Goal: Transaction & Acquisition: Obtain resource

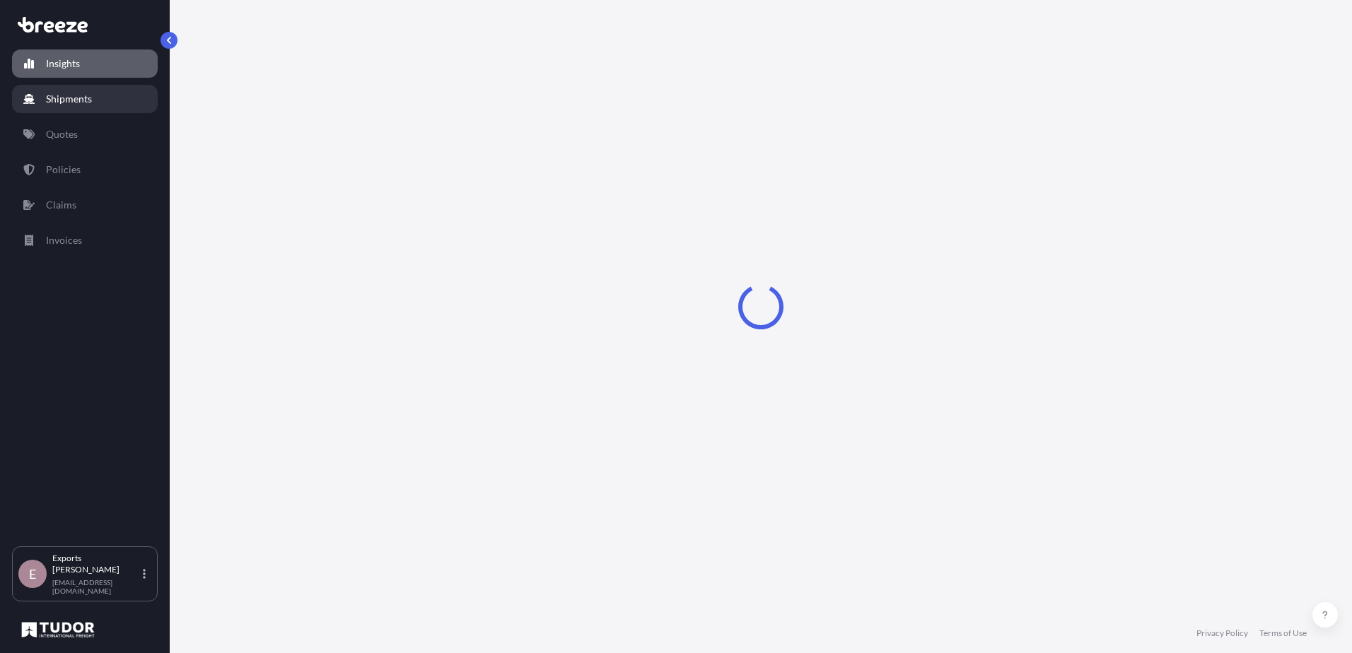
select select "2025"
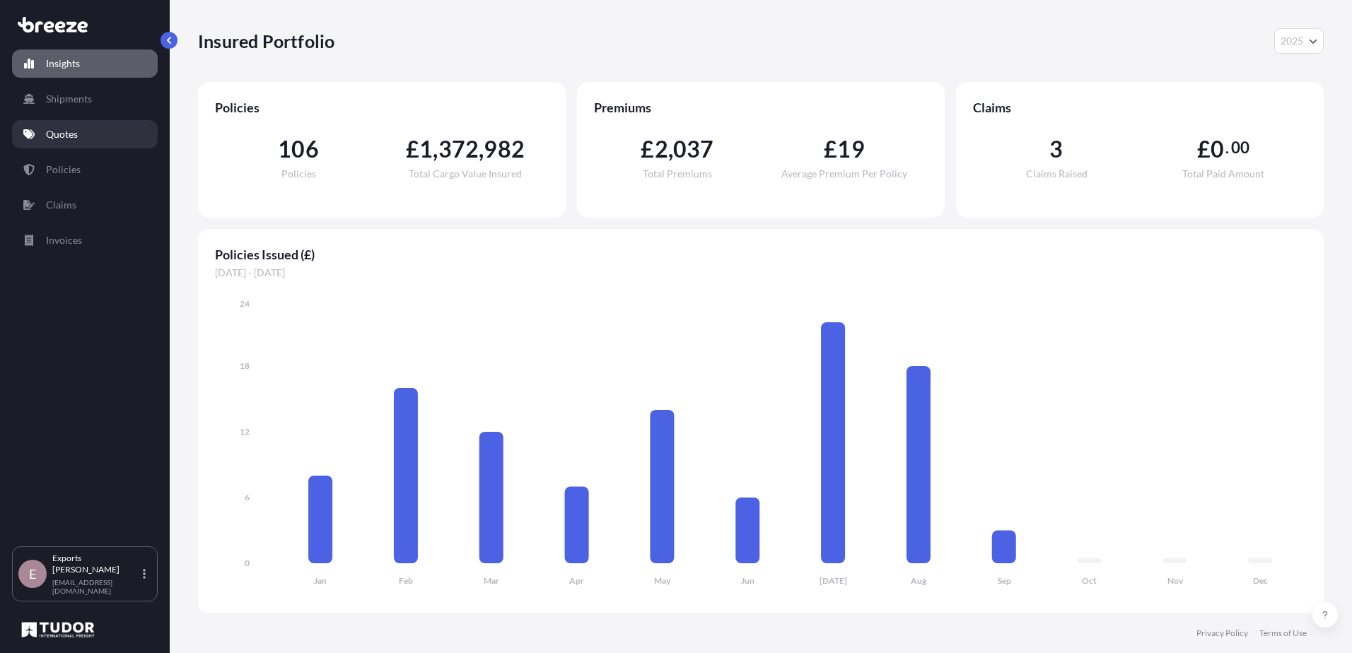
click at [59, 142] on link "Quotes" at bounding box center [85, 134] width 146 height 28
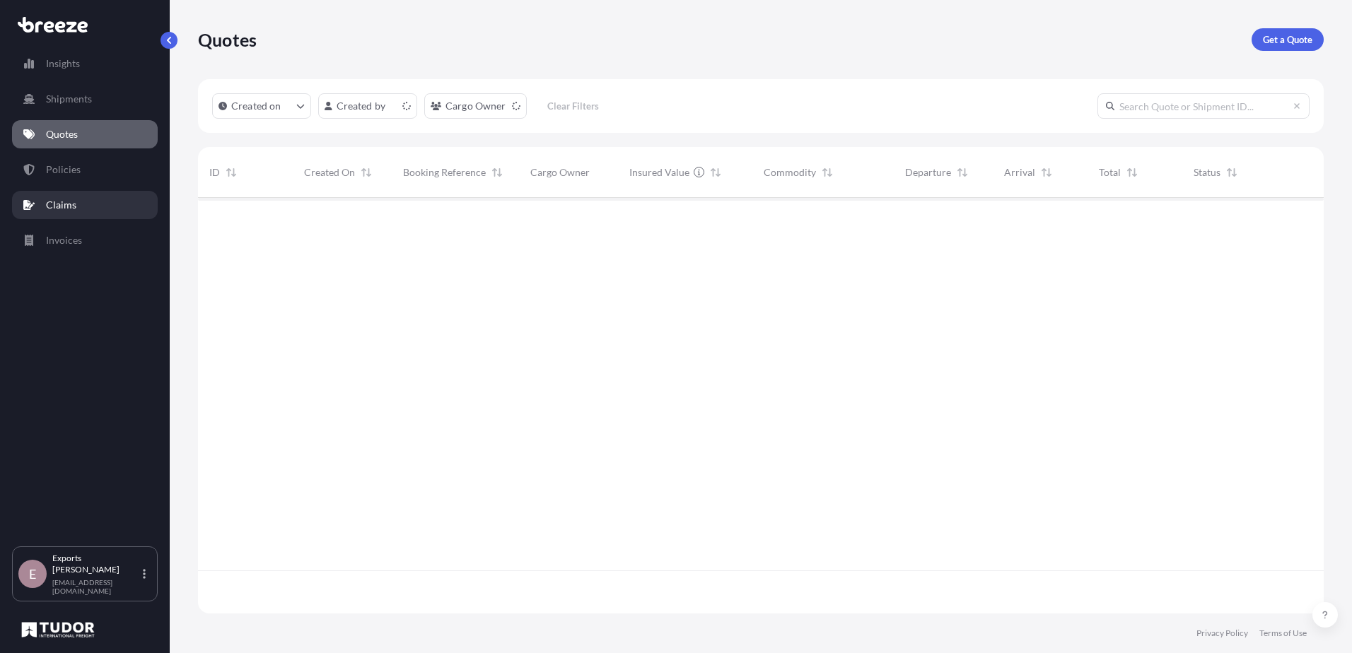
scroll to position [413, 1115]
click at [1285, 35] on p "Get a Quote" at bounding box center [1288, 40] width 50 height 14
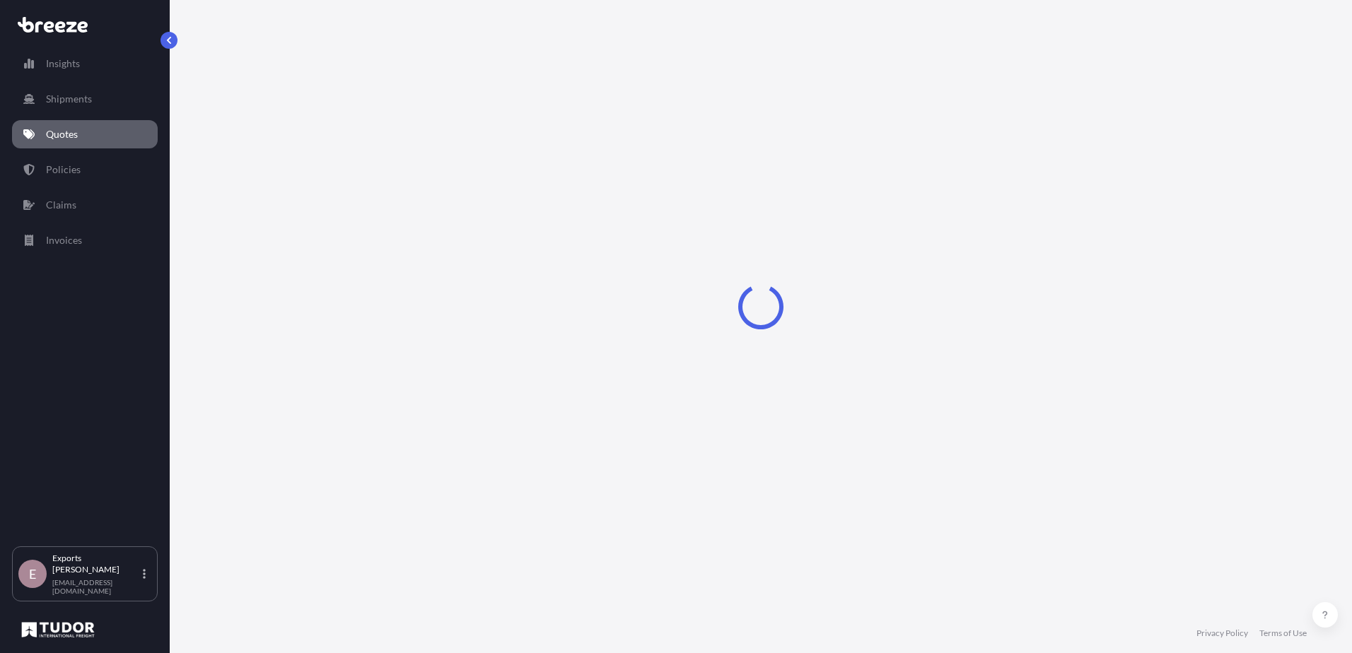
select select "Sea"
select select "1"
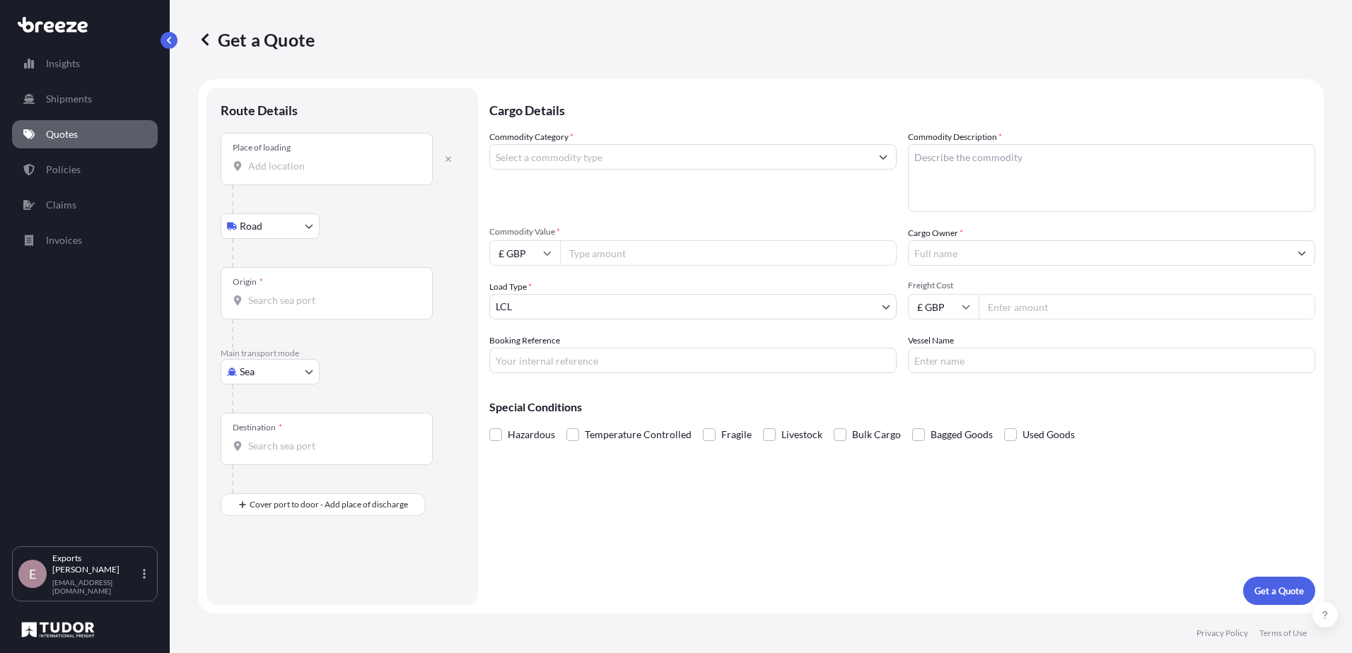
click at [276, 172] on input "Place of loading" at bounding box center [331, 166] width 167 height 14
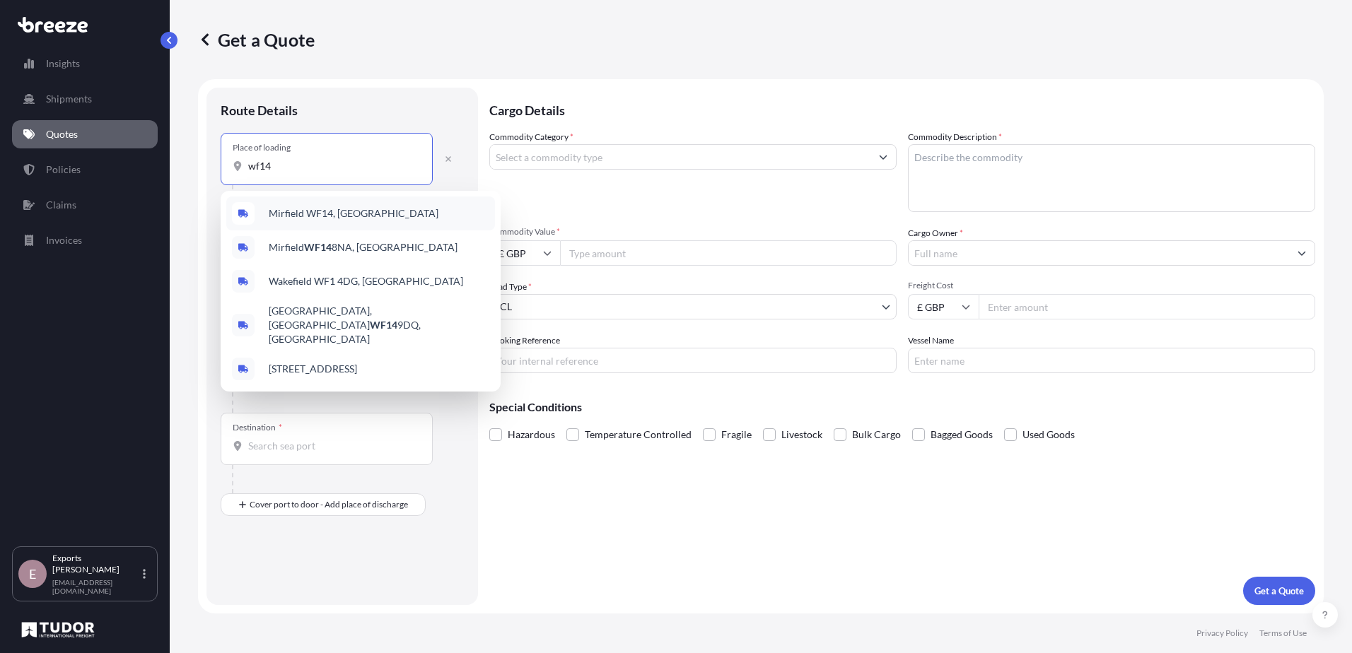
click at [339, 209] on span "Mirfield WF14, [GEOGRAPHIC_DATA]" at bounding box center [354, 213] width 170 height 14
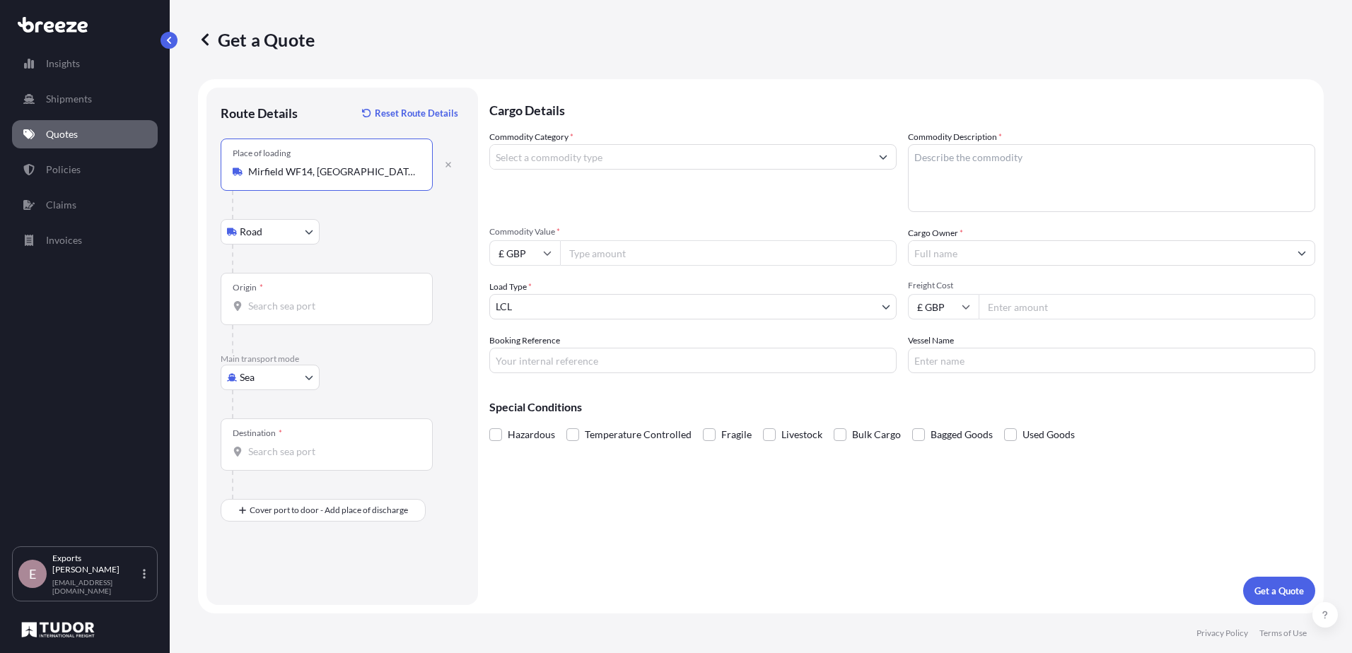
type input "Mirfield WF14, [GEOGRAPHIC_DATA]"
click at [267, 380] on body "Insights Shipments Quotes Policies Claims Invoices E Exports Tudor Freight [EMA…" at bounding box center [676, 326] width 1352 height 653
click at [262, 433] on div "Air" at bounding box center [270, 439] width 88 height 25
select select "Air"
click at [280, 173] on input "Place of loading" at bounding box center [331, 172] width 167 height 14
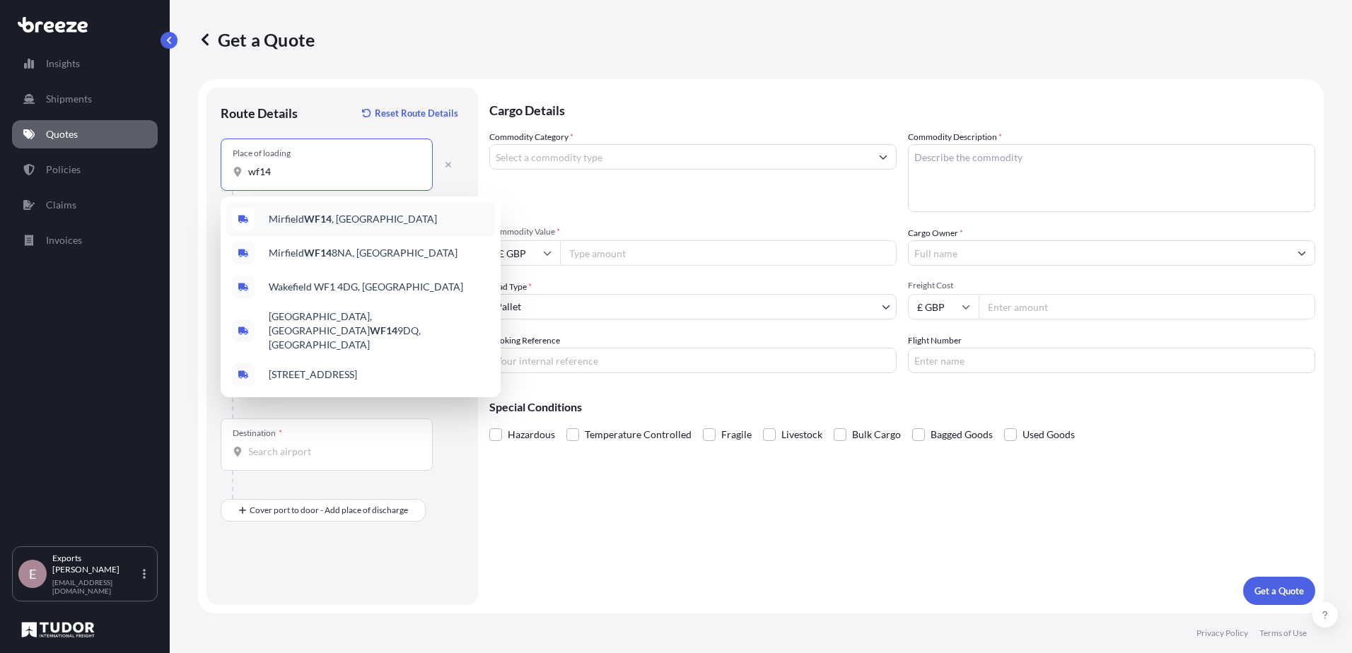
click at [291, 223] on span "Mirfield WF14 , [GEOGRAPHIC_DATA]" at bounding box center [353, 219] width 168 height 14
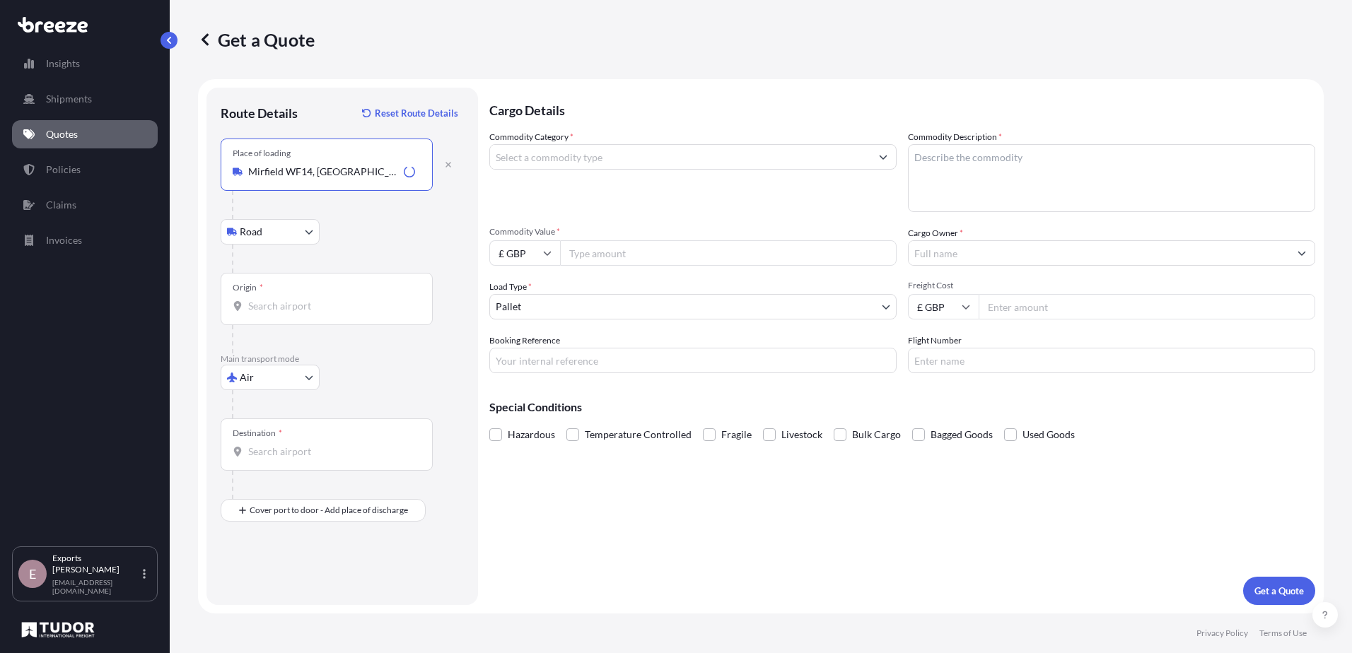
type input "Mirfield WF14, [GEOGRAPHIC_DATA]"
click at [263, 296] on div "Origin *" at bounding box center [327, 299] width 212 height 52
click at [263, 299] on input "Origin *" at bounding box center [331, 306] width 167 height 14
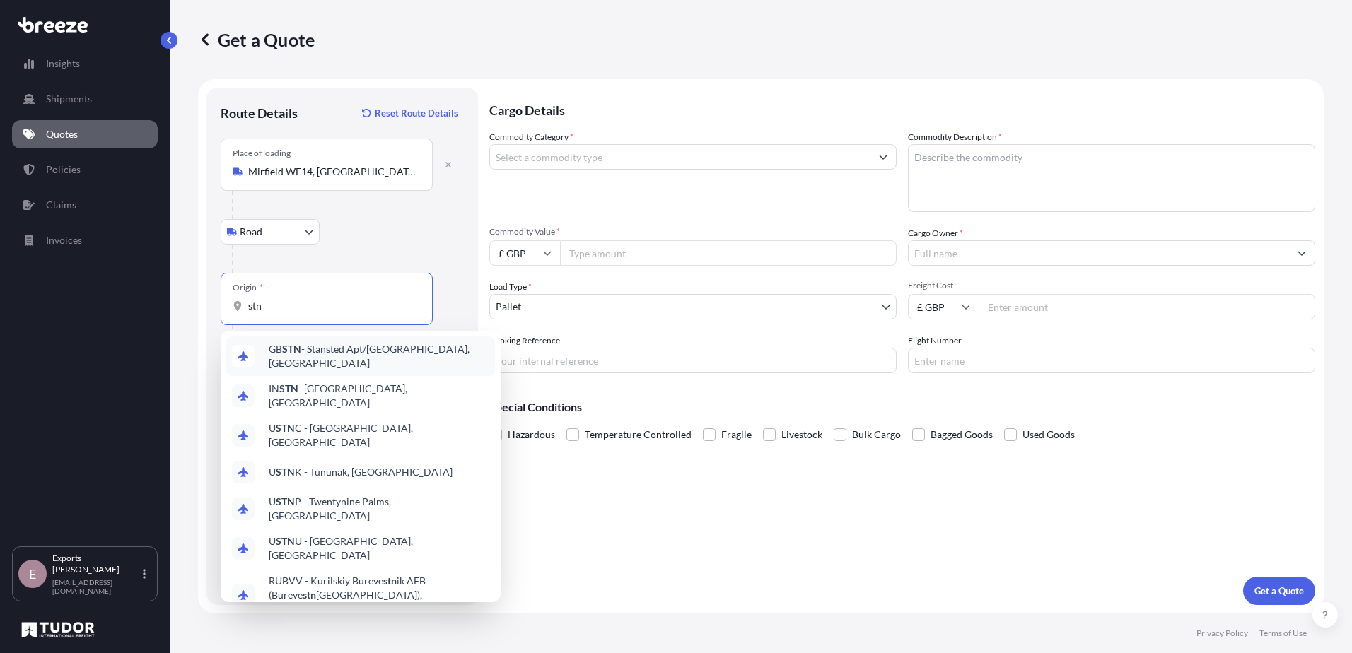
click at [313, 345] on div "GB STN - Stansted Apt/[GEOGRAPHIC_DATA], [GEOGRAPHIC_DATA]" at bounding box center [360, 357] width 269 height 40
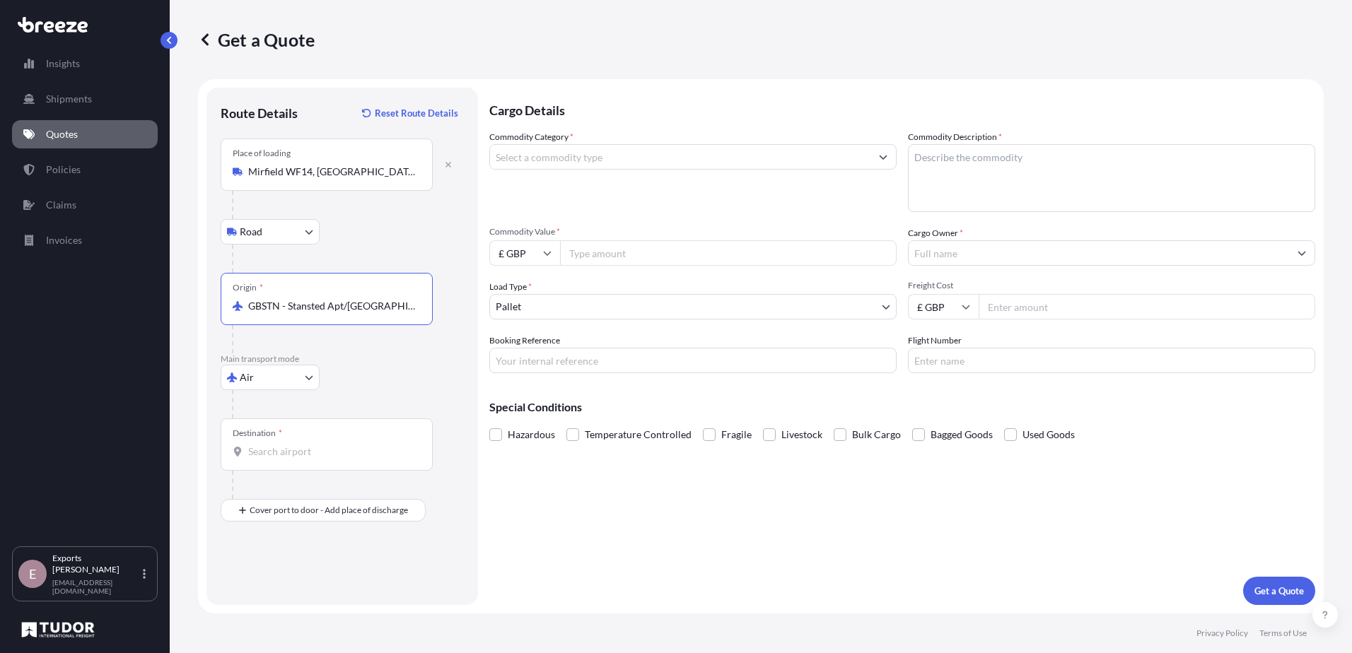
type input "GBSTN - Stansted Apt/[GEOGRAPHIC_DATA], [GEOGRAPHIC_DATA]"
click at [295, 463] on div "Destination *" at bounding box center [327, 445] width 212 height 52
click at [295, 459] on input "Destination *" at bounding box center [331, 452] width 167 height 14
drag, startPoint x: 232, startPoint y: 570, endPoint x: 253, endPoint y: 530, distance: 44.9
click at [232, 569] on div "Route Details Reset Route Details Place of loading [GEOGRAPHIC_DATA] Rail Origi…" at bounding box center [342, 346] width 243 height 489
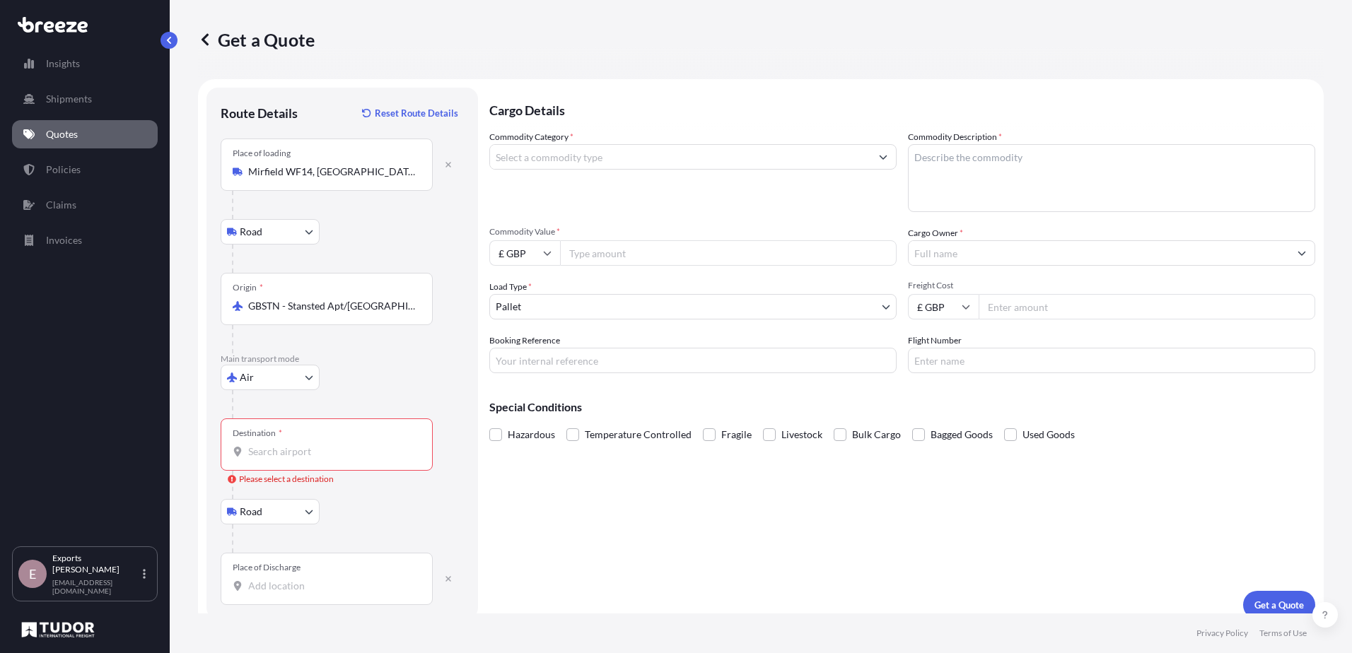
click at [289, 447] on input "Destination * Please select a destination" at bounding box center [331, 452] width 167 height 14
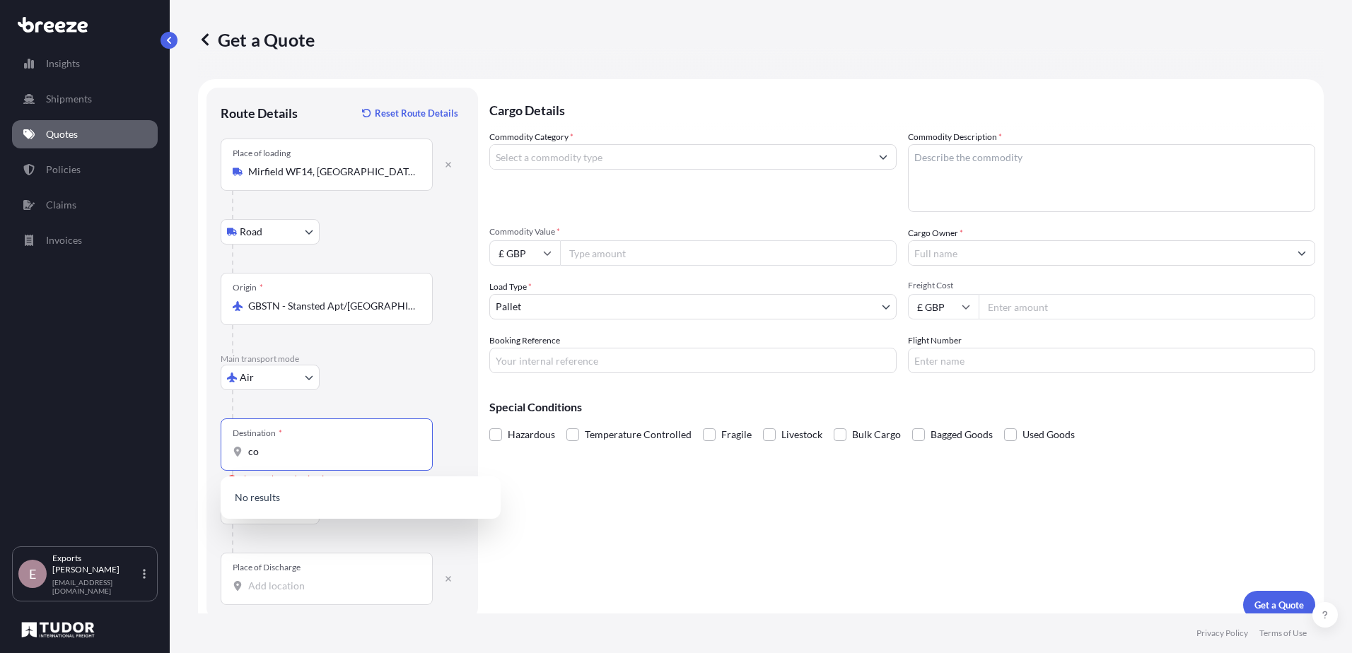
type input "c"
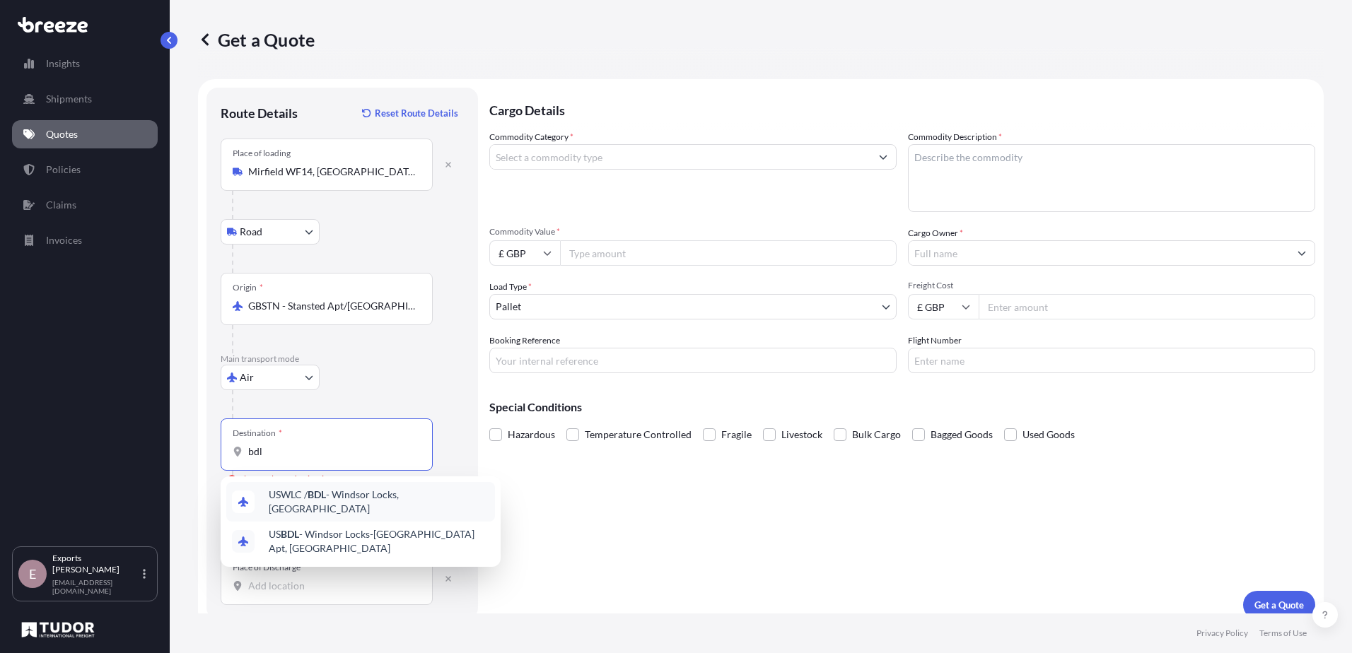
click at [399, 491] on div "USWLC / BDL - Windsor Locks, [GEOGRAPHIC_DATA]" at bounding box center [360, 502] width 269 height 40
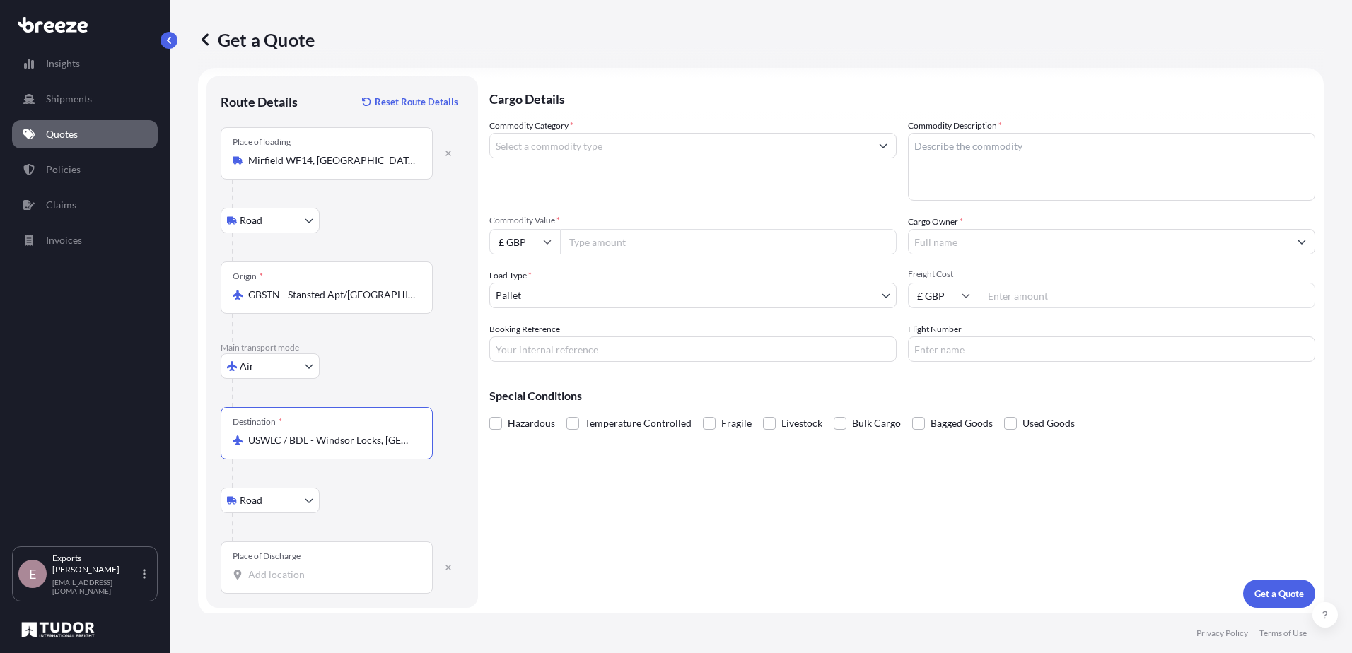
scroll to position [14, 0]
type input "USWLC / BDL - Windsor Locks, [GEOGRAPHIC_DATA]"
click at [283, 581] on div "Place of Discharge" at bounding box center [327, 565] width 212 height 52
click at [283, 579] on input "Place of Discharge" at bounding box center [331, 572] width 167 height 14
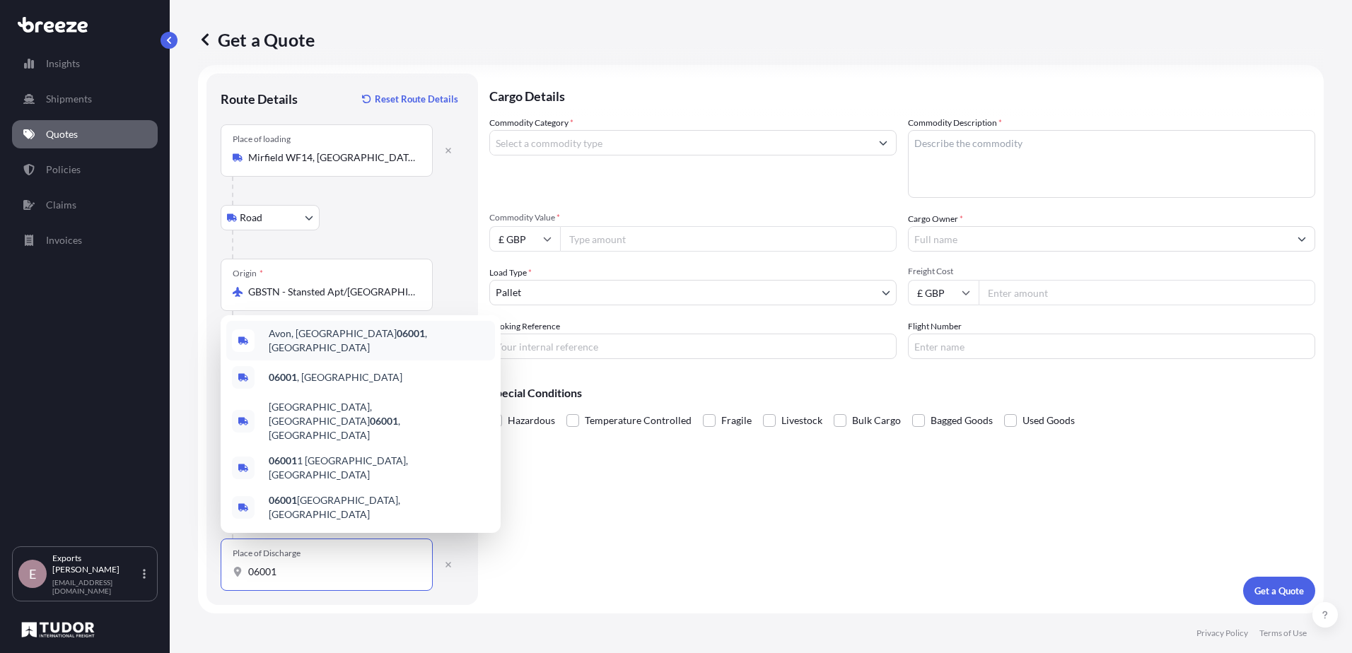
click at [360, 355] on span "[GEOGRAPHIC_DATA] , [GEOGRAPHIC_DATA]" at bounding box center [379, 341] width 221 height 28
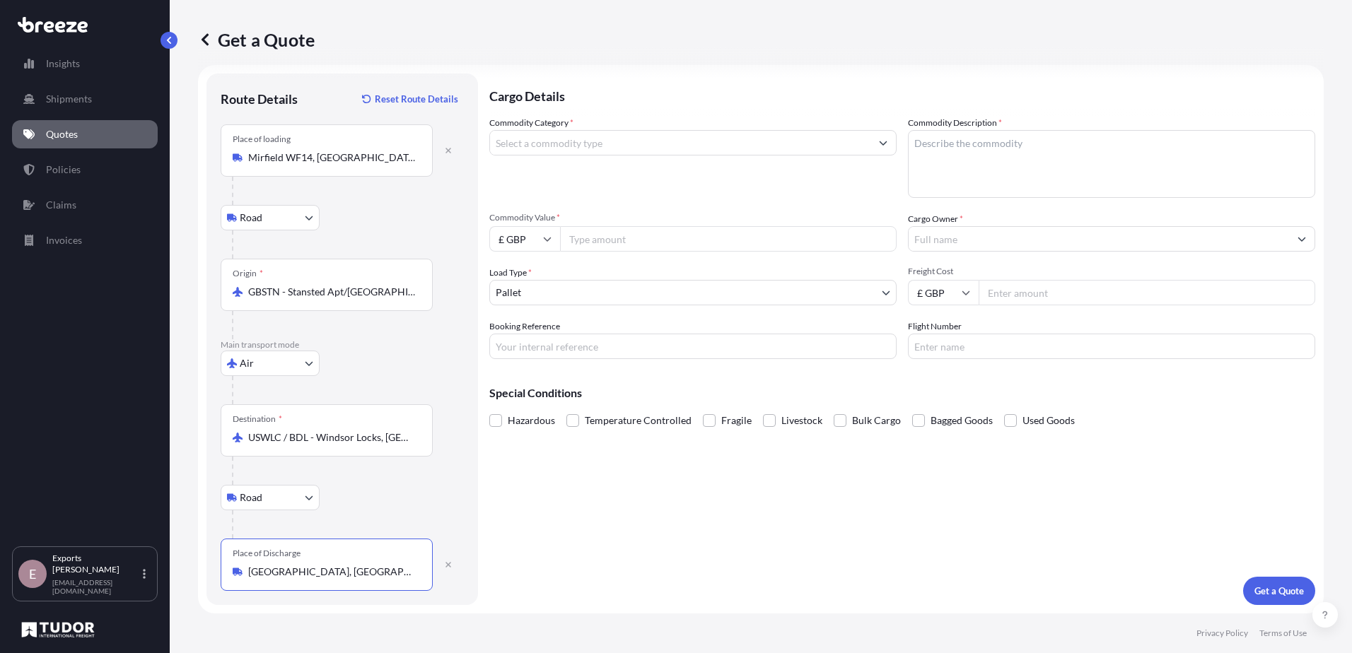
type input "[GEOGRAPHIC_DATA], [GEOGRAPHIC_DATA]"
click at [545, 137] on input "Commodity Category *" at bounding box center [680, 142] width 380 height 25
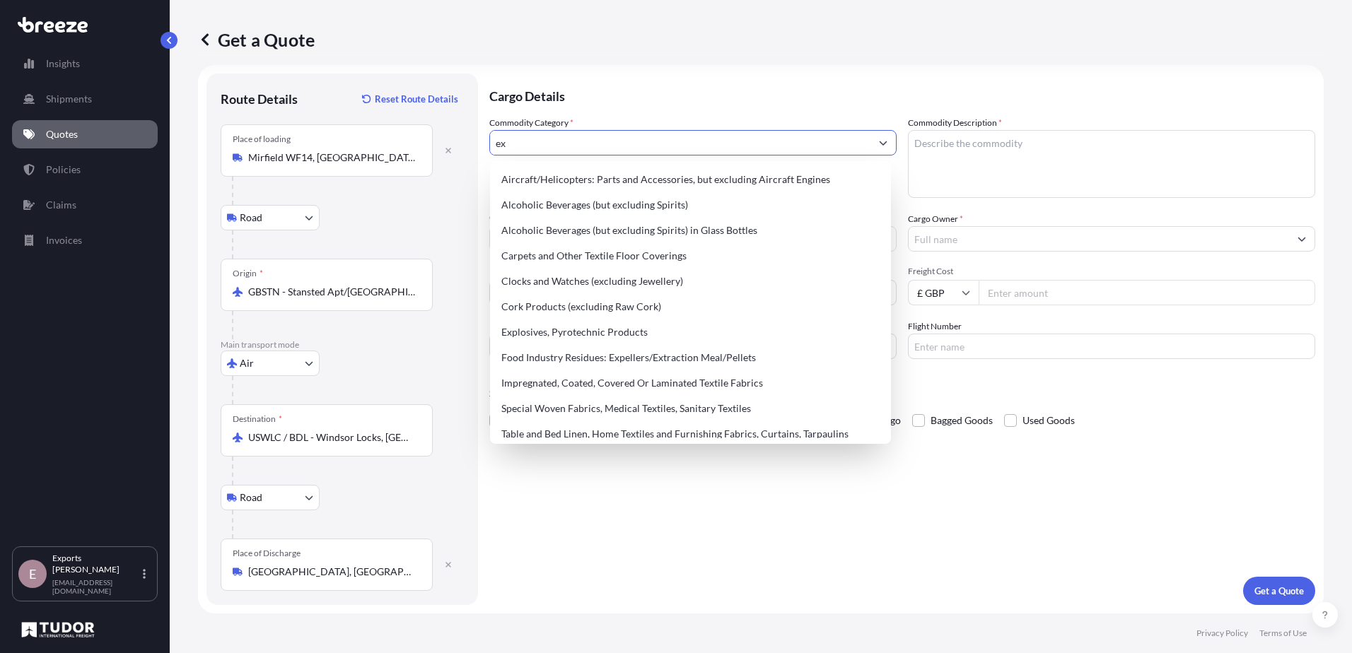
type input "e"
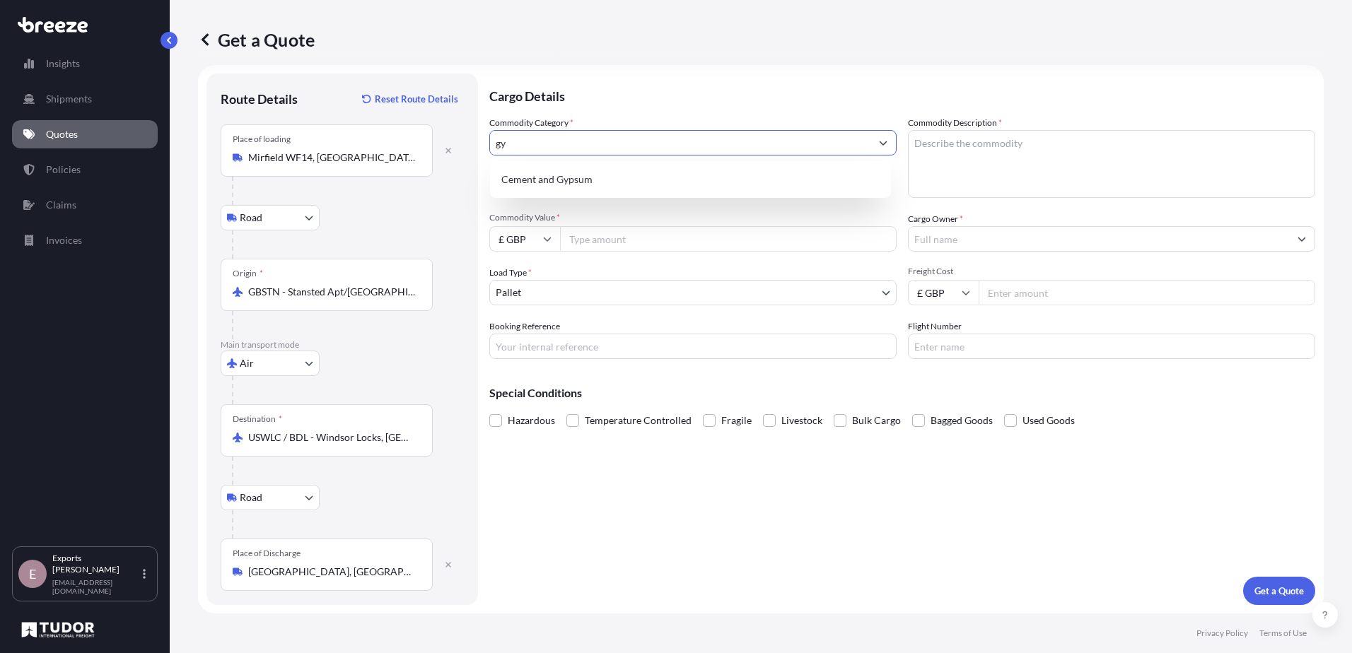
type input "g"
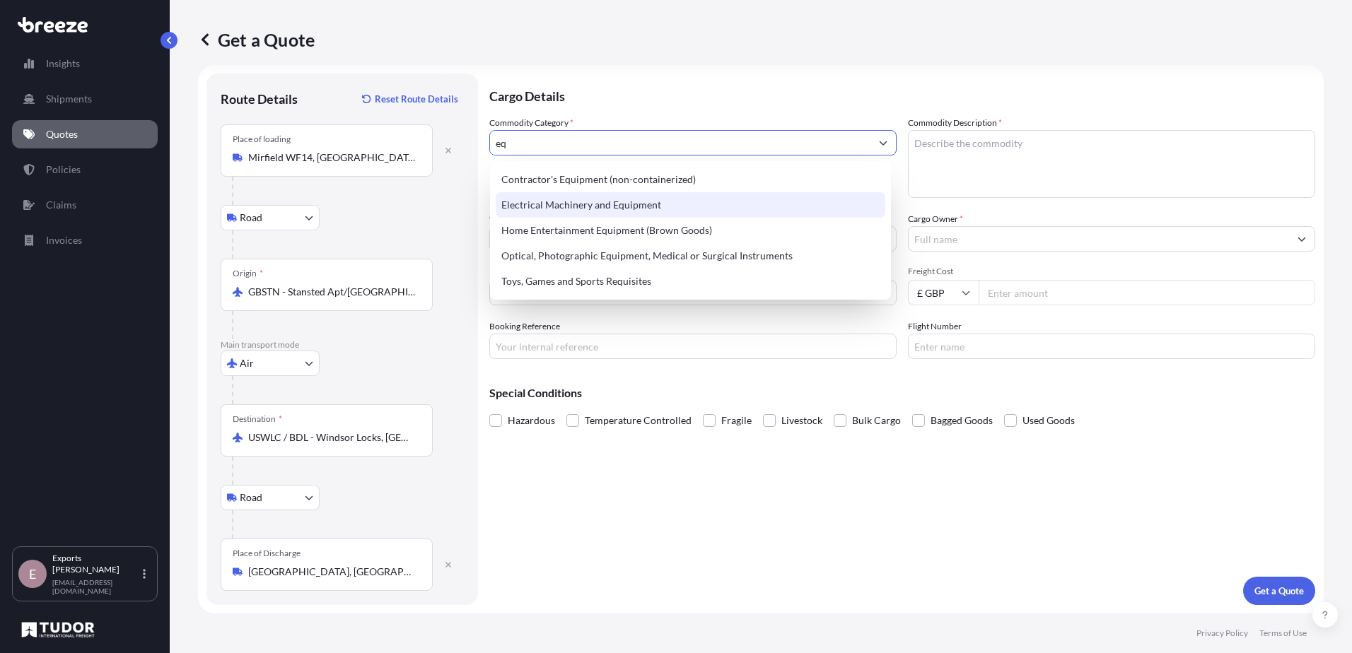
drag, startPoint x: 506, startPoint y: 144, endPoint x: 496, endPoint y: 140, distance: 11.2
click at [496, 140] on input "eq" at bounding box center [680, 142] width 380 height 25
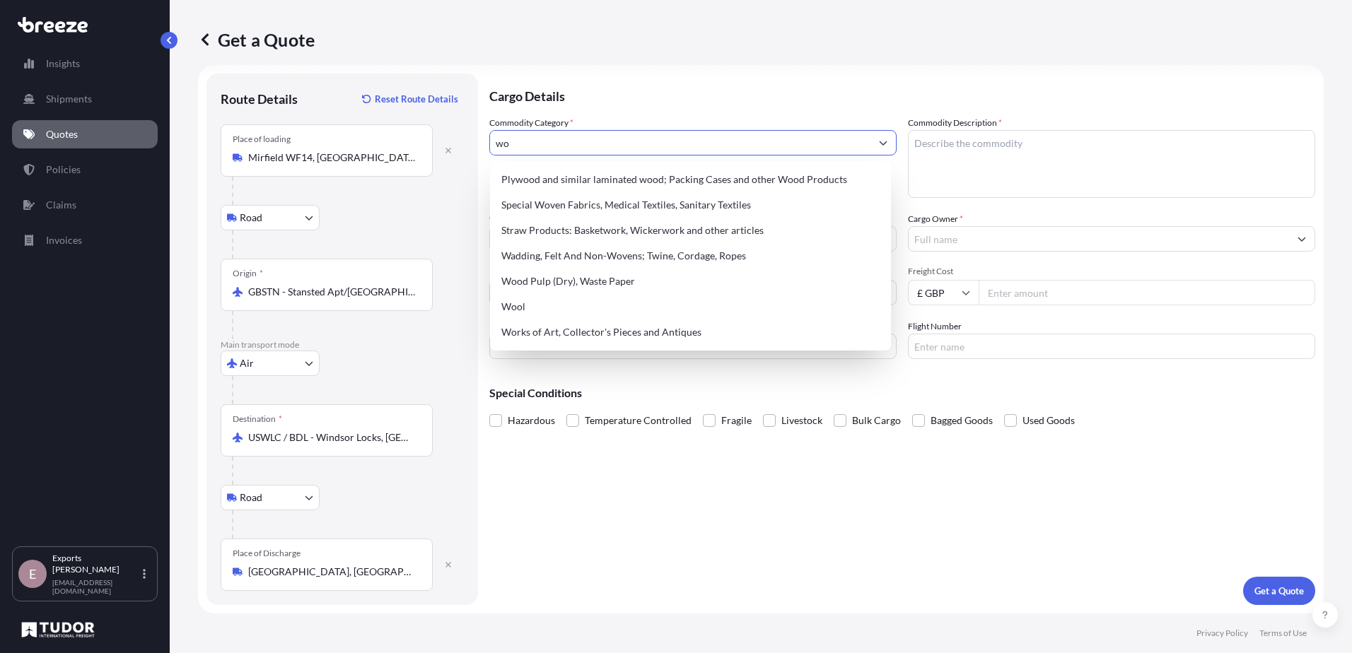
type input "w"
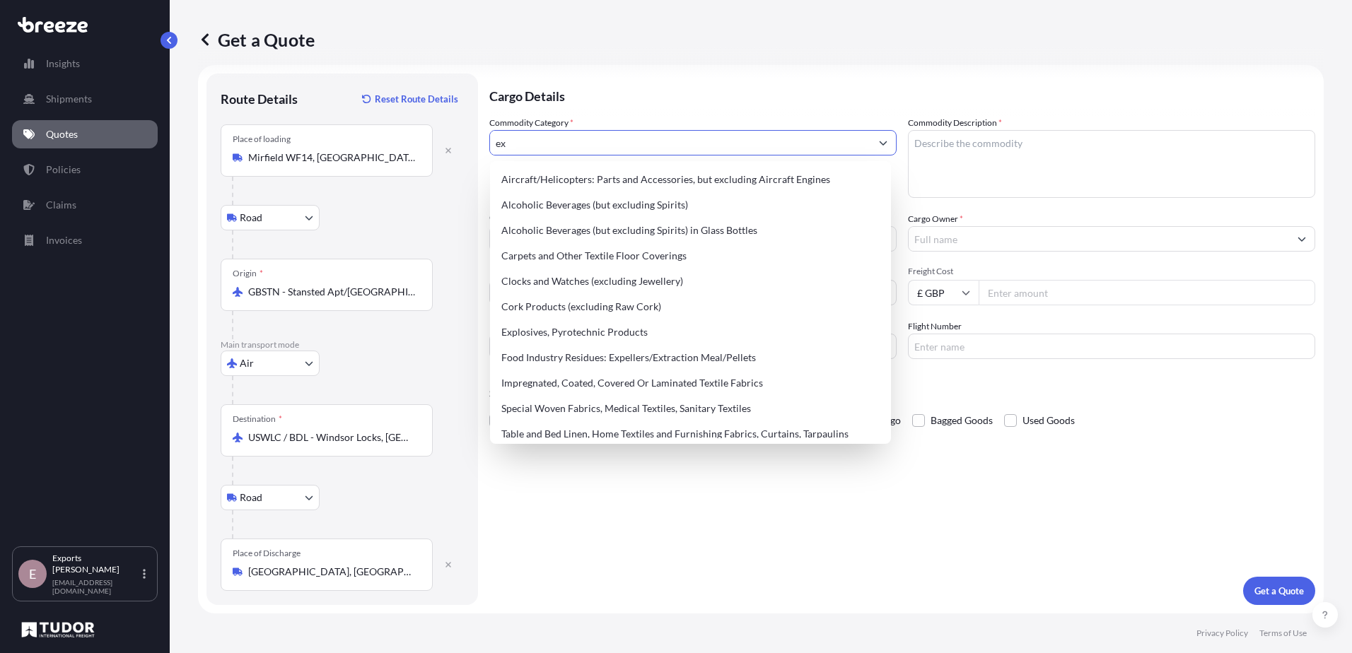
type input "e"
type input "h"
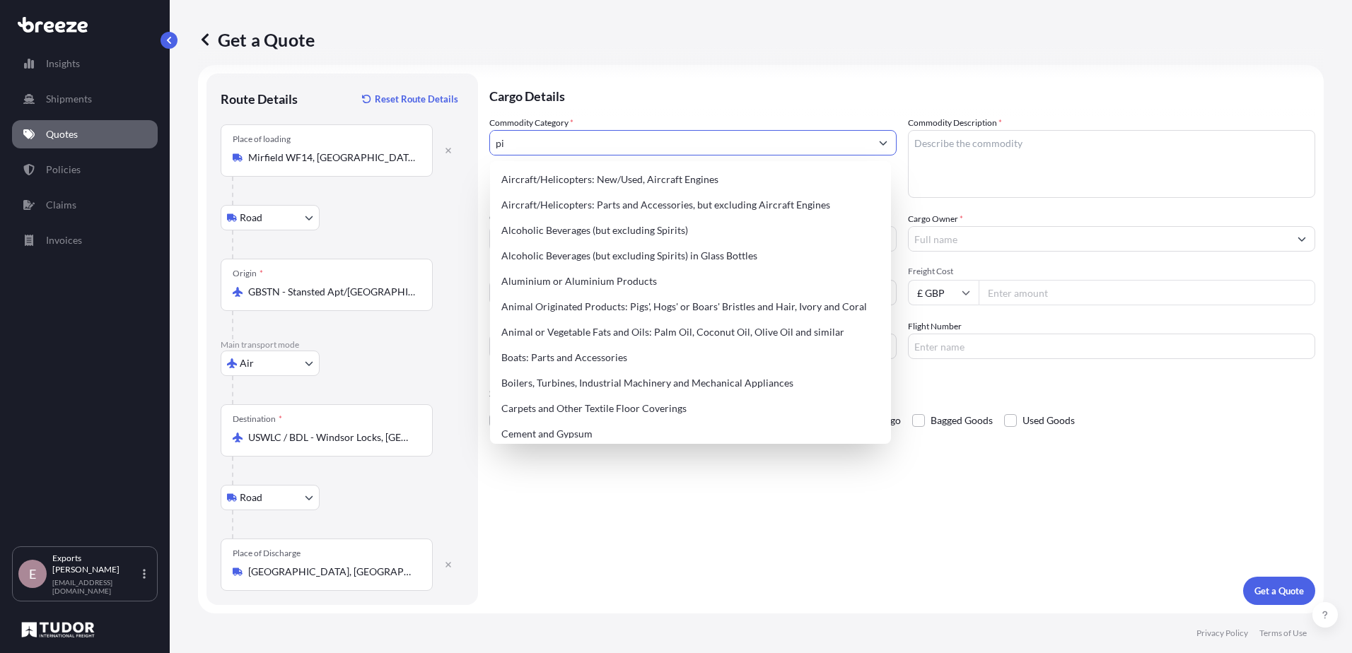
type input "p"
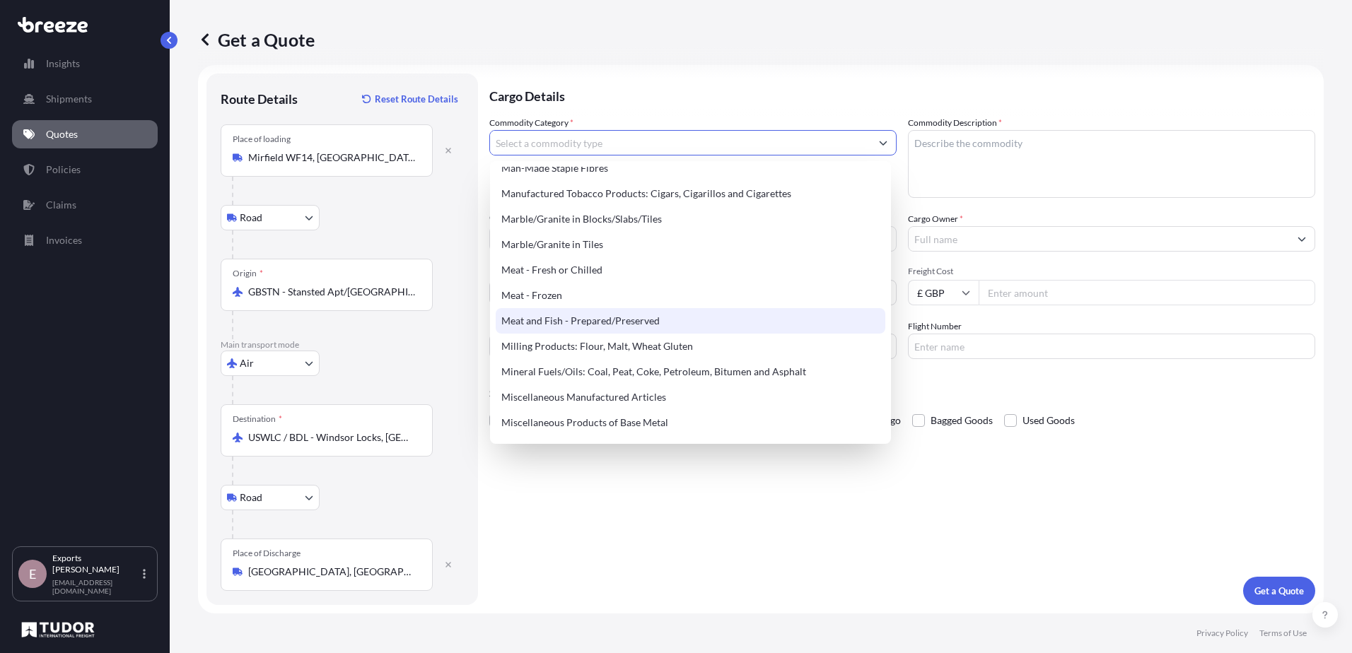
scroll to position [1839, 0]
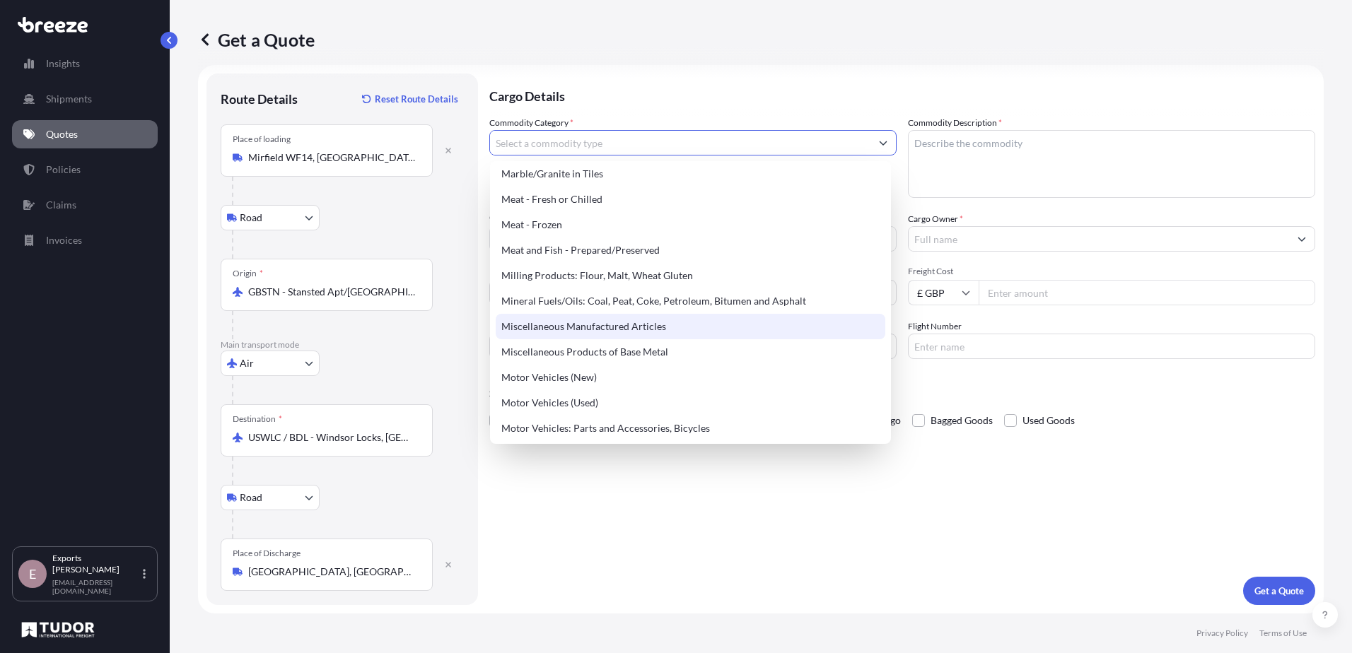
click at [757, 323] on div "Miscellaneous Manufactured Articles" at bounding box center [691, 326] width 390 height 25
type input "Miscellaneous Manufactured Articles"
click at [757, 323] on div "Miscellaneous Manufactured Articles" at bounding box center [691, 326] width 390 height 25
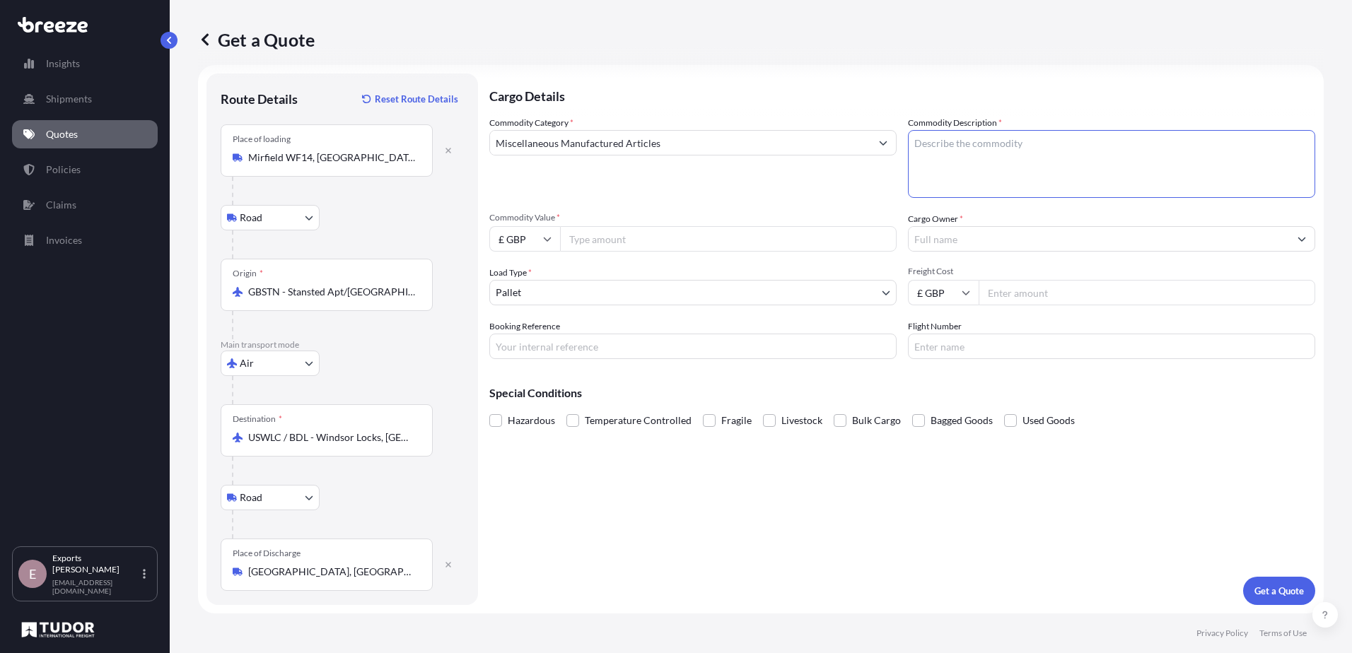
click at [1030, 154] on textarea "Commodity Description *" at bounding box center [1111, 164] width 407 height 68
type textarea "Pilates equipment"
click at [839, 144] on input "Miscellaneous Manufactured Articles" at bounding box center [680, 142] width 380 height 25
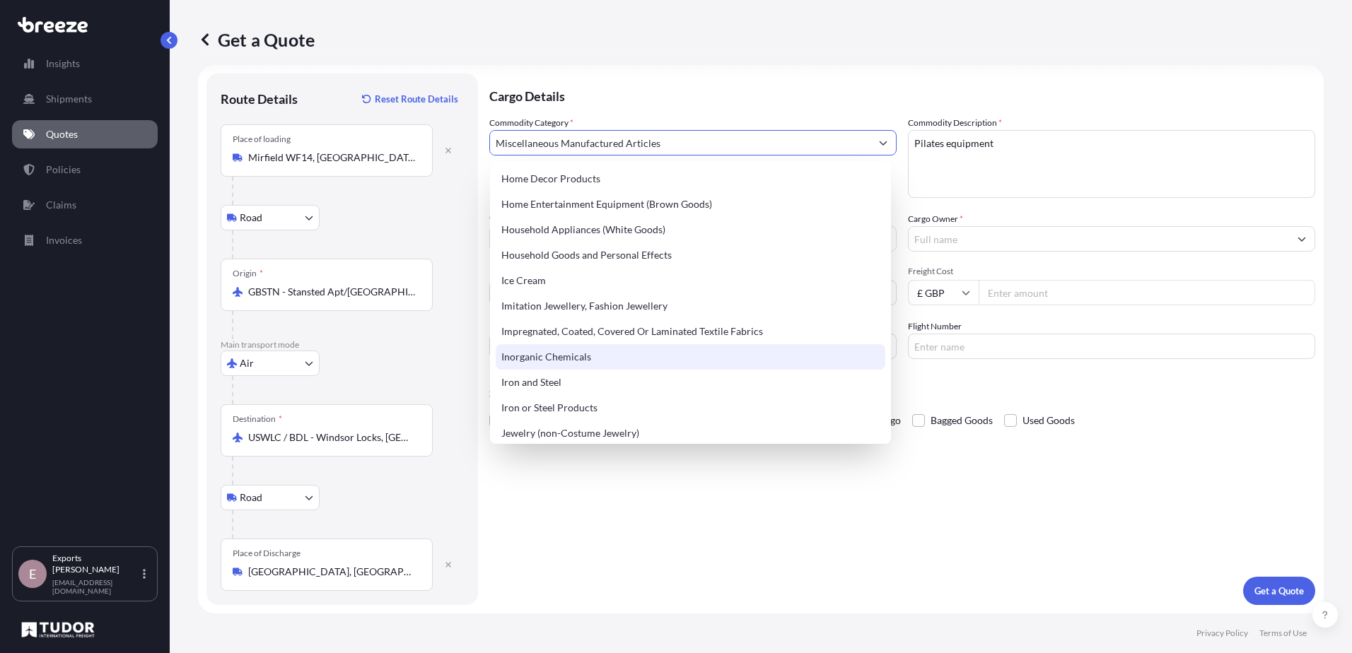
scroll to position [1273, 0]
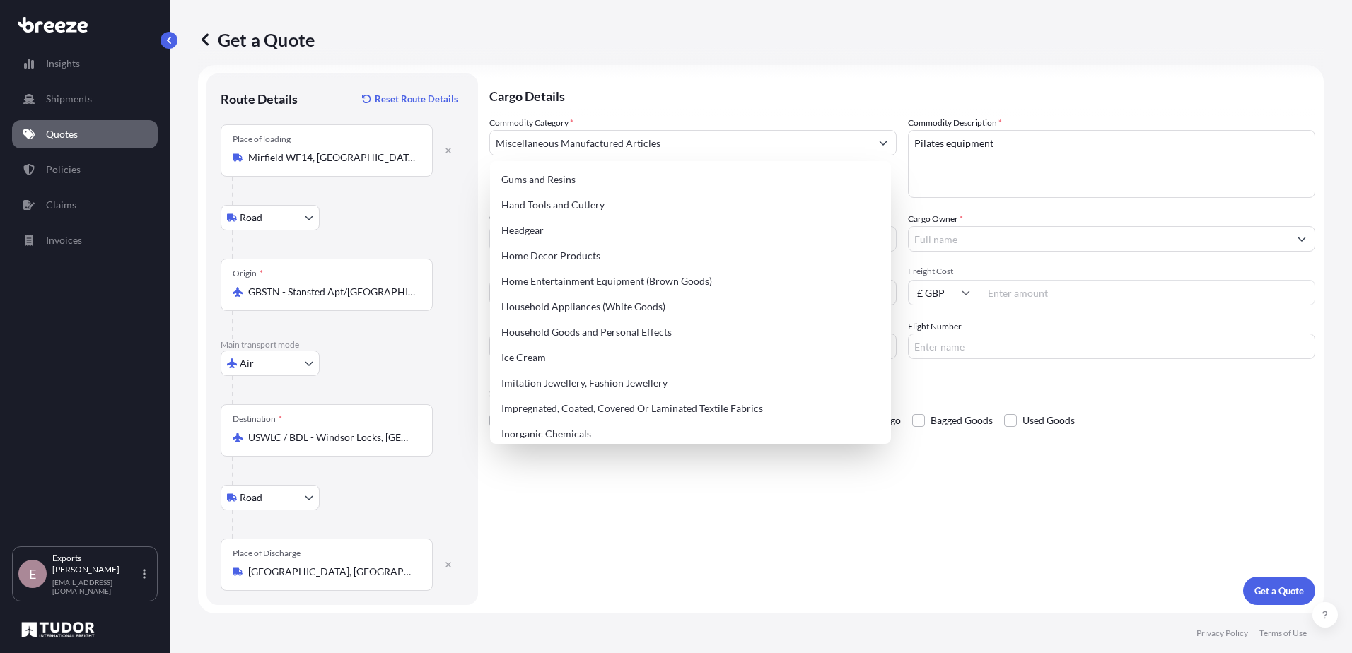
click at [733, 117] on div "Commodity Category * Miscellaneous Manufactured Articles" at bounding box center [692, 157] width 407 height 82
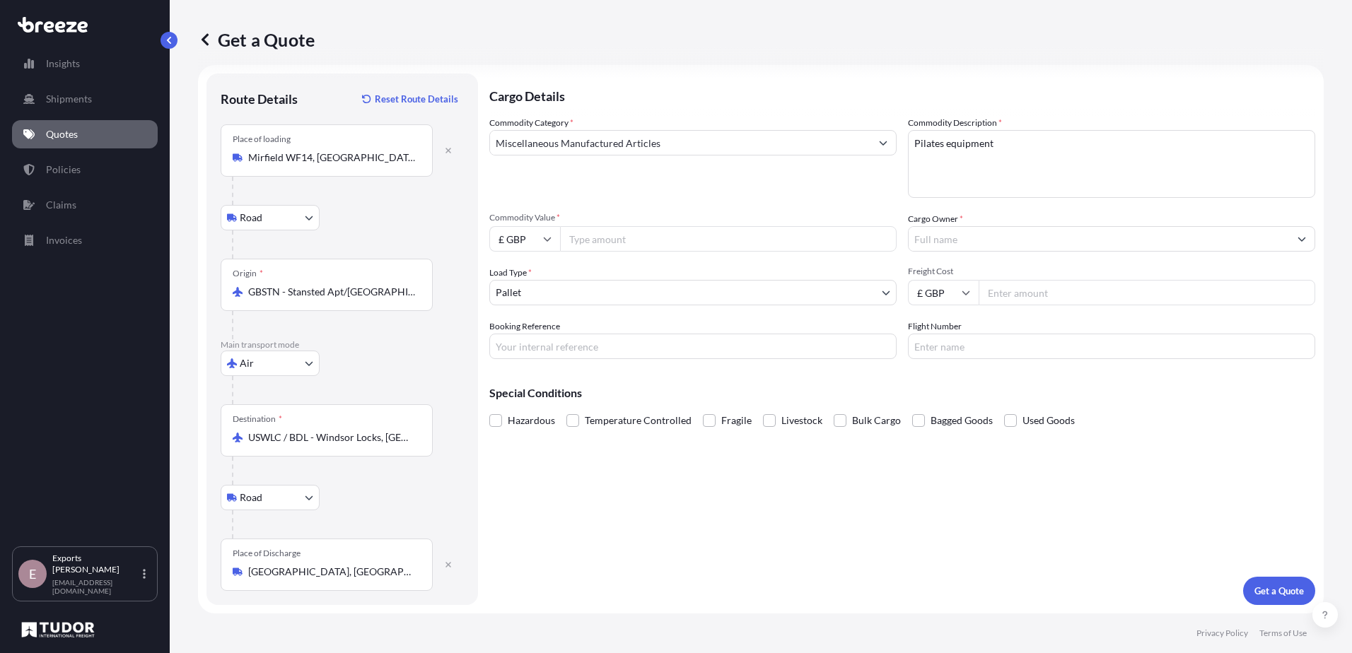
click at [566, 245] on input "Commodity Value *" at bounding box center [728, 238] width 337 height 25
type input "9450"
click at [955, 246] on input "Cargo Owner *" at bounding box center [1099, 238] width 380 height 25
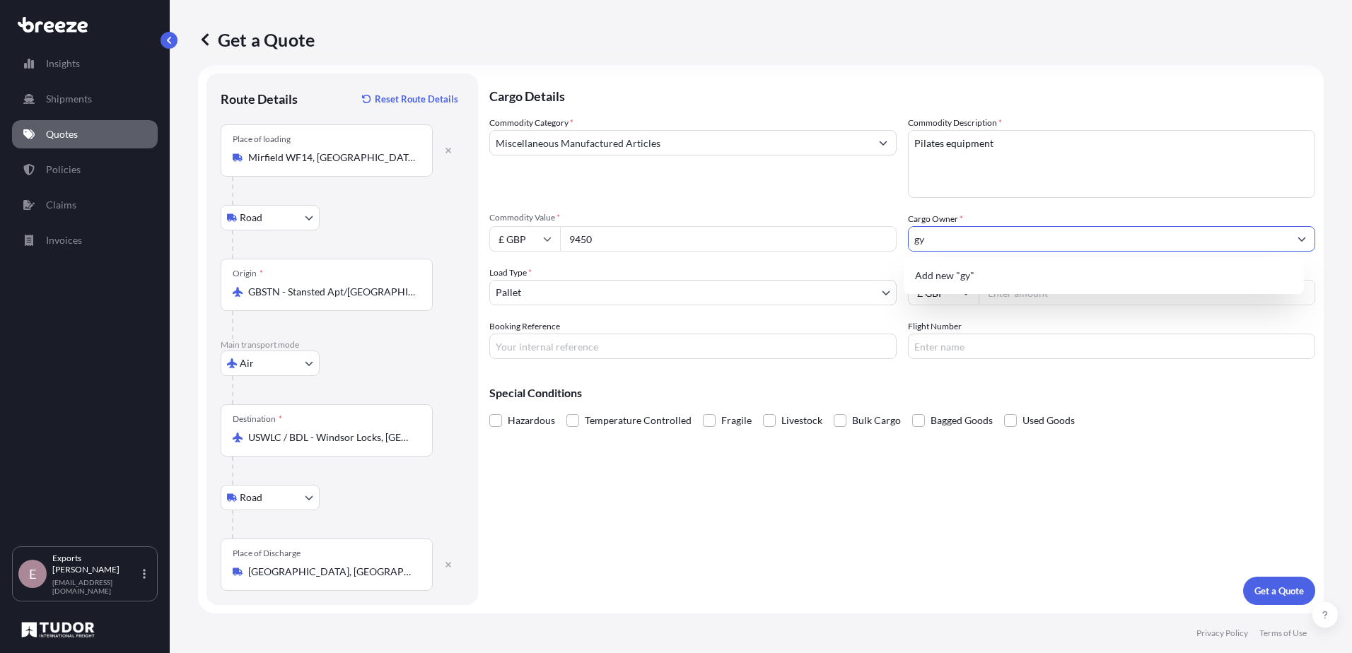
type input "g"
click at [965, 279] on span "Add new "The Gym Doctors 365 "" at bounding box center [989, 276] width 148 height 14
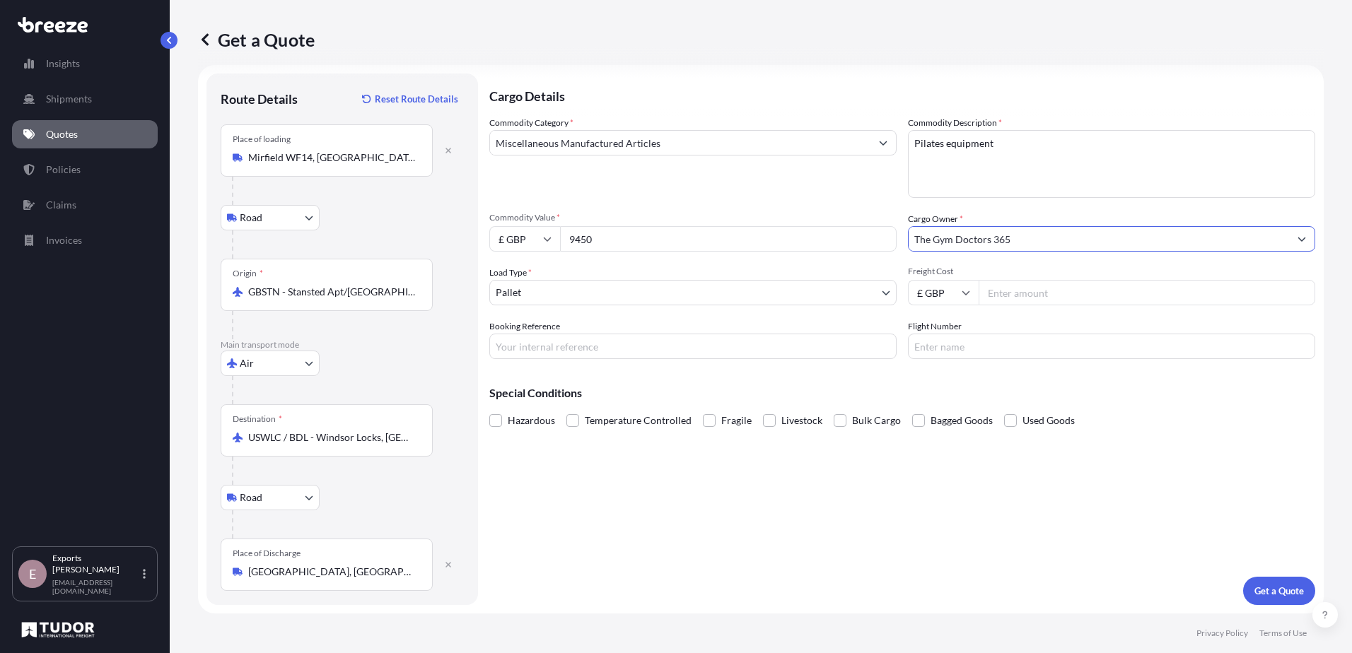
type input "The Gym Doctors 365"
click at [630, 349] on input "Booking Reference" at bounding box center [692, 346] width 407 height 25
type input "176322"
click at [1254, 588] on p "Get a Quote" at bounding box center [1279, 591] width 50 height 14
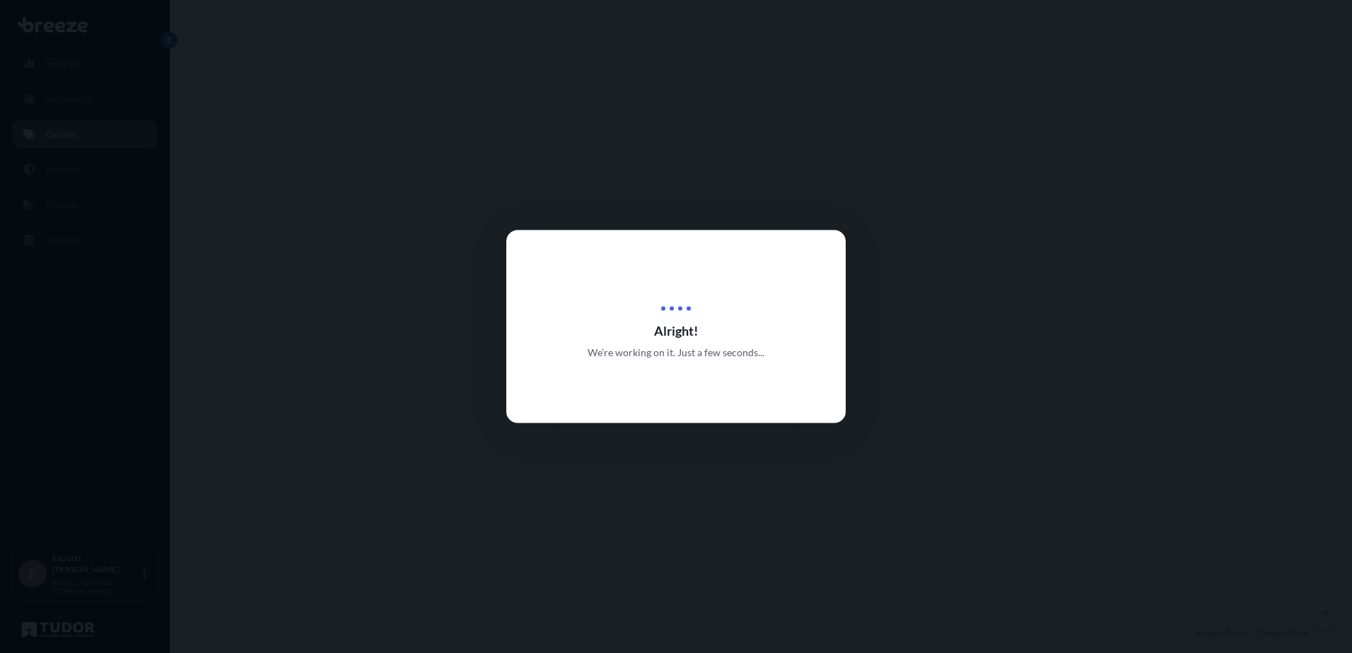
select select "Road"
select select "Air"
select select "Road"
select select "1"
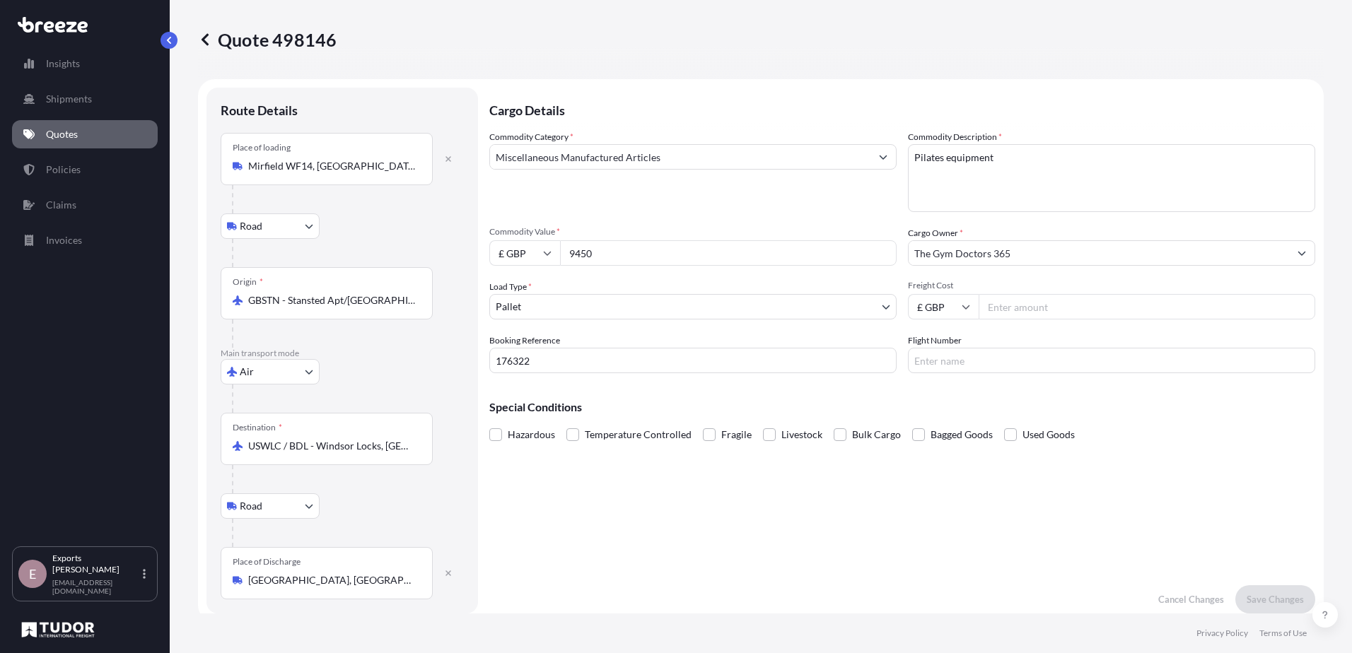
click at [630, 257] on input "9450" at bounding box center [728, 252] width 337 height 25
type input "8156"
click at [1286, 602] on p "Save Changes" at bounding box center [1275, 600] width 57 height 14
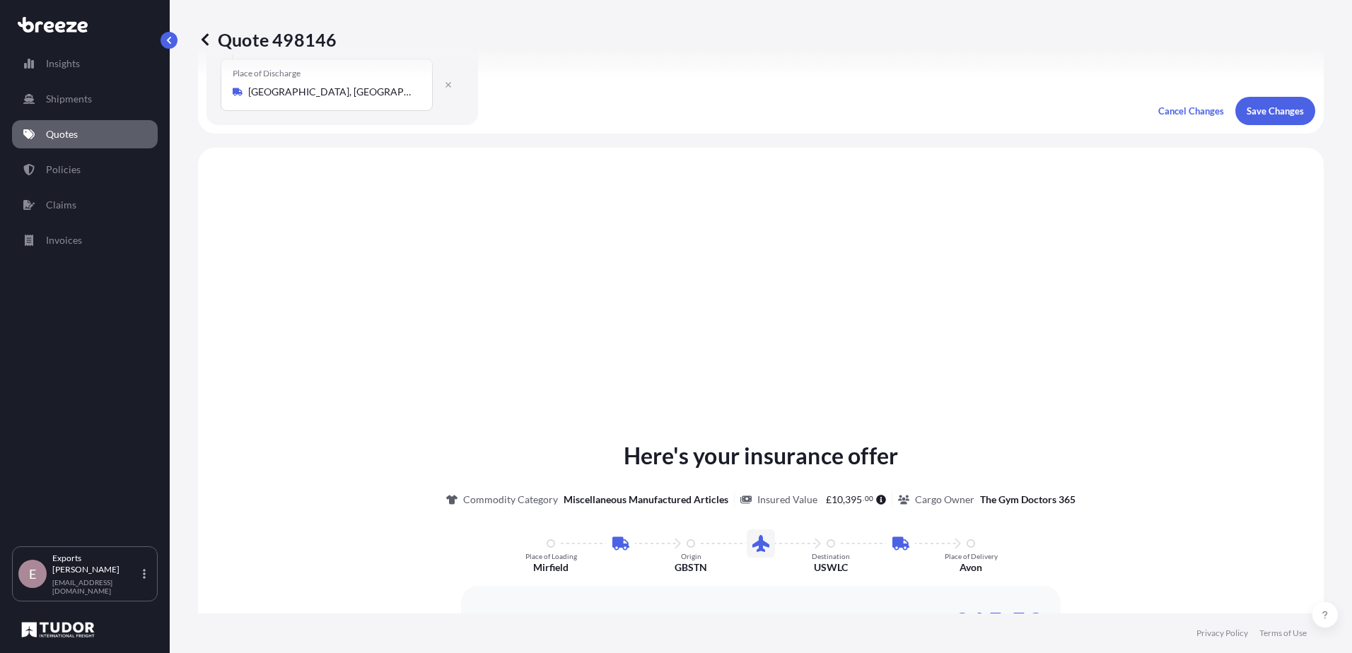
scroll to position [566, 0]
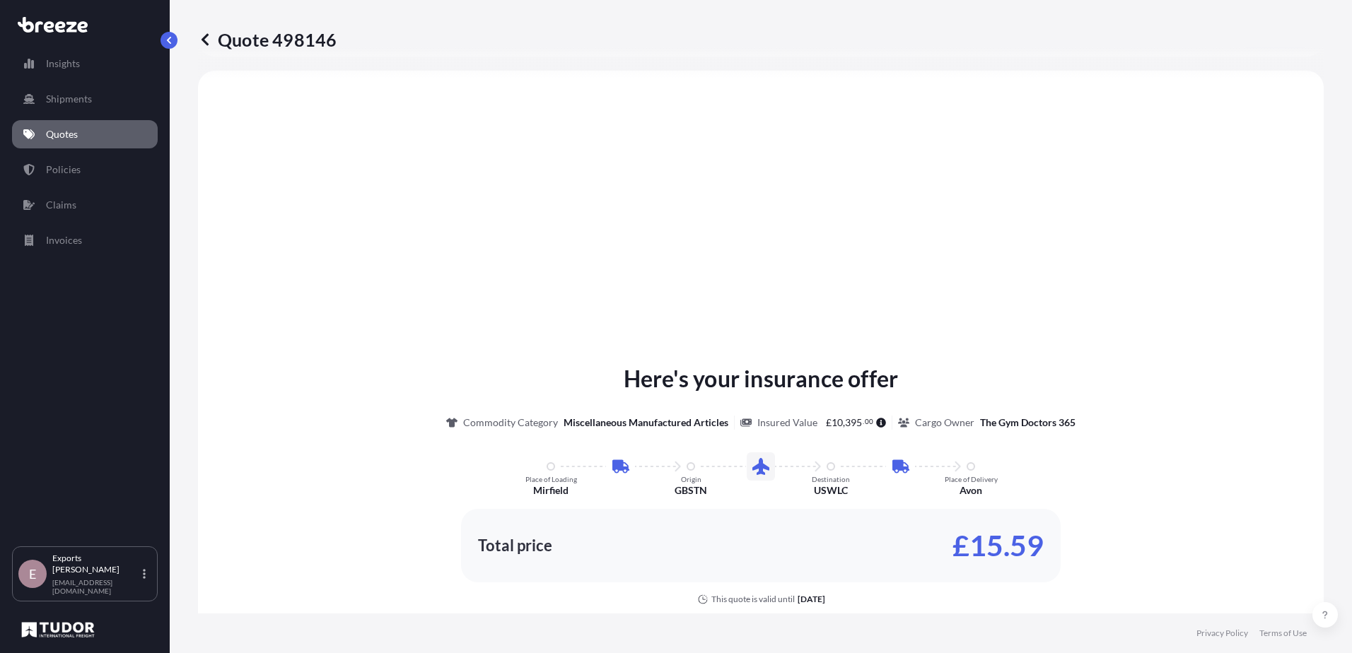
select select "Road"
select select "Air"
select select "Road"
select select "1"
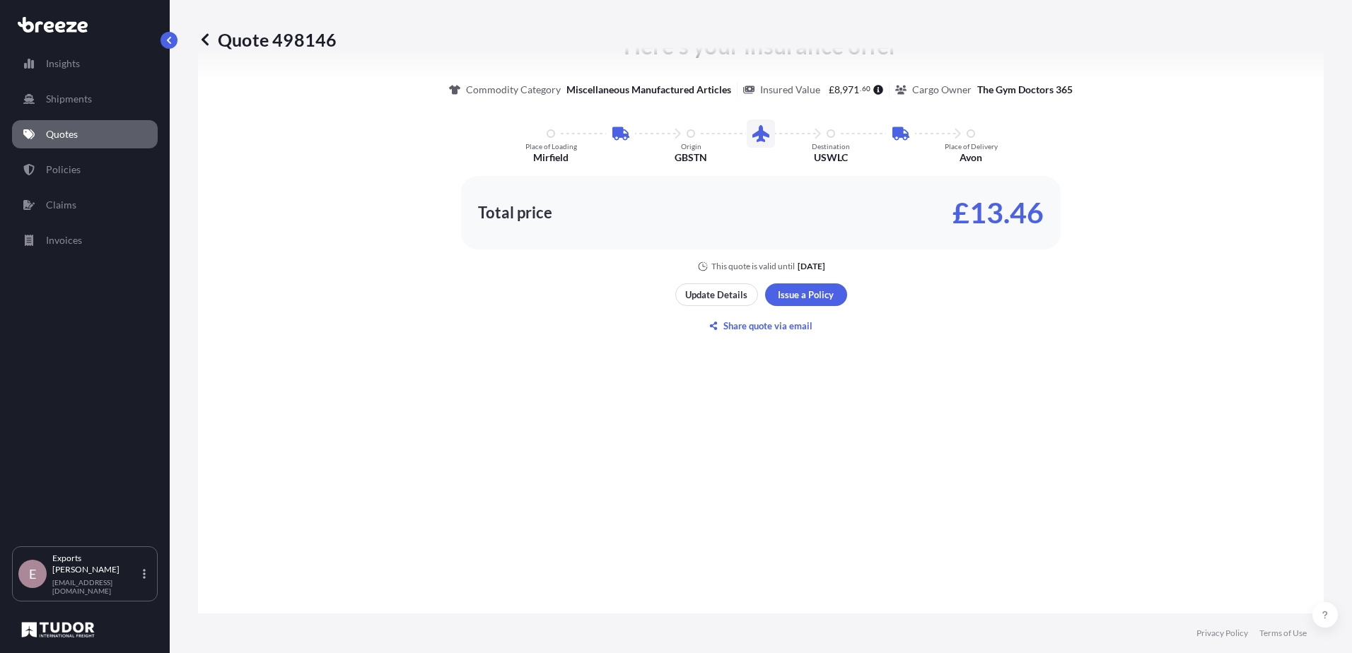
scroll to position [919, 0]
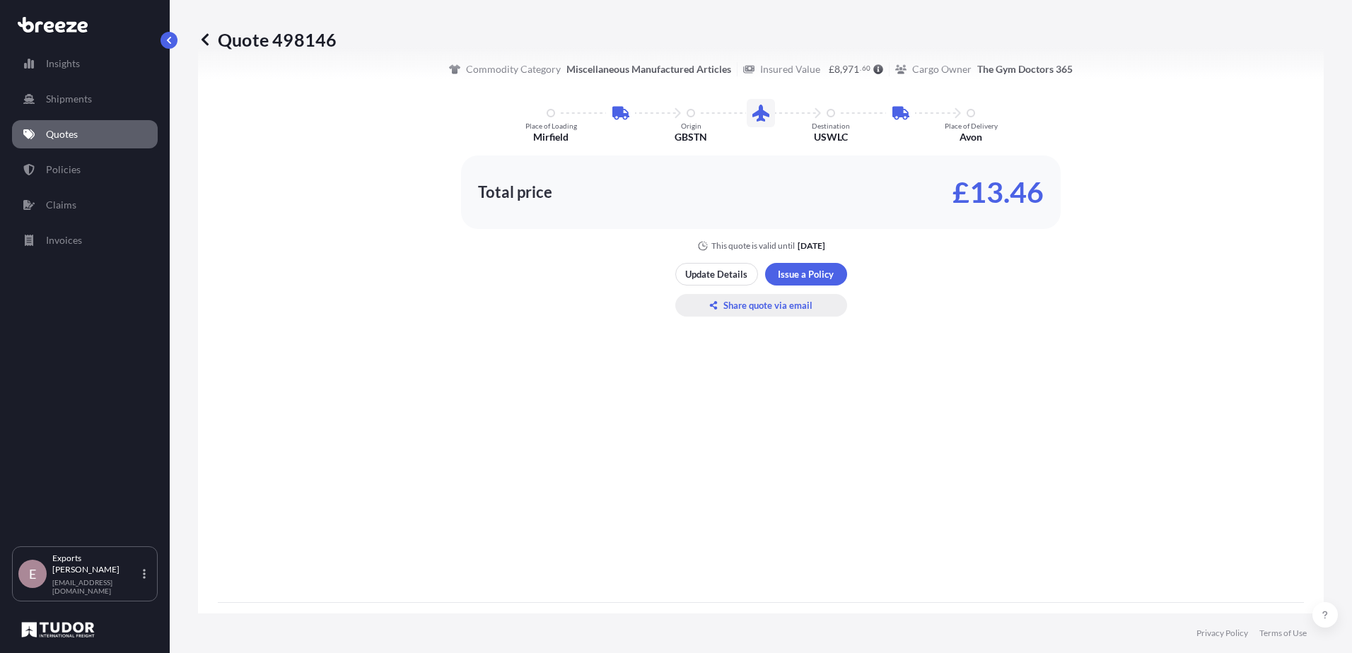
click at [766, 306] on p "Share quote via email" at bounding box center [767, 305] width 89 height 14
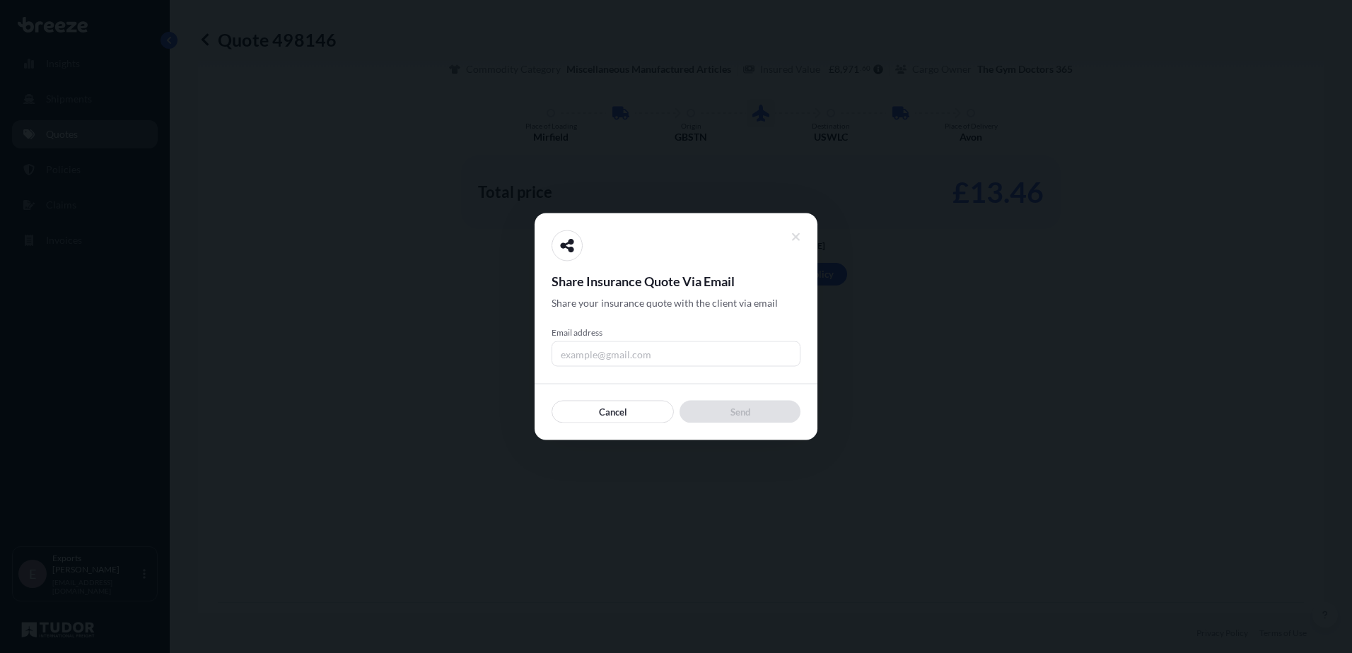
click at [567, 361] on input "Email address" at bounding box center [676, 354] width 249 height 25
type input "[PERSON_NAME][EMAIL_ADDRESS][DOMAIN_NAME]"
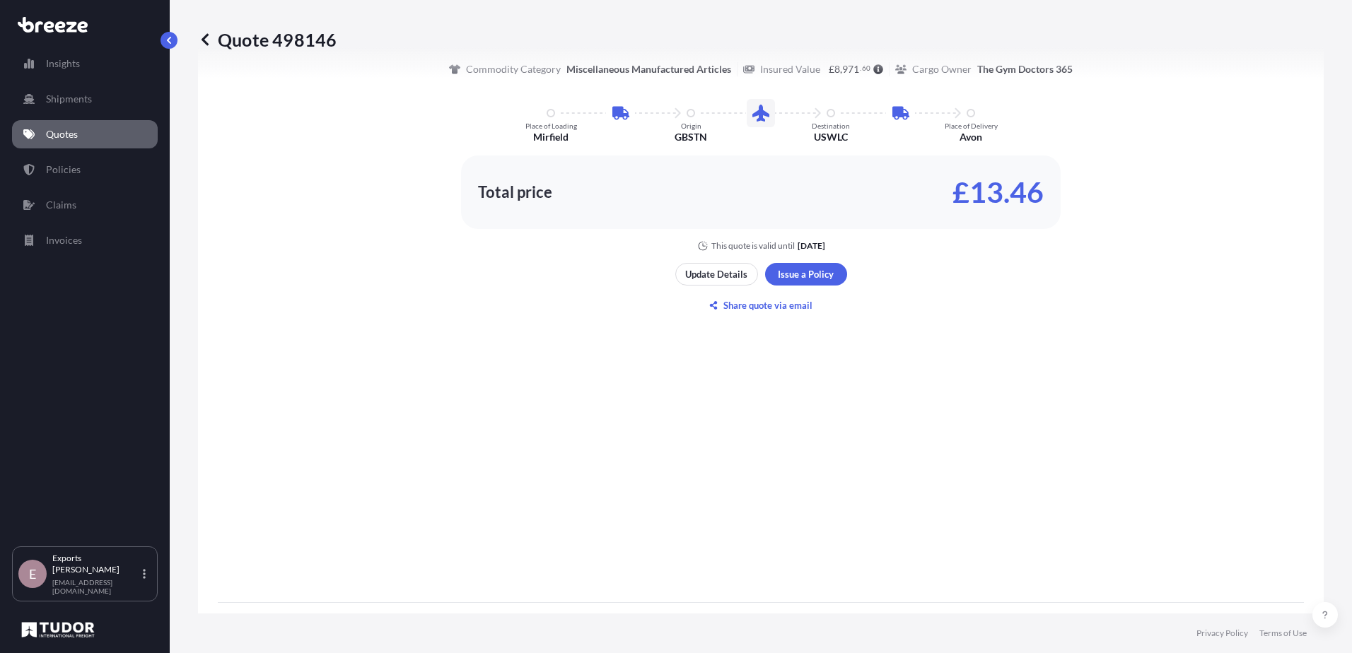
click at [59, 132] on p "Quotes" at bounding box center [62, 134] width 32 height 14
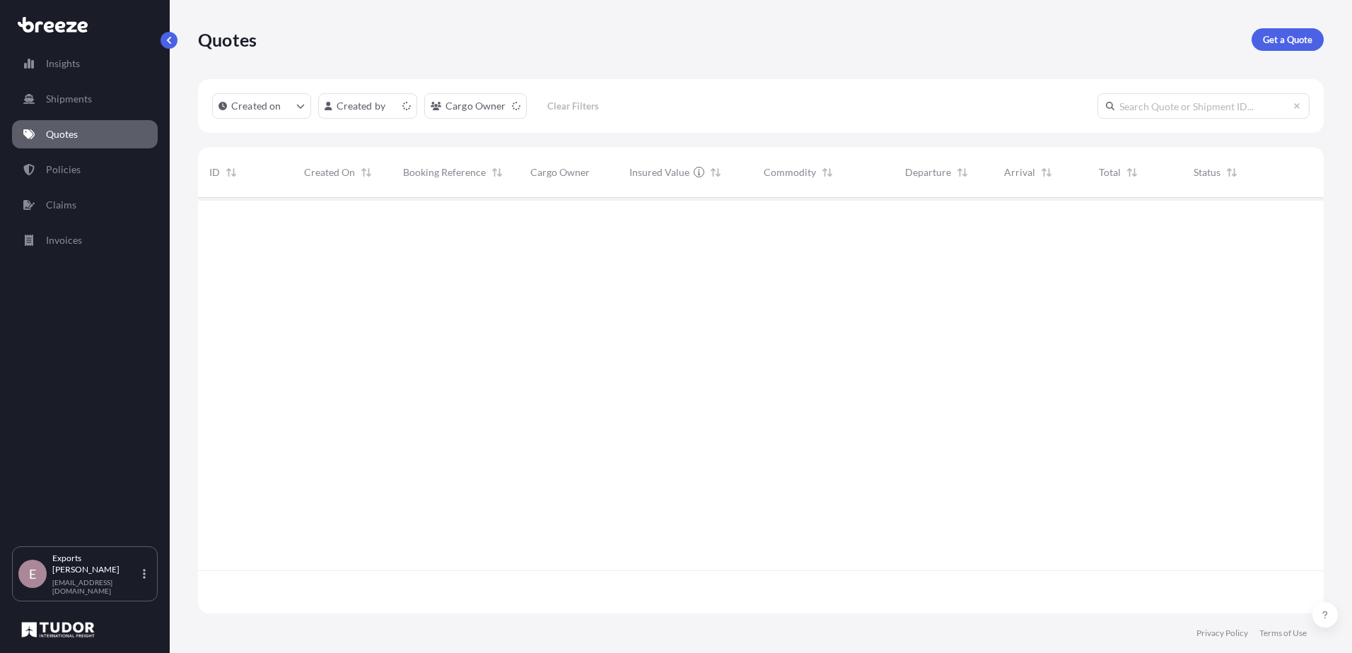
scroll to position [413, 1115]
click at [1290, 38] on p "Get a Quote" at bounding box center [1288, 40] width 50 height 14
select select "Road"
select select "Sea"
select select "1"
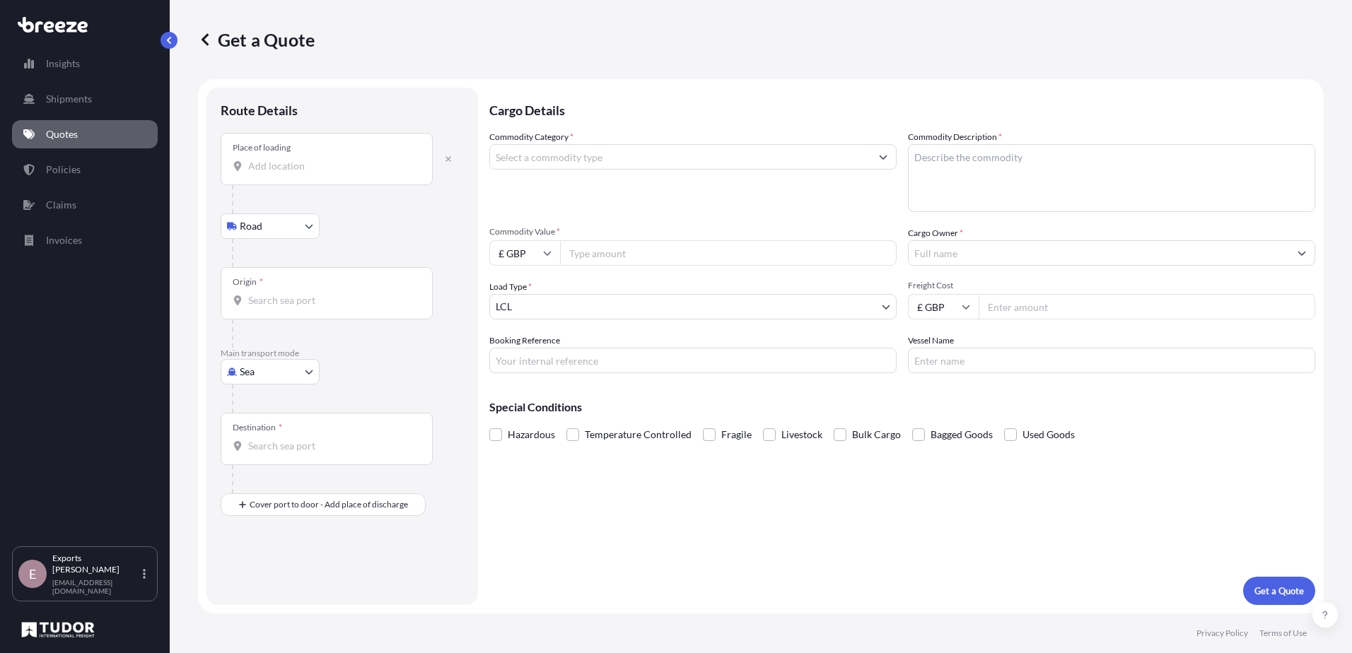
click at [284, 168] on input "Place of loading" at bounding box center [331, 166] width 167 height 14
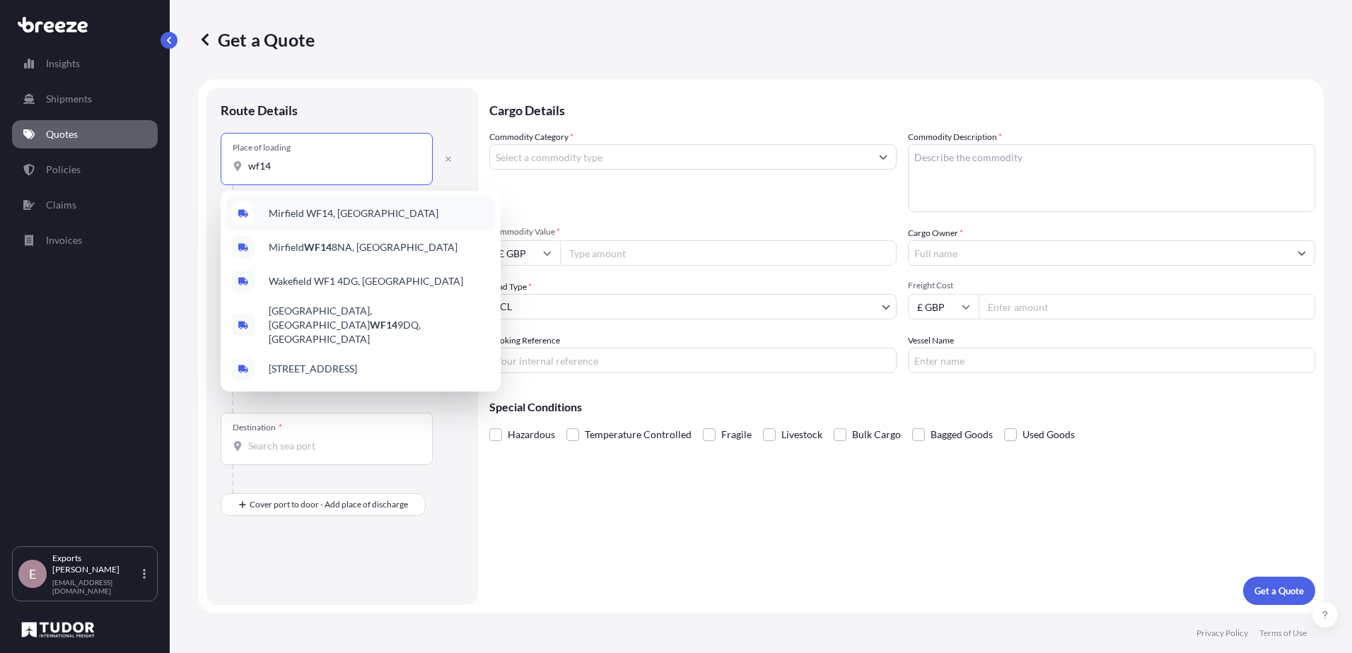
click at [315, 218] on span "Mirfield WF14, [GEOGRAPHIC_DATA]" at bounding box center [354, 213] width 170 height 14
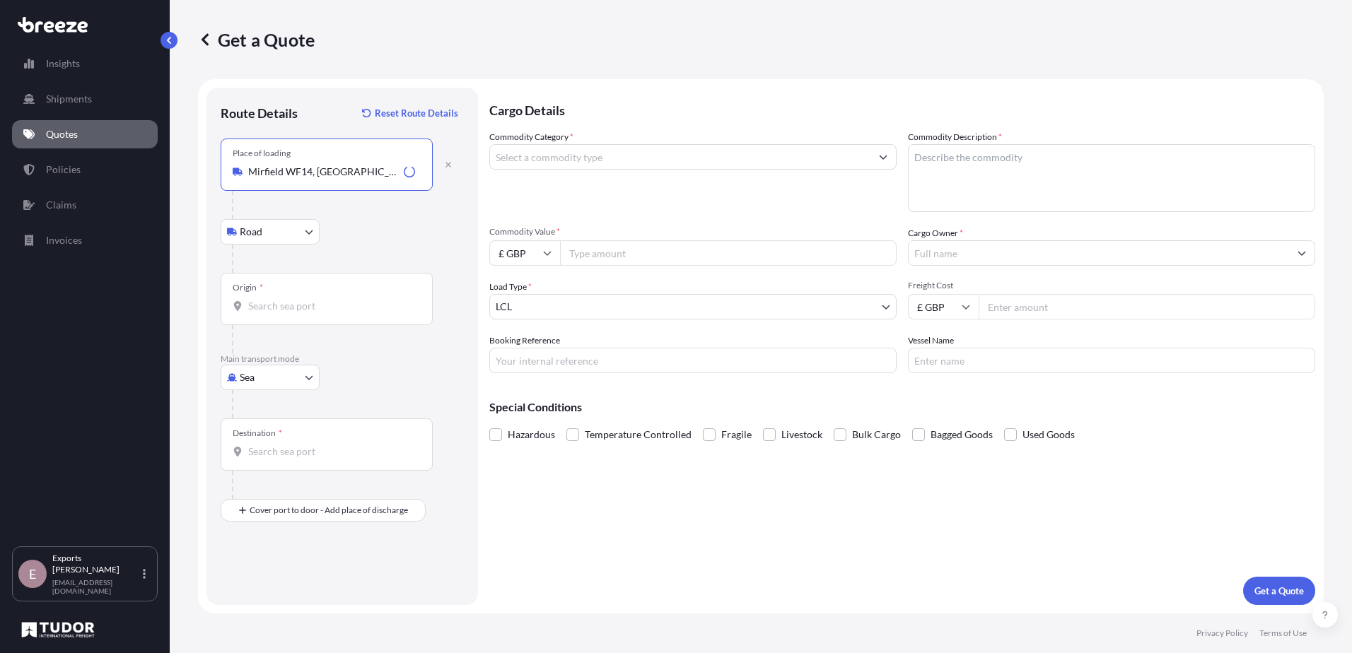
type input "Mirfield WF14, [GEOGRAPHIC_DATA]"
click at [291, 382] on body "0 options available. 5 options available. Insights Shipments Quotes Policies Cl…" at bounding box center [676, 326] width 1352 height 653
click at [279, 419] on div "Sea Air Road Rail" at bounding box center [270, 452] width 99 height 113
click at [293, 158] on div "Place of loading" at bounding box center [327, 165] width 212 height 52
click at [293, 165] on input "Place of loading" at bounding box center [331, 172] width 167 height 14
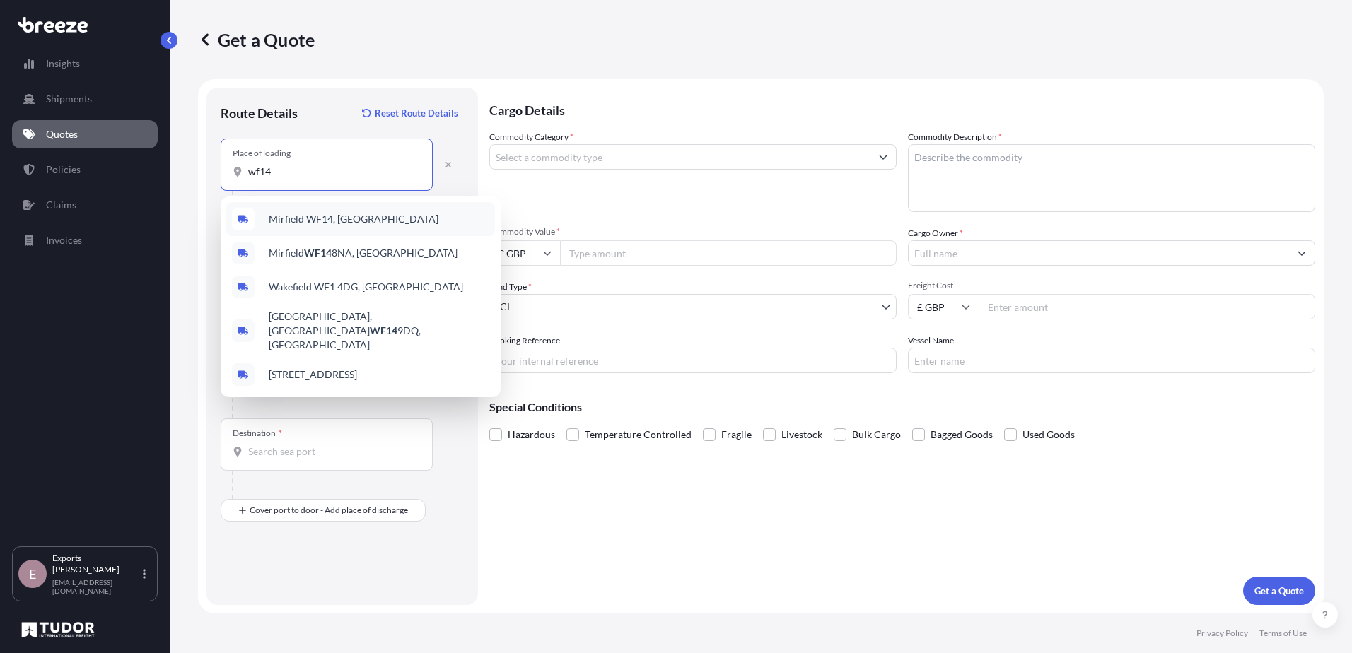
click at [297, 217] on span "Mirfield WF14, [GEOGRAPHIC_DATA]" at bounding box center [354, 219] width 170 height 14
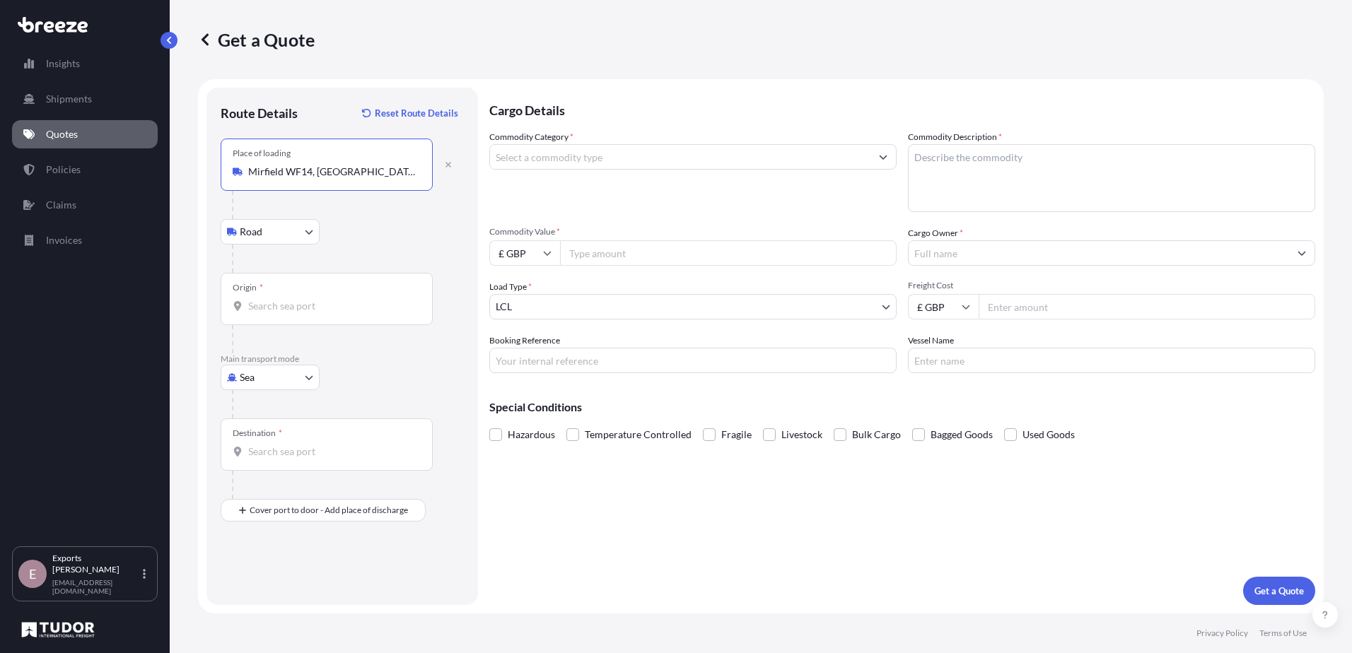
type input "Mirfield WF14, [GEOGRAPHIC_DATA]"
click at [304, 313] on input "Origin *" at bounding box center [331, 306] width 167 height 14
drag, startPoint x: 294, startPoint y: 422, endPoint x: 296, endPoint y: 403, distance: 19.2
click at [296, 403] on div "Place of loading [GEOGRAPHIC_DATA] Rail Origin * Main transport mode Sea Sea Ai…" at bounding box center [342, 330] width 243 height 383
click at [296, 383] on body "1 option available. 0 options available. 5 options available. 0 options availab…" at bounding box center [676, 326] width 1352 height 653
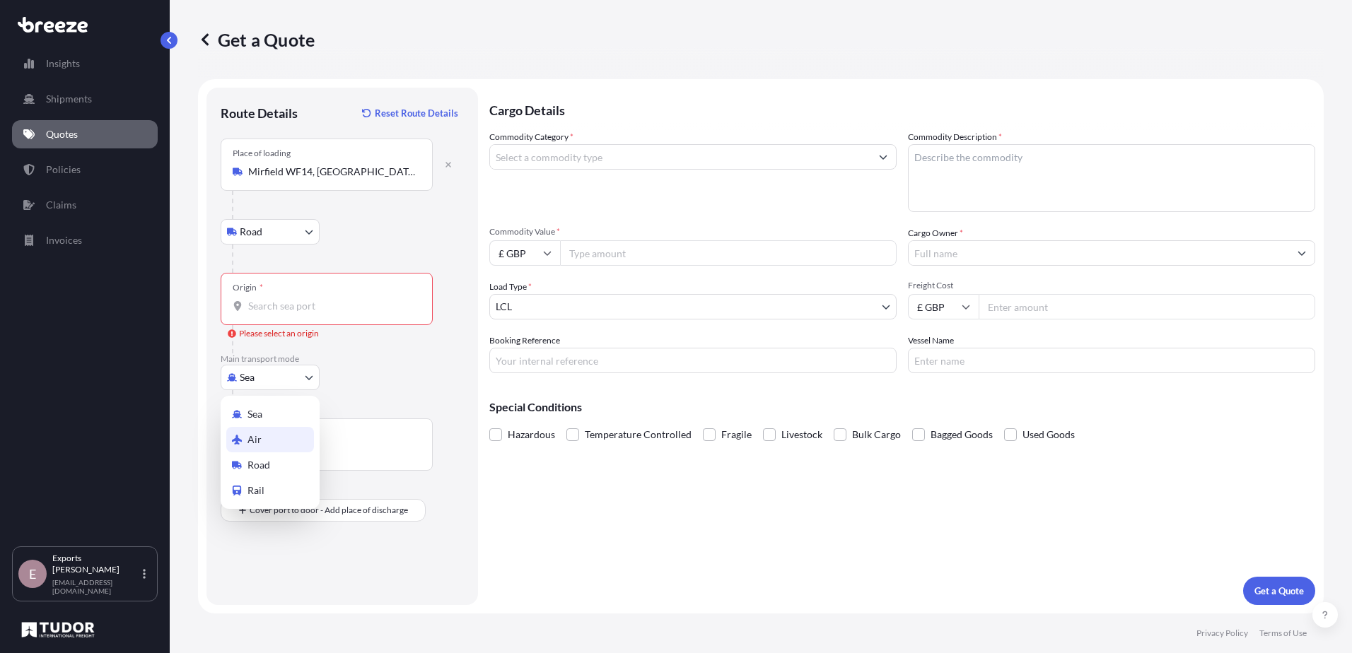
click at [258, 432] on div "Air" at bounding box center [270, 439] width 88 height 25
select select "Air"
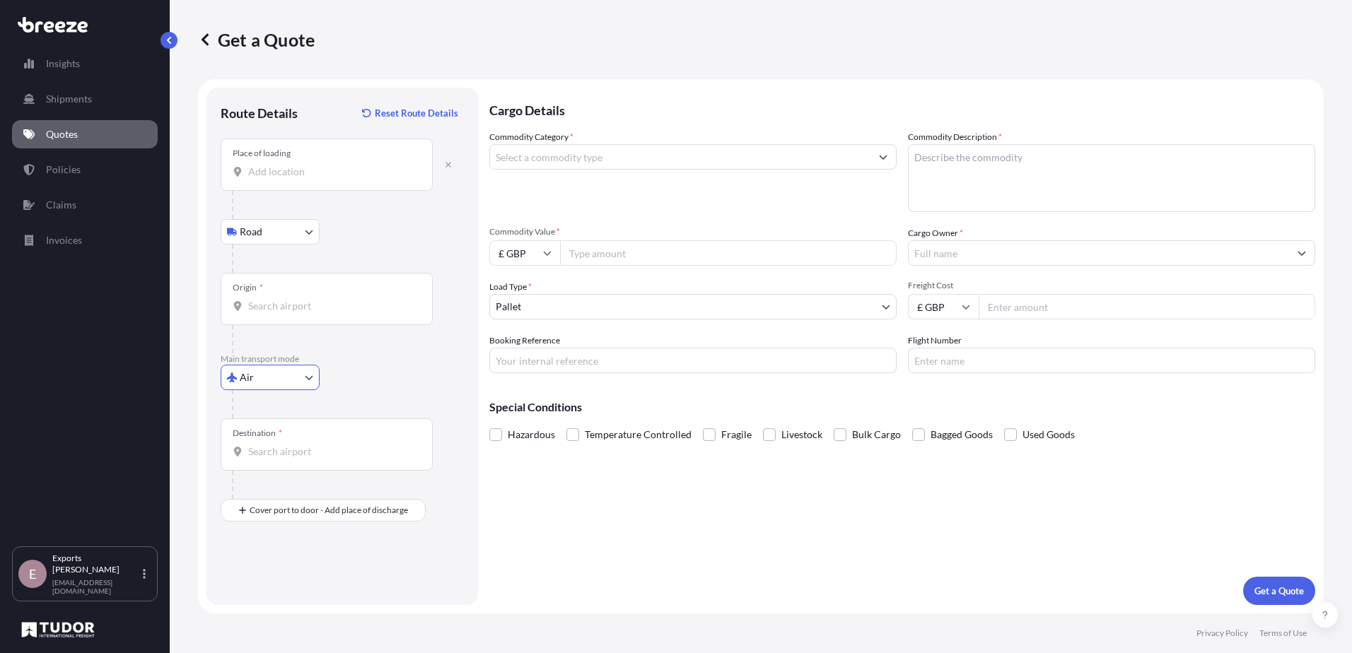
click at [264, 169] on input "Place of loading" at bounding box center [331, 172] width 167 height 14
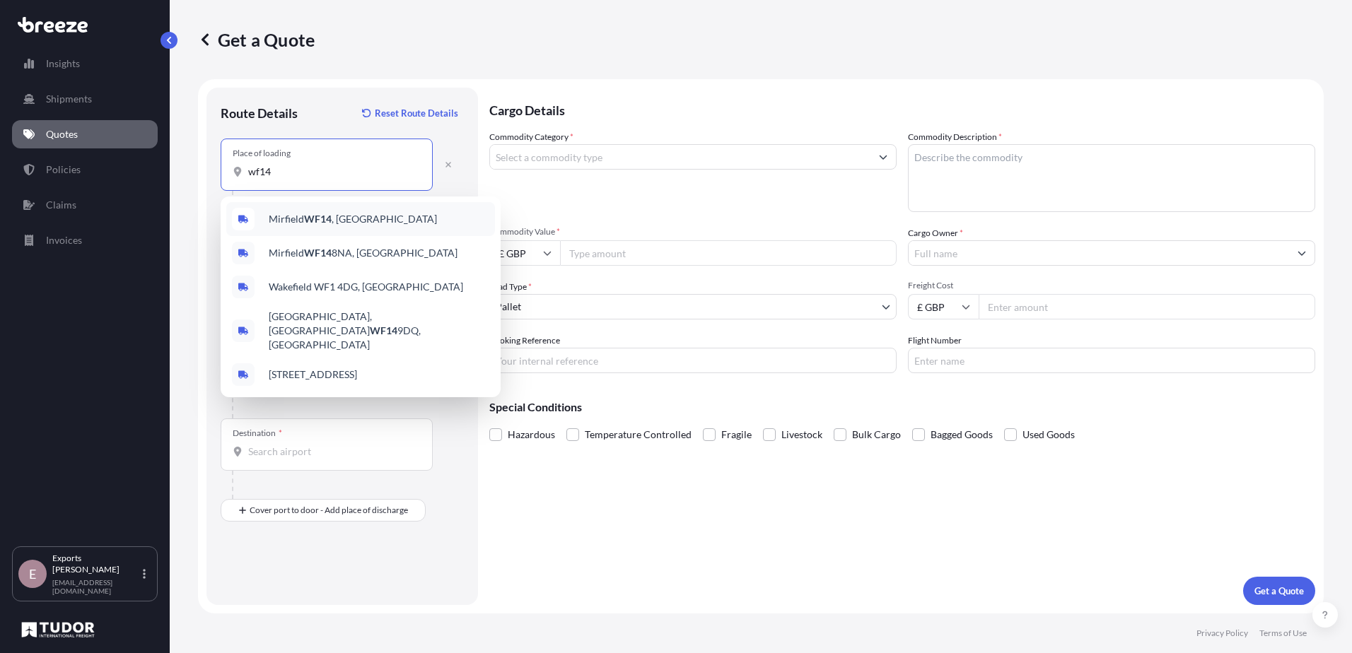
click at [297, 225] on span "Mirfield WF14 , [GEOGRAPHIC_DATA]" at bounding box center [353, 219] width 168 height 14
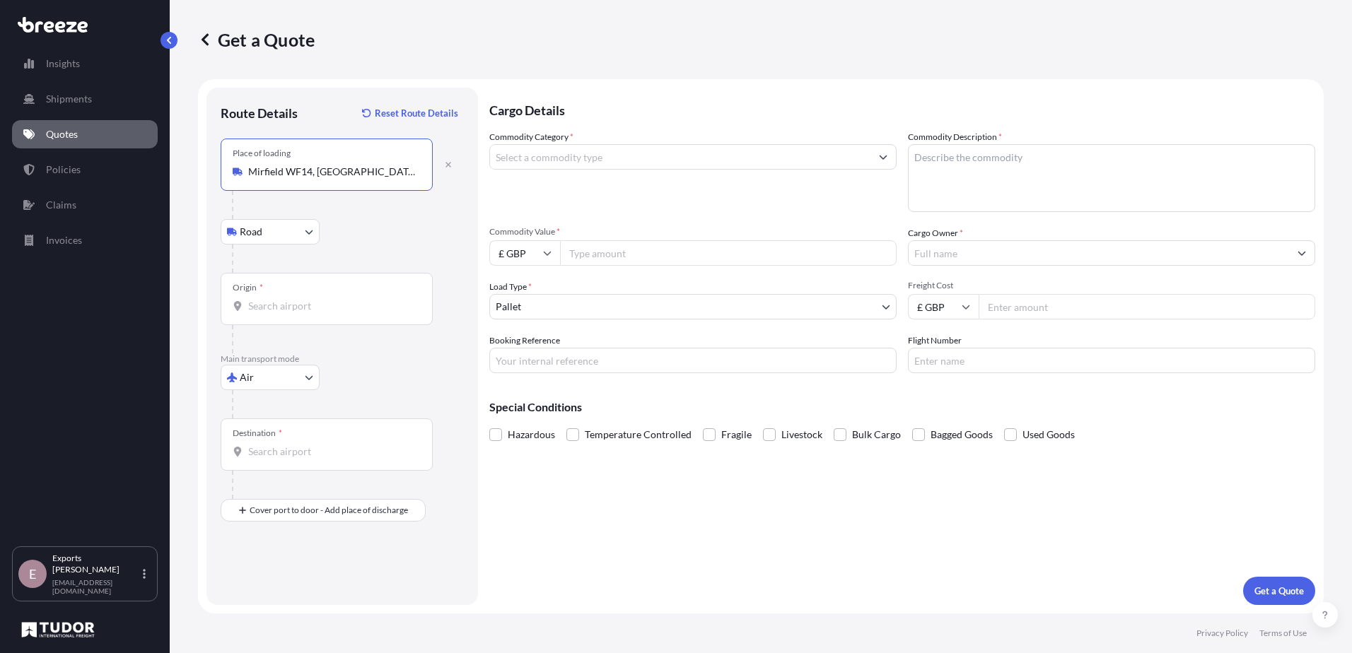
type input "Mirfield WF14, [GEOGRAPHIC_DATA]"
click at [307, 315] on div "Origin *" at bounding box center [327, 299] width 212 height 52
click at [307, 313] on input "Origin *" at bounding box center [331, 306] width 167 height 14
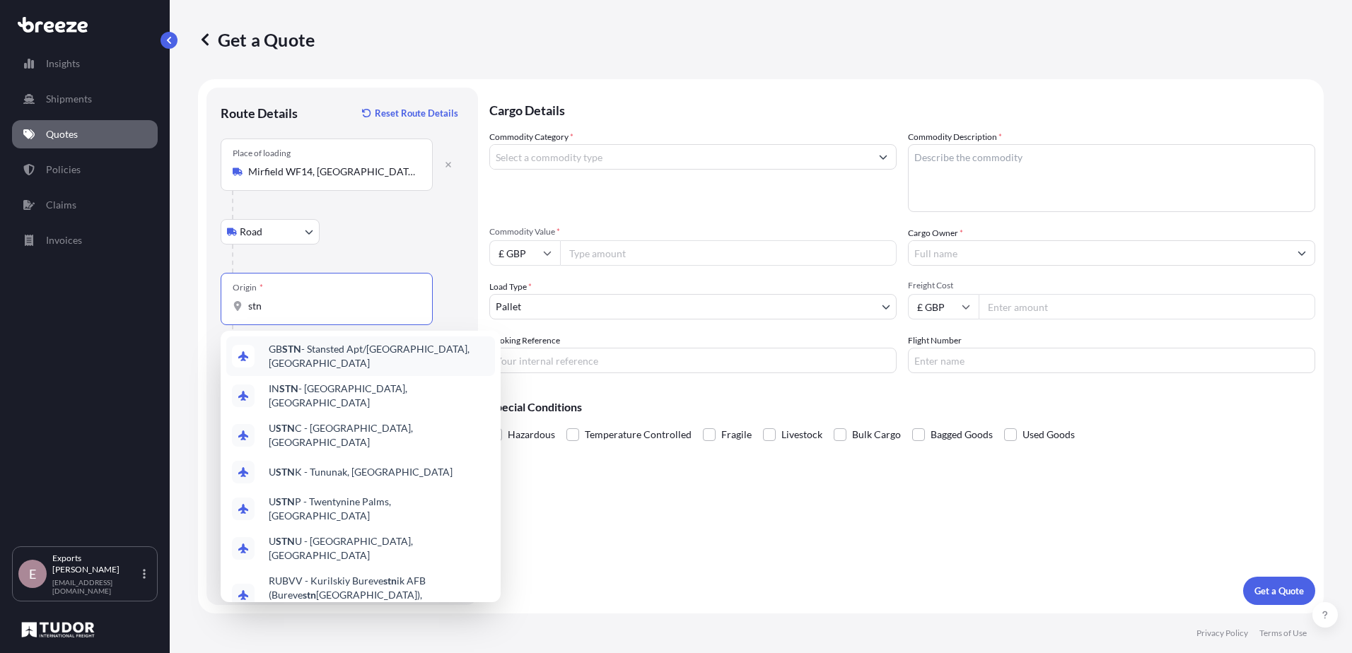
click at [330, 359] on span "GB STN - Stansted Apt/[GEOGRAPHIC_DATA], [GEOGRAPHIC_DATA]" at bounding box center [379, 356] width 221 height 28
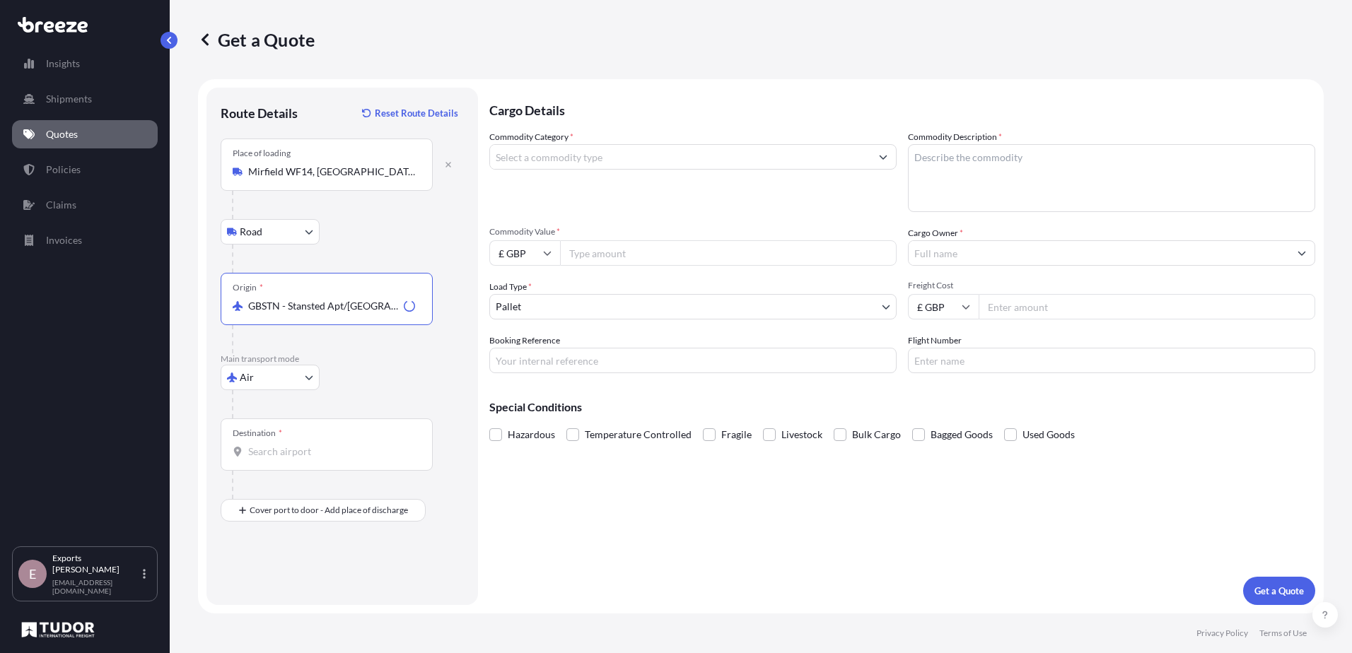
type input "GBSTN - Stansted Apt/[GEOGRAPHIC_DATA], [GEOGRAPHIC_DATA]"
click at [307, 448] on input "Destination *" at bounding box center [331, 452] width 167 height 14
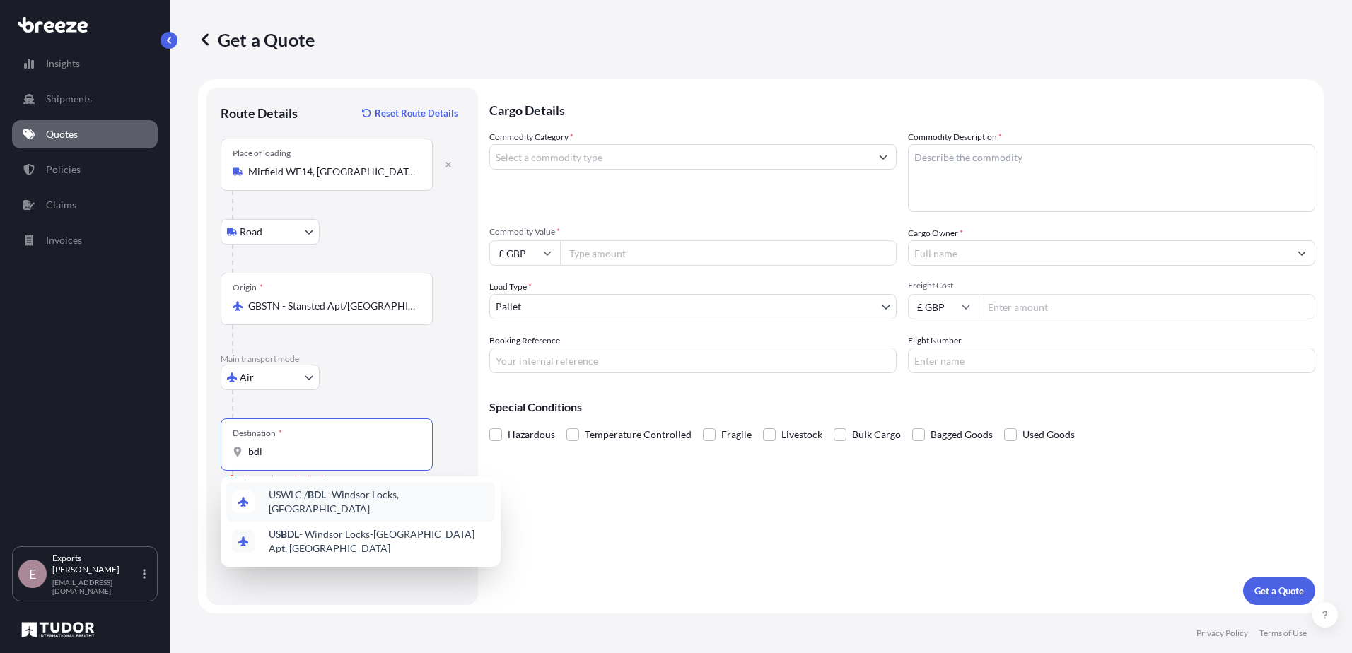
click at [345, 492] on span "USWLC / BDL - Windsor Locks, [GEOGRAPHIC_DATA]" at bounding box center [379, 502] width 221 height 28
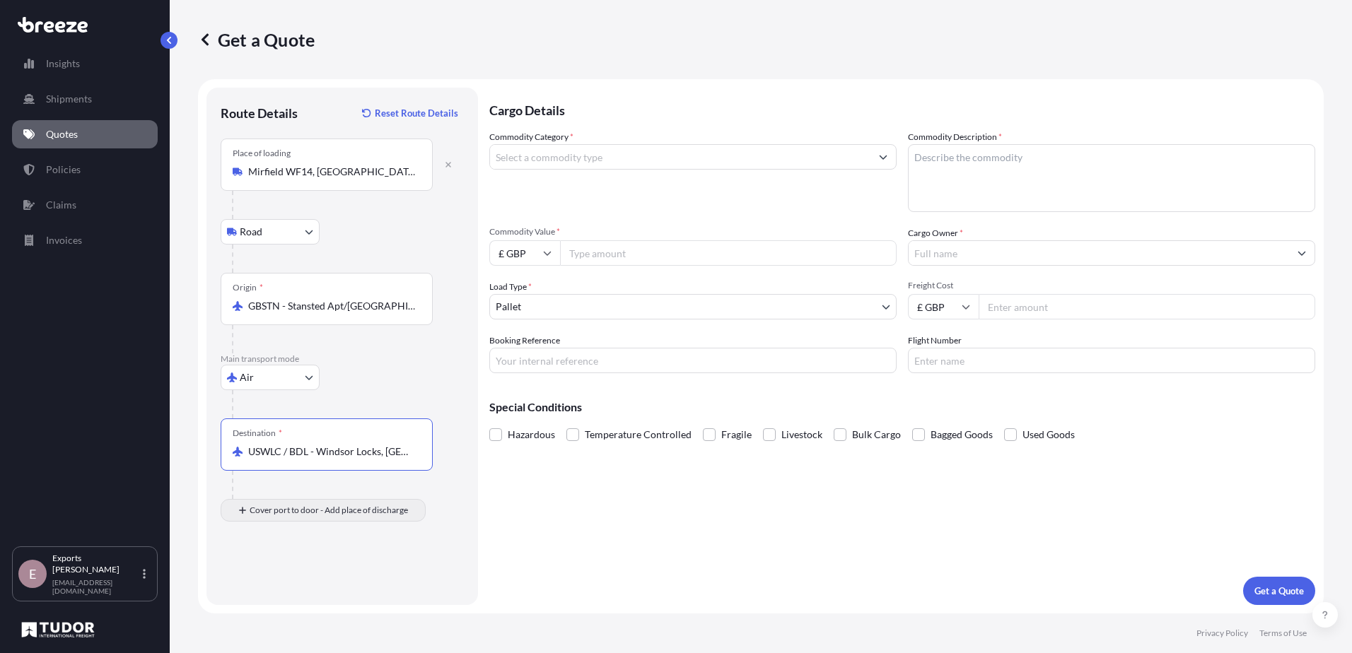
type input "USWLC / BDL - Windsor Locks, [GEOGRAPHIC_DATA]"
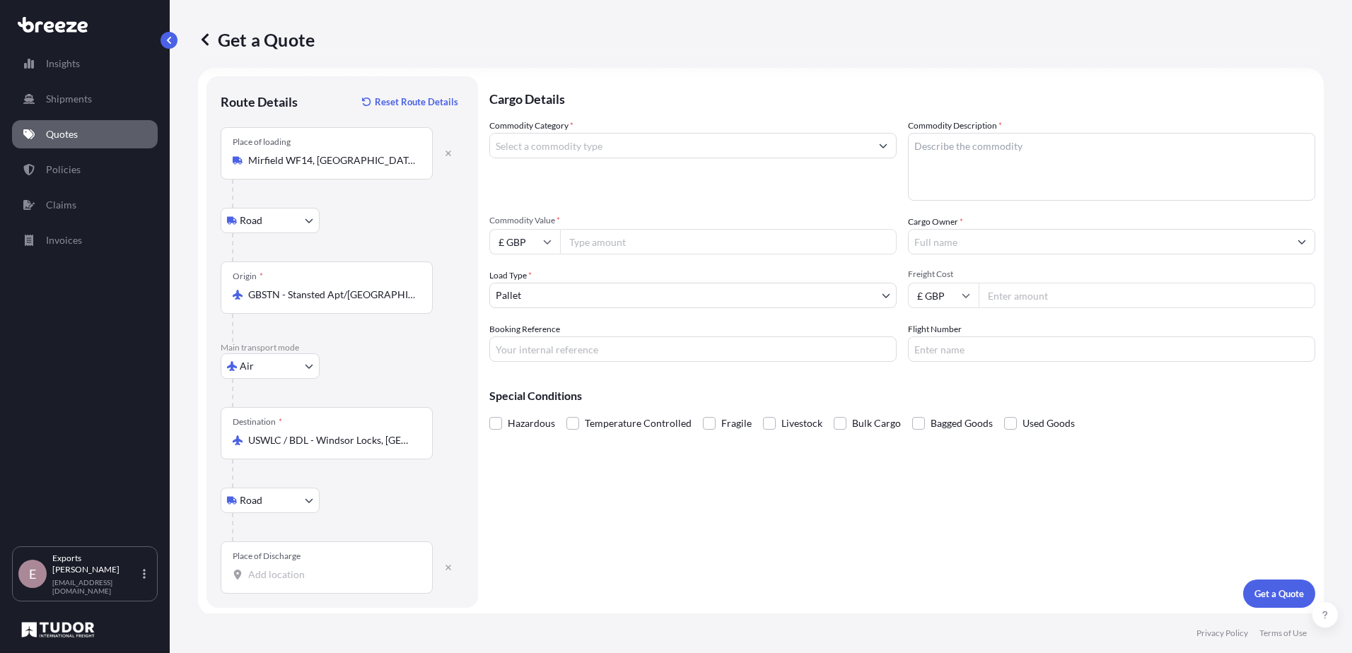
scroll to position [14, 0]
click at [283, 577] on input "Place of Discharge" at bounding box center [331, 572] width 167 height 14
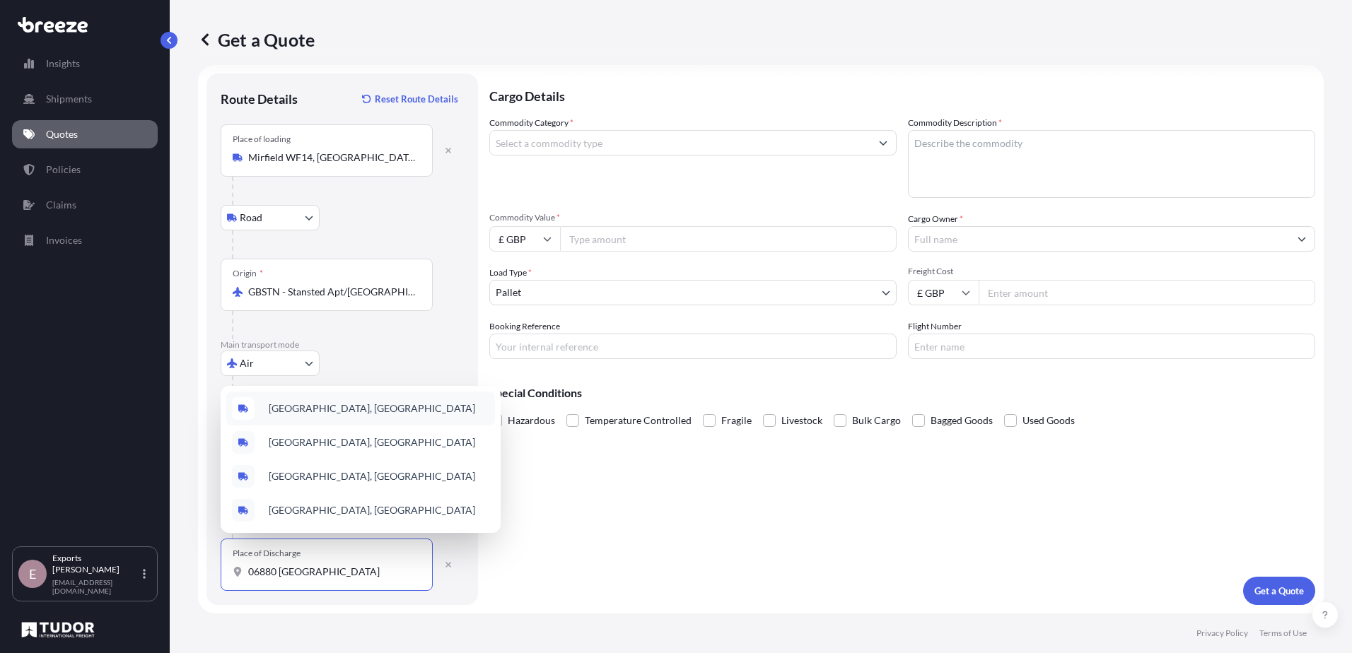
click at [385, 419] on div "[GEOGRAPHIC_DATA], [GEOGRAPHIC_DATA]" at bounding box center [360, 409] width 269 height 34
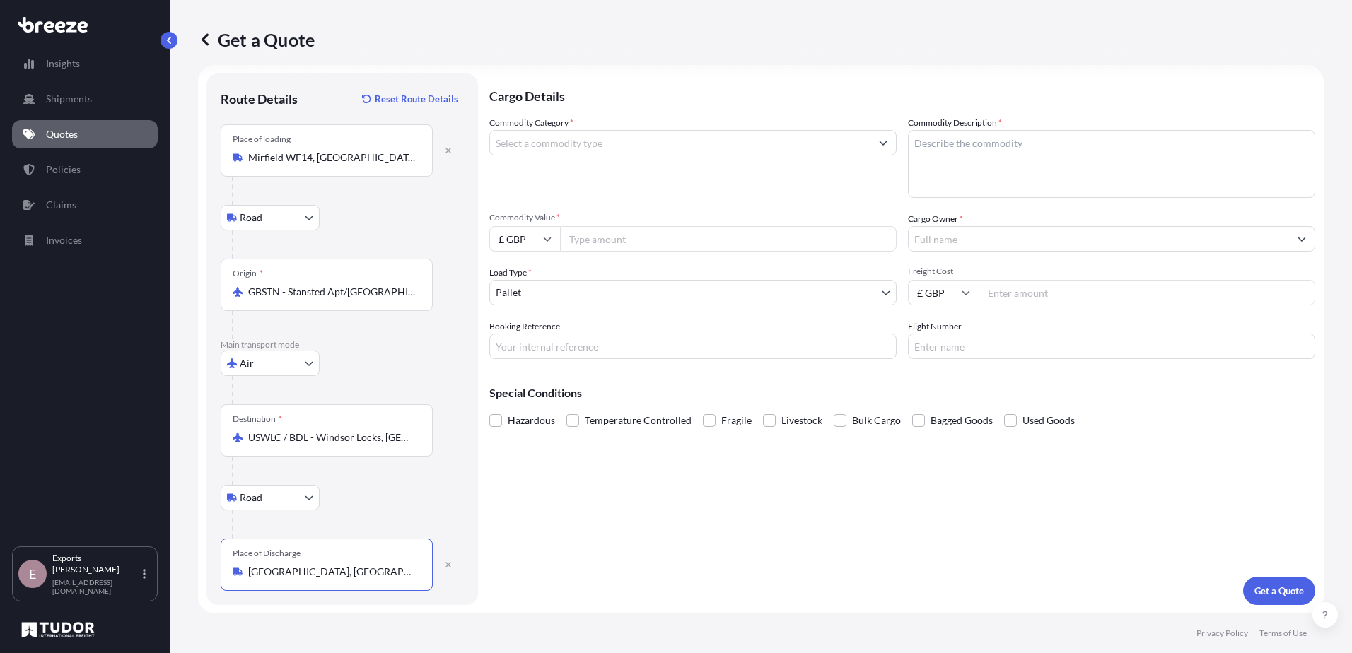
type input "[GEOGRAPHIC_DATA], [GEOGRAPHIC_DATA]"
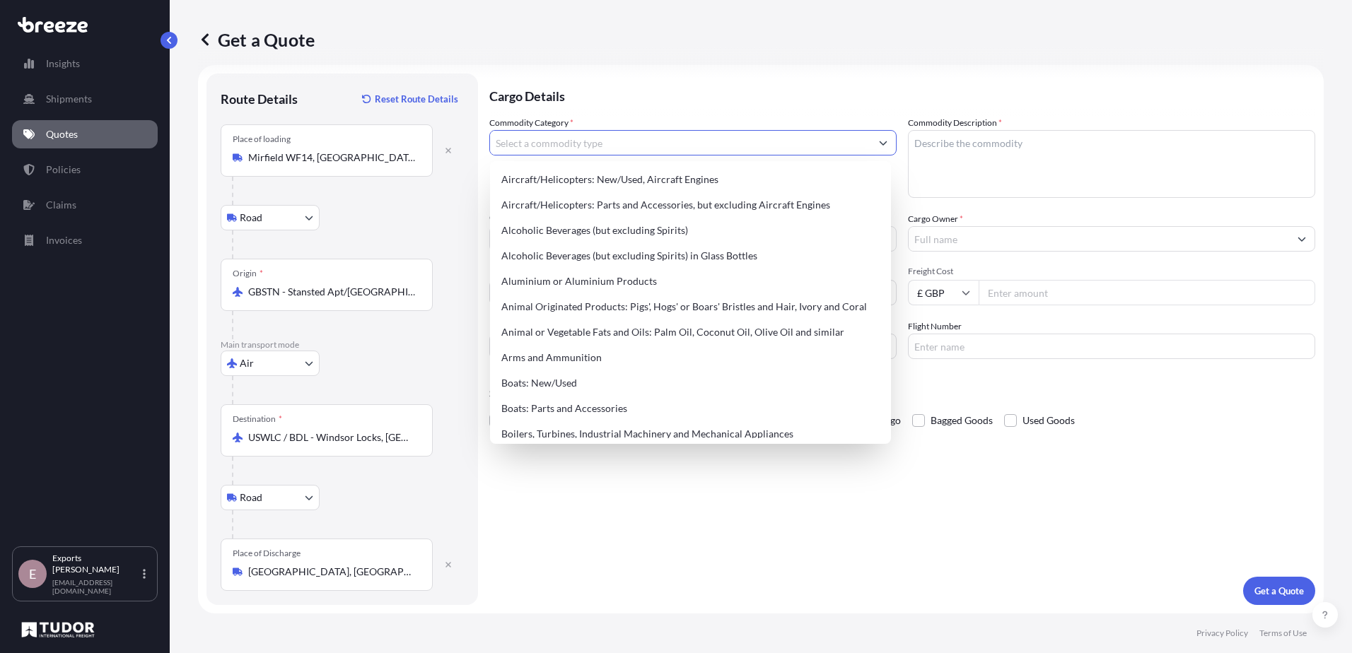
click at [618, 151] on input "Commodity Category *" at bounding box center [680, 142] width 380 height 25
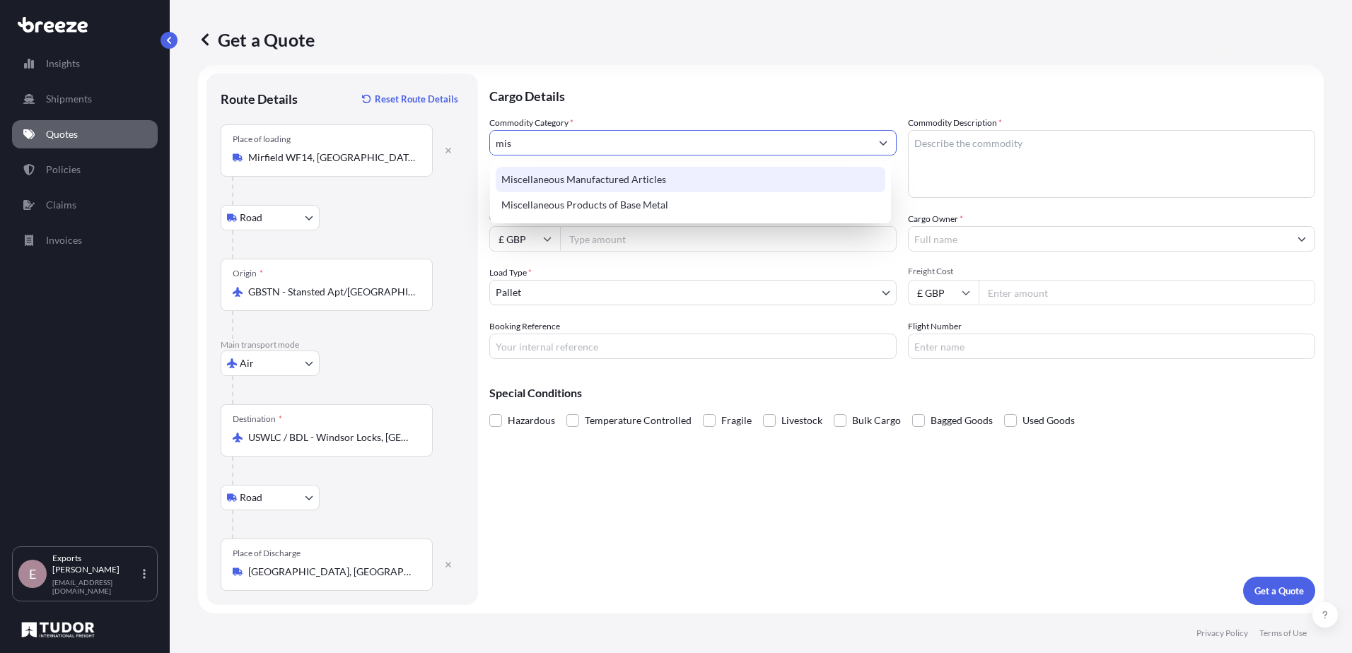
click at [627, 173] on div "Miscellaneous Manufactured Articles" at bounding box center [691, 179] width 390 height 25
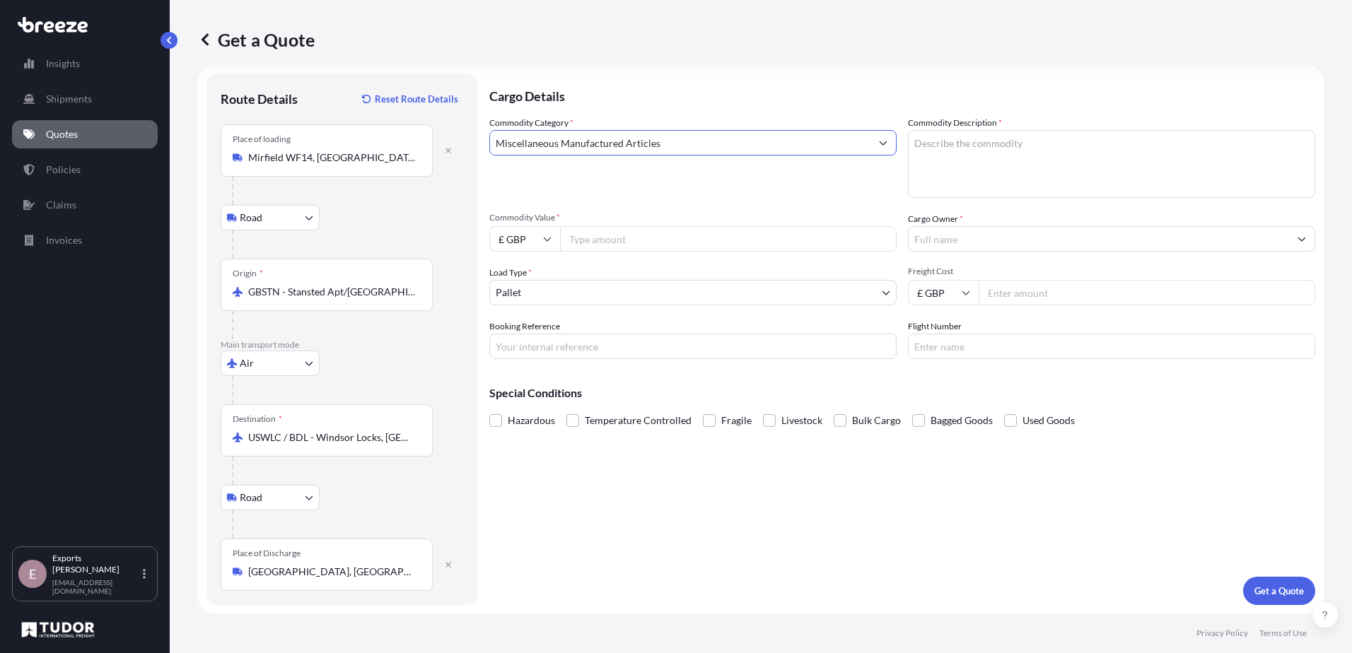
type input "Miscellaneous Manufactured Articles"
drag, startPoint x: 1100, startPoint y: 157, endPoint x: 1100, endPoint y: 150, distance: 7.1
click at [1101, 149] on textarea "Commodity Description *" at bounding box center [1111, 164] width 407 height 68
type textarea "Pilates equipment"
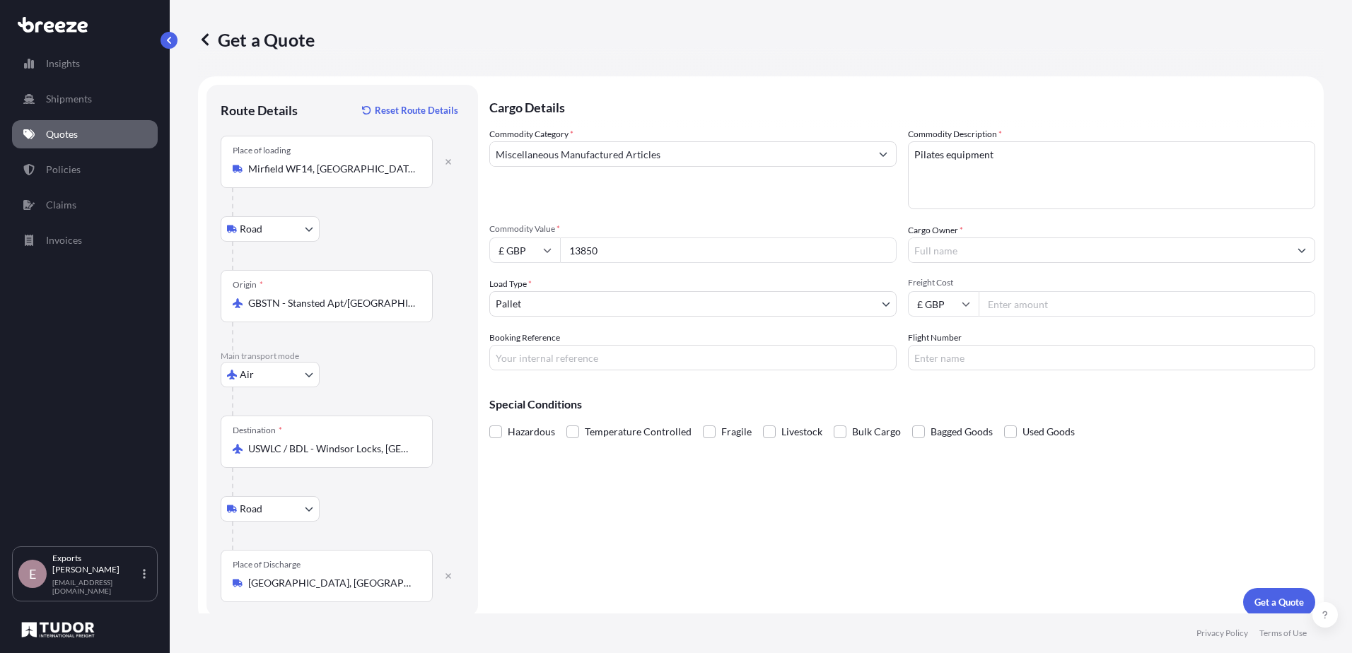
scroll to position [0, 0]
type input "13850"
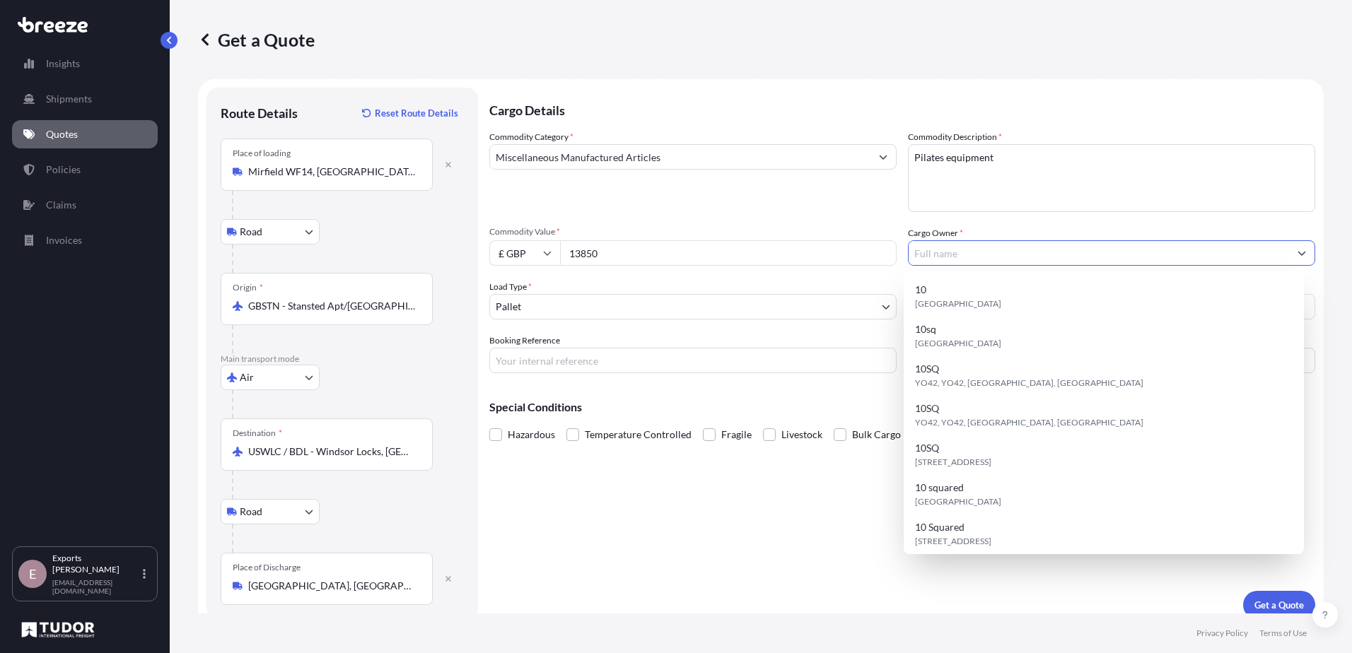
click at [986, 250] on input "Cargo Owner *" at bounding box center [1099, 252] width 380 height 25
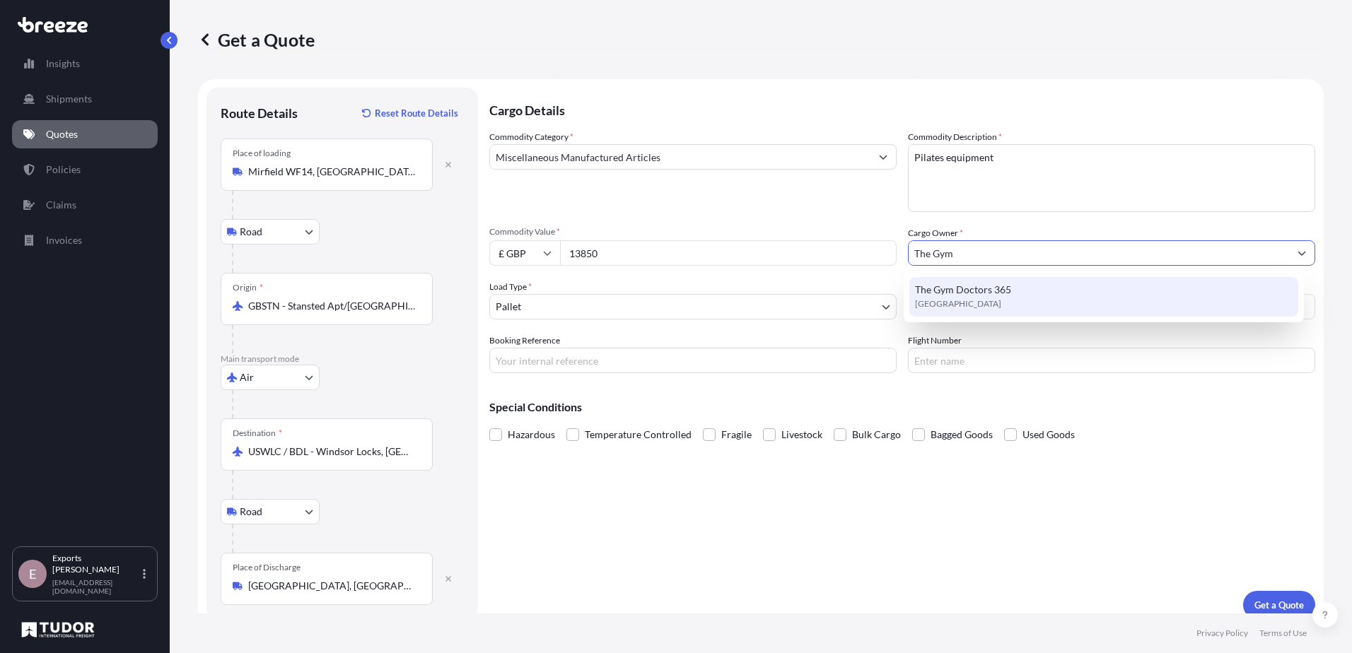
click at [1032, 287] on div "The Gym Doctors 365 [GEOGRAPHIC_DATA]" at bounding box center [1104, 297] width 390 height 40
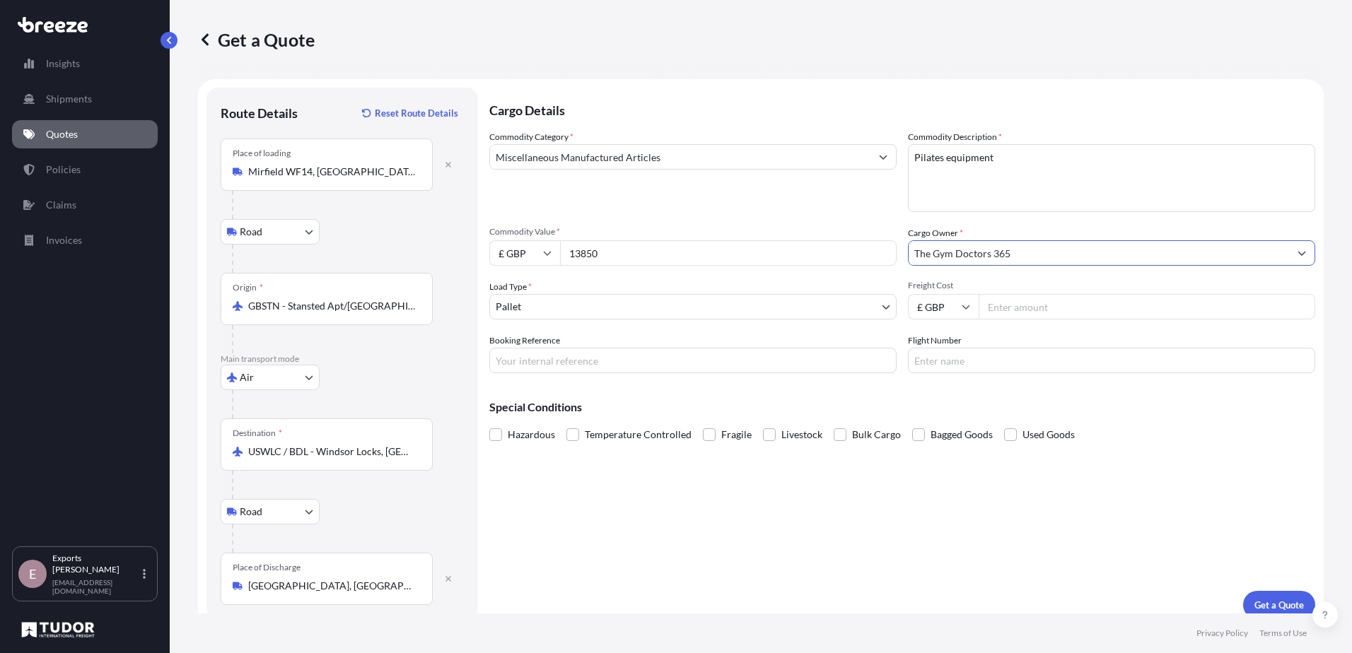
type input "The Gym Doctors 365"
click at [743, 380] on div "Cargo Details Commodity Category * Miscellaneous Manufactured Articles Commodit…" at bounding box center [902, 354] width 826 height 532
click at [740, 372] on input "Booking Reference" at bounding box center [692, 360] width 407 height 25
type input "176324"
click at [1281, 595] on button "Get a Quote" at bounding box center [1279, 605] width 72 height 28
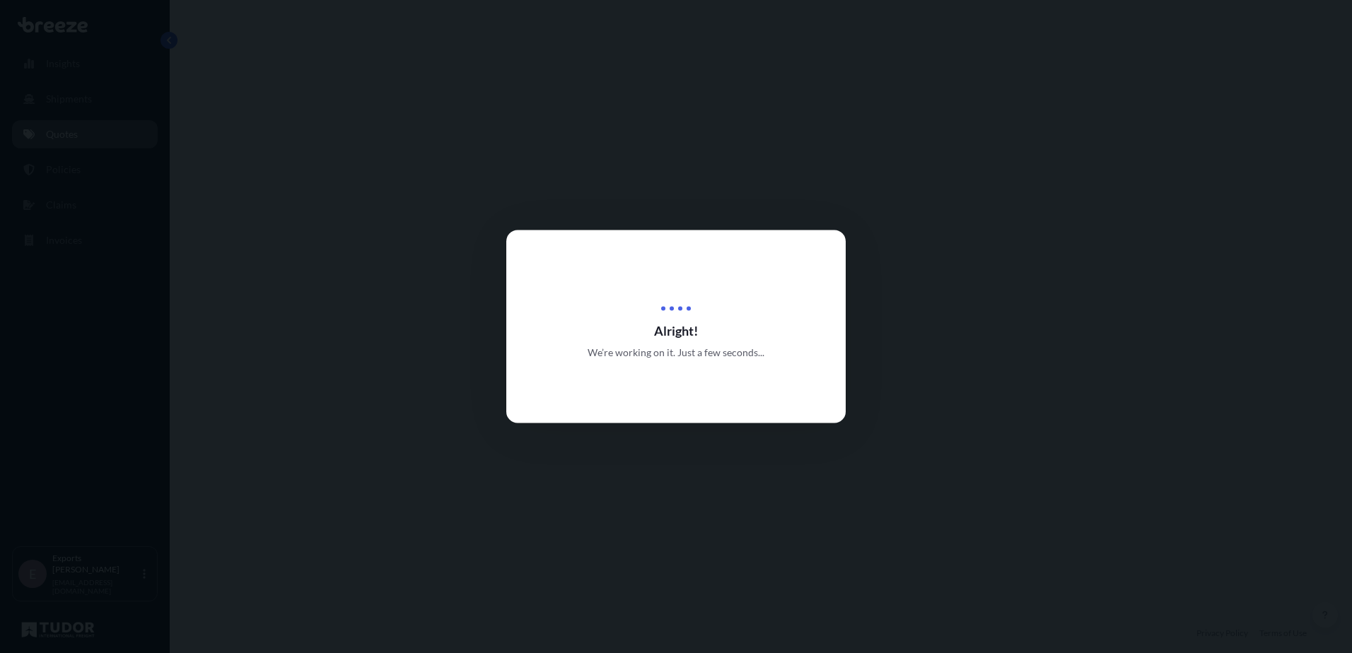
select select "Road"
select select "Air"
select select "Road"
select select "1"
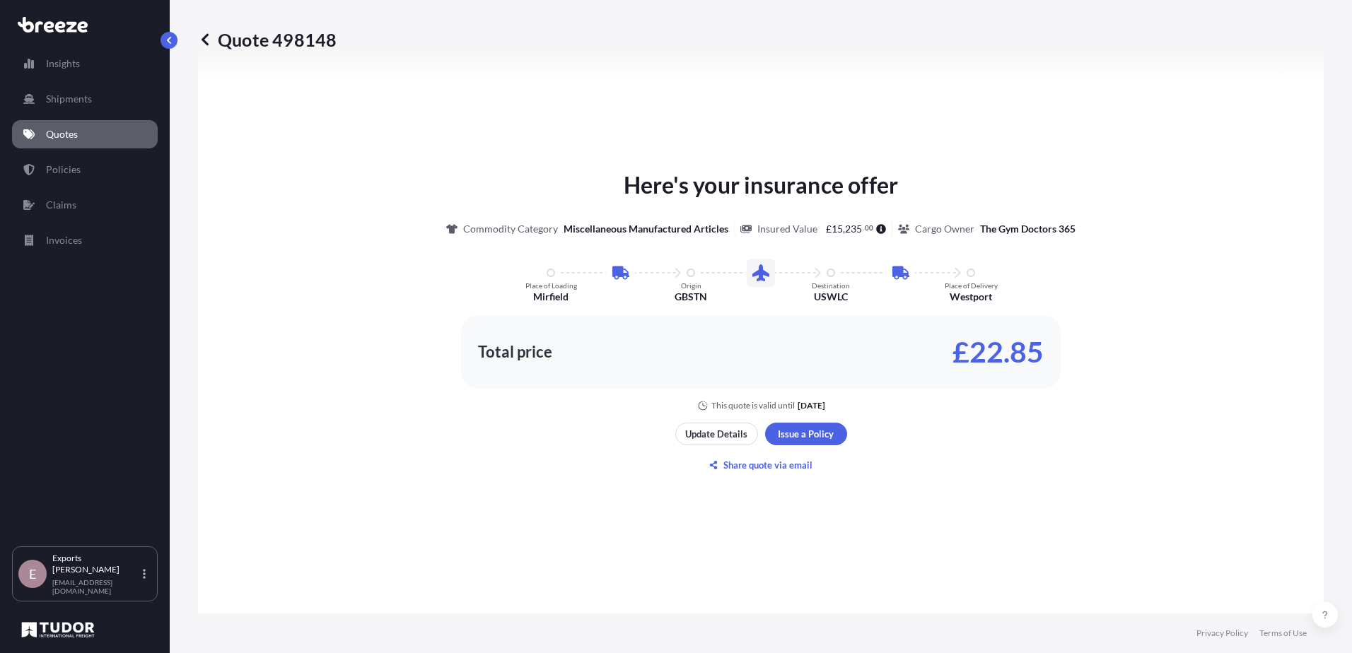
scroll to position [778, 0]
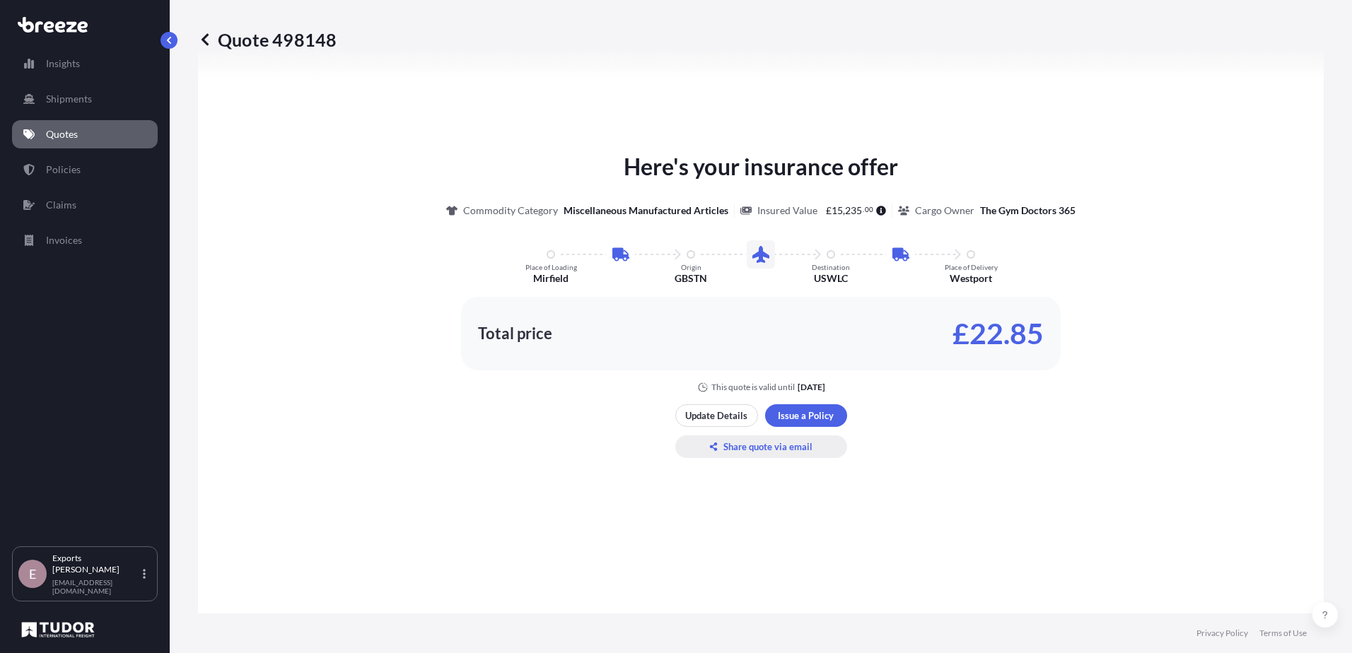
click at [778, 450] on p "Share quote via email" at bounding box center [767, 447] width 89 height 14
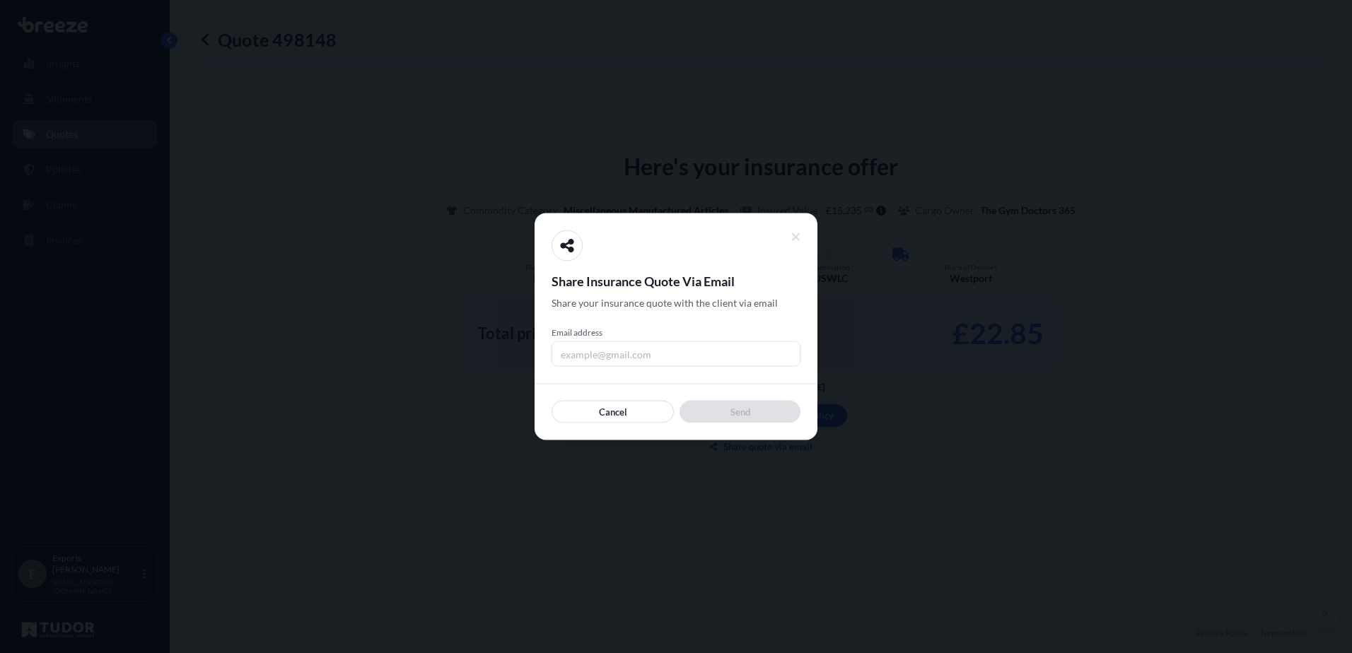
drag, startPoint x: 742, startPoint y: 339, endPoint x: 727, endPoint y: 346, distance: 16.4
click at [738, 342] on div "Email address" at bounding box center [676, 347] width 249 height 40
drag, startPoint x: 669, startPoint y: 350, endPoint x: 663, endPoint y: 361, distance: 12.0
click at [669, 352] on input "Email address" at bounding box center [676, 354] width 249 height 25
type input "[PERSON_NAME][EMAIL_ADDRESS][DOMAIN_NAME]"
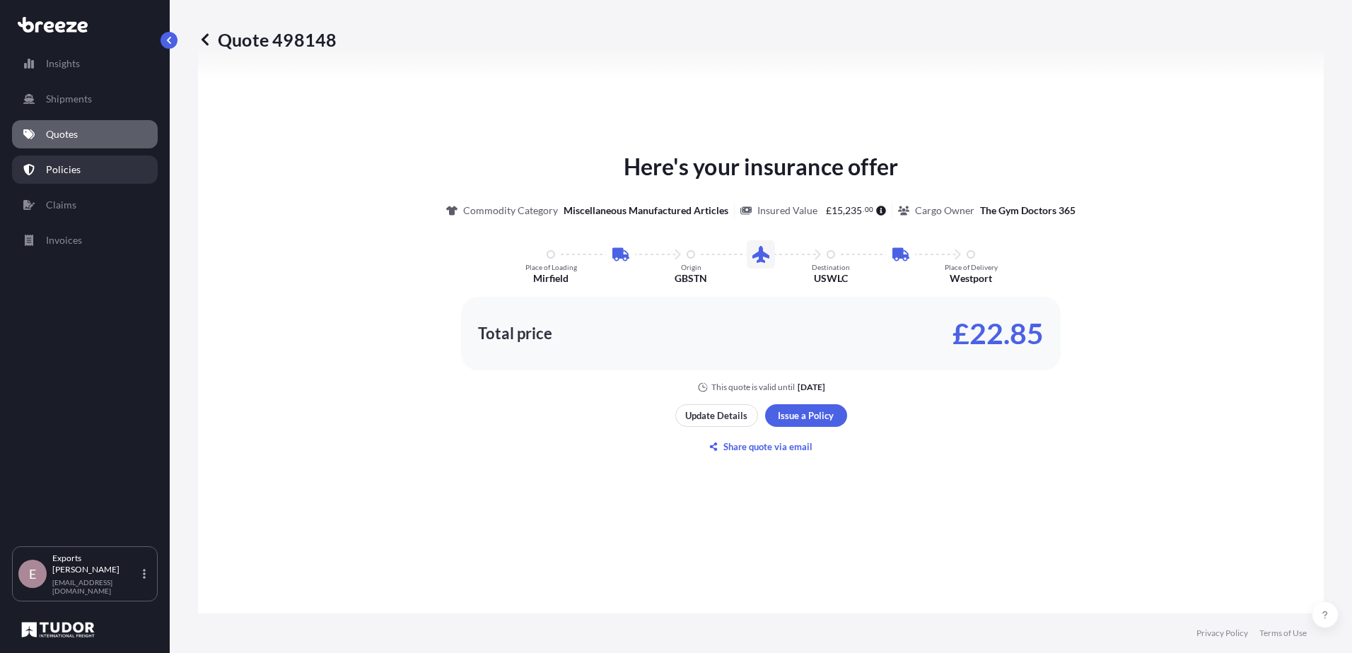
click at [66, 179] on link "Policies" at bounding box center [85, 170] width 146 height 28
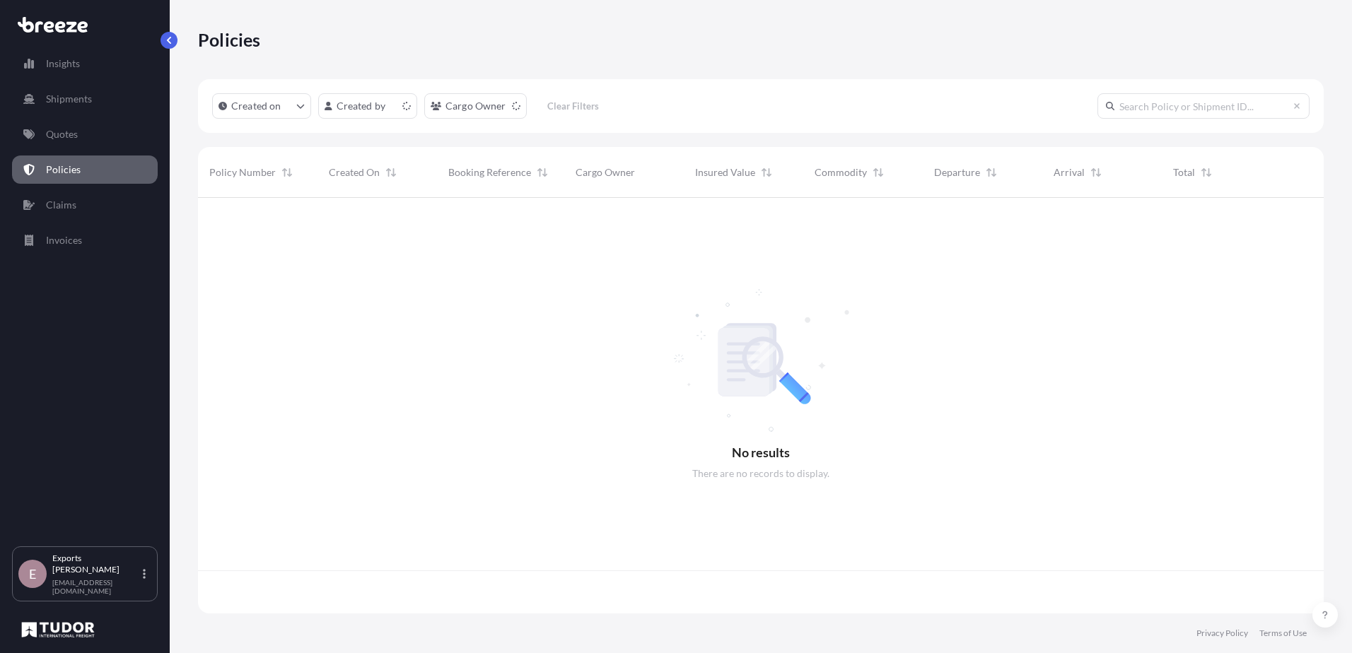
scroll to position [413, 1115]
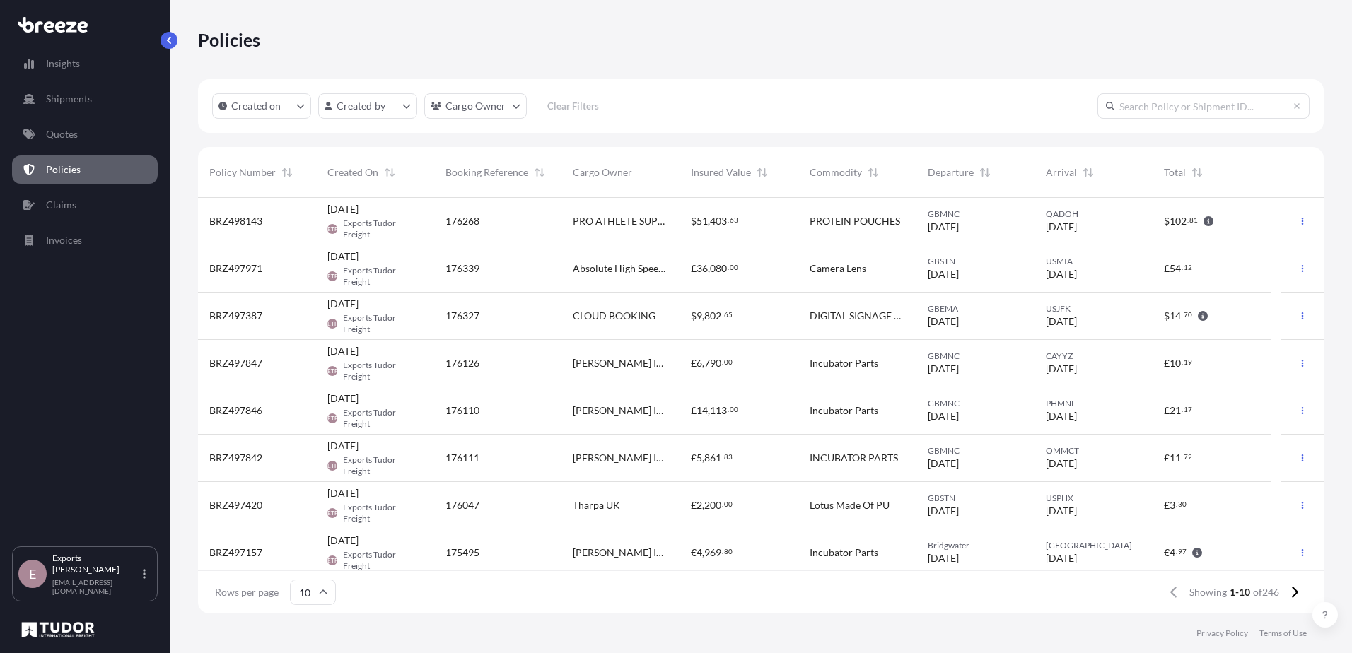
click at [252, 220] on span "BRZ498143" at bounding box center [235, 221] width 53 height 14
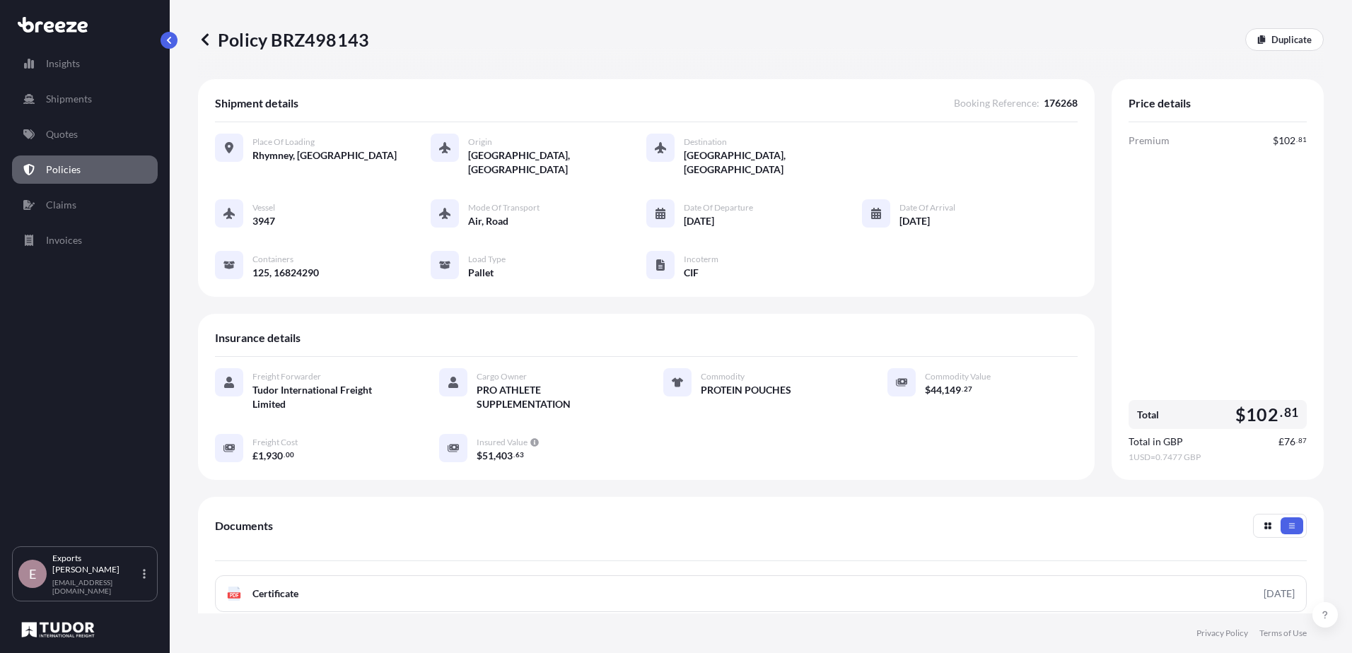
click at [71, 170] on p "Policies" at bounding box center [63, 170] width 35 height 14
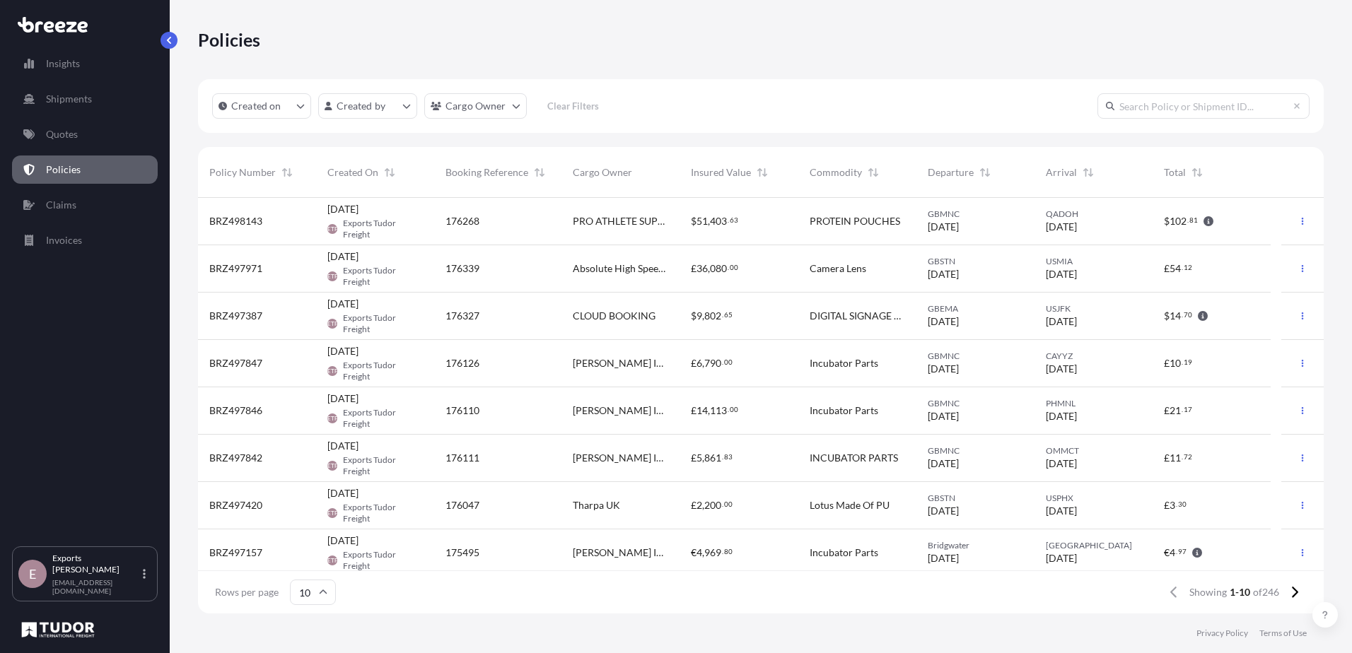
scroll to position [101, 0]
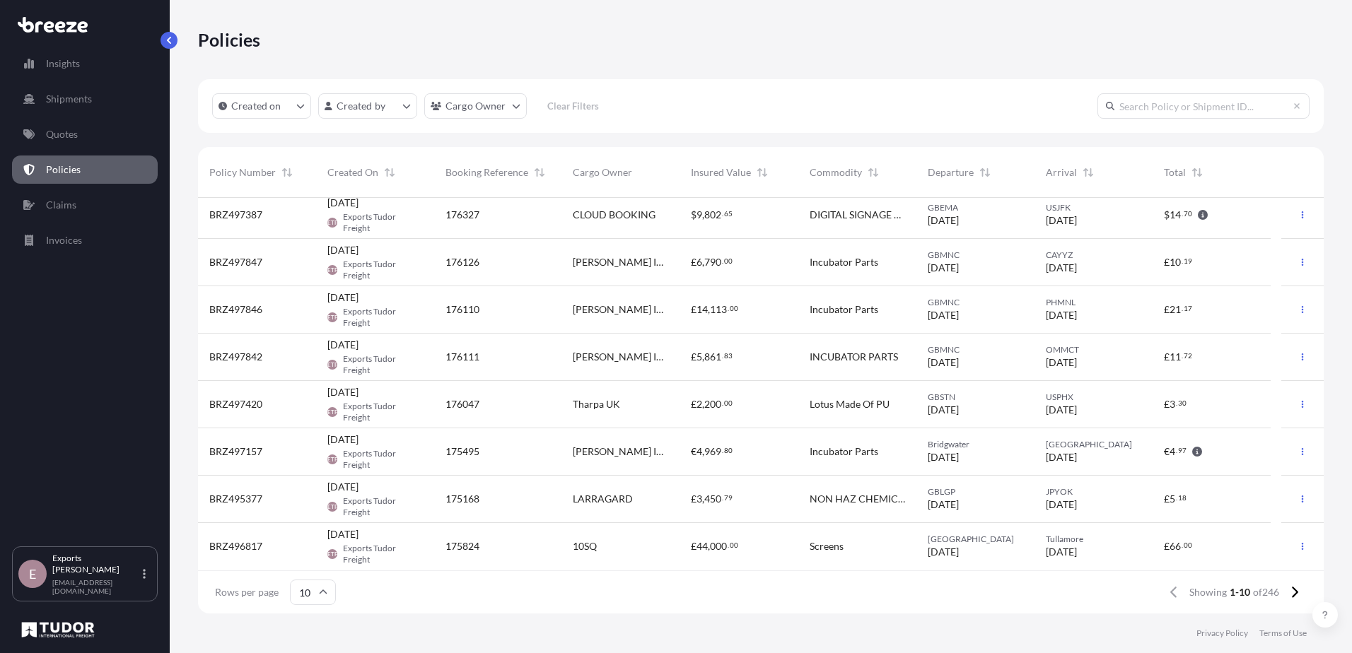
click at [822, 361] on span "INCUBATOR PARTS" at bounding box center [854, 357] width 88 height 14
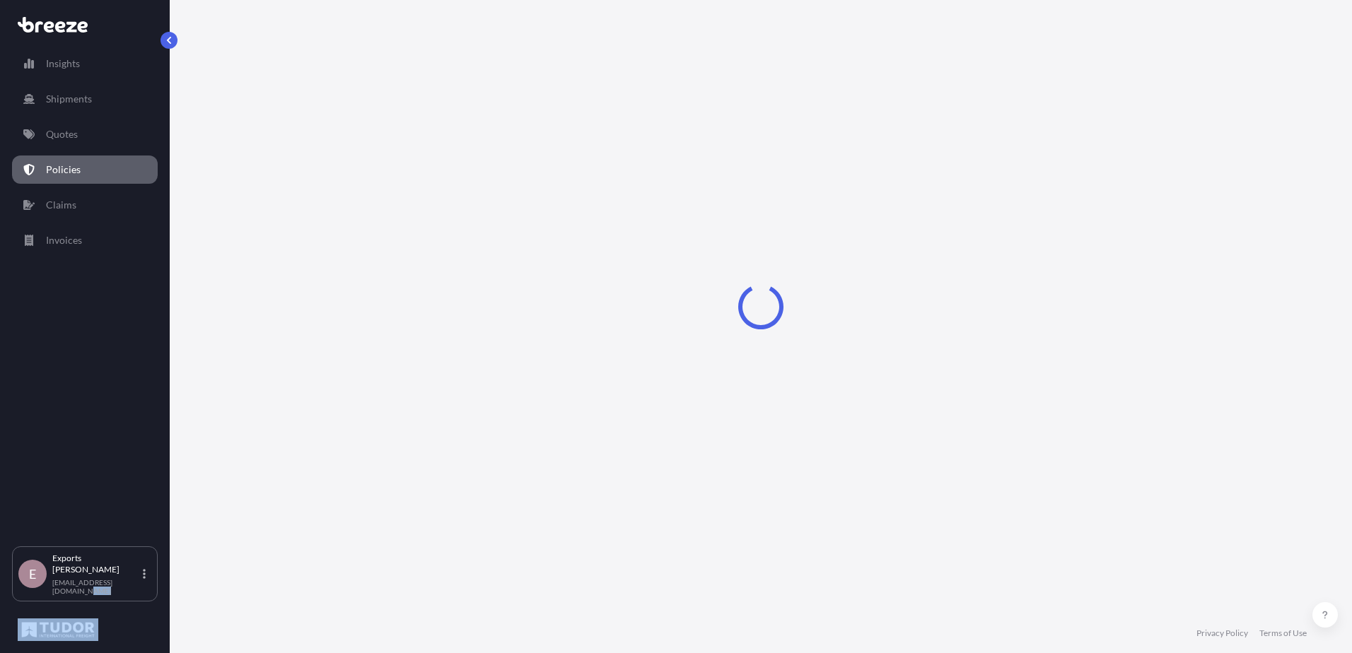
click at [822, 361] on div "Loading" at bounding box center [761, 307] width 1126 height 614
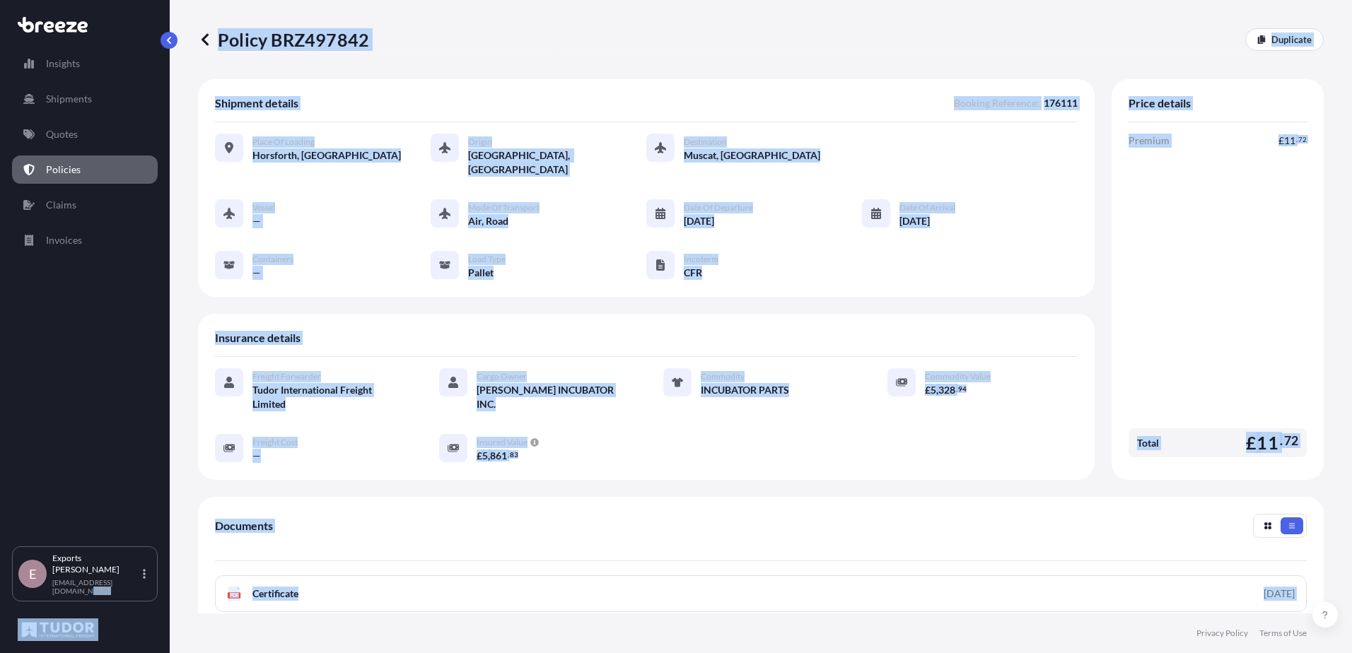
click at [636, 497] on div "Documents PDF Certificate [DATE] PDF Policy Full Terms and Conditions" at bounding box center [761, 585] width 1126 height 177
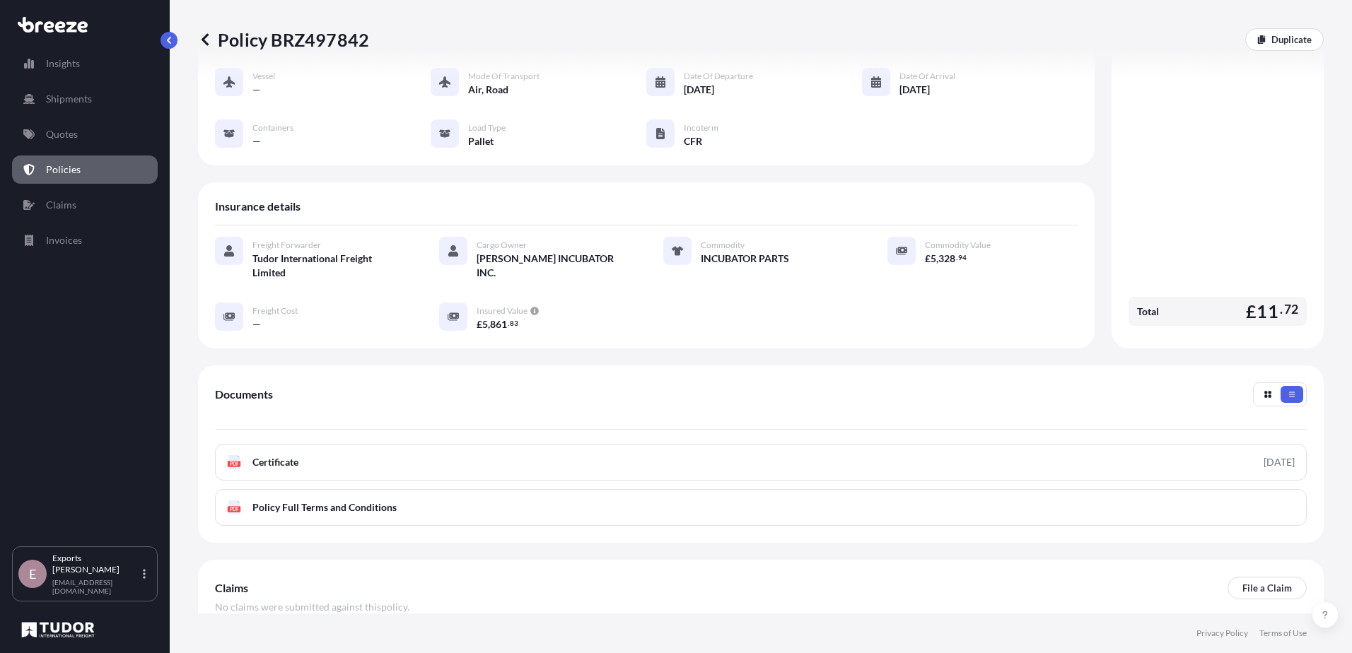
scroll to position [197, 0]
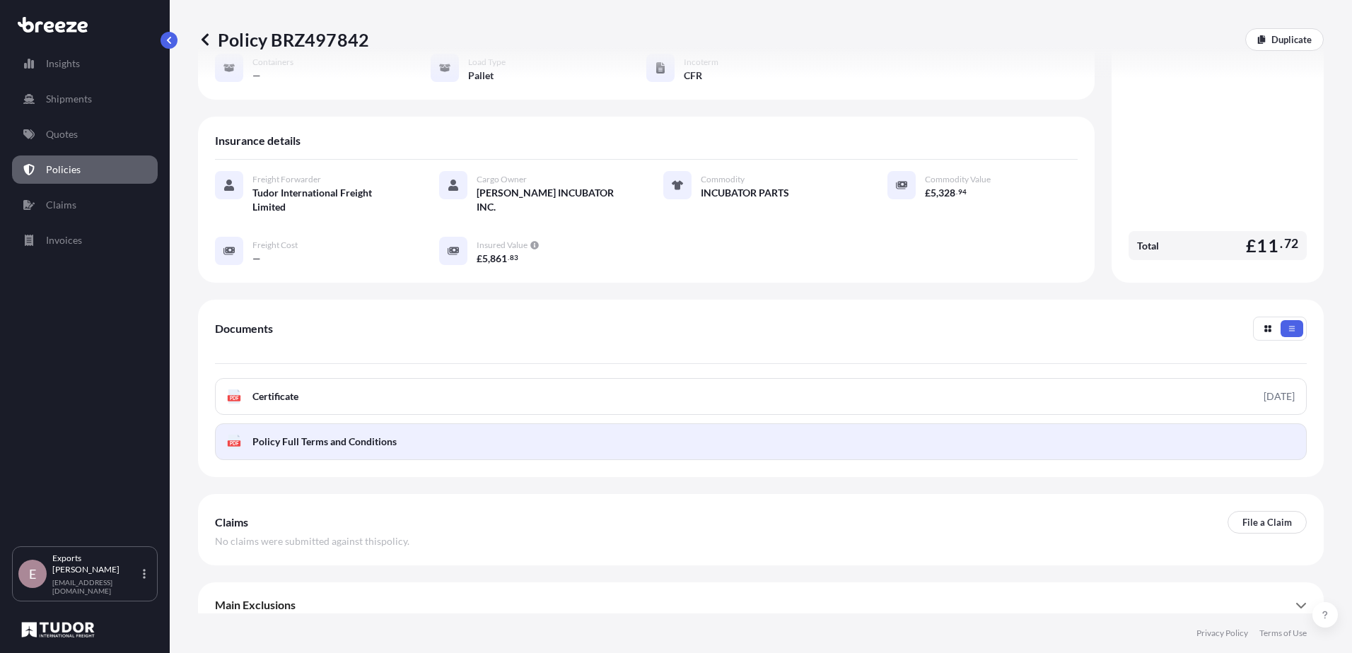
click at [351, 435] on span "Policy Full Terms and Conditions" at bounding box center [324, 442] width 144 height 14
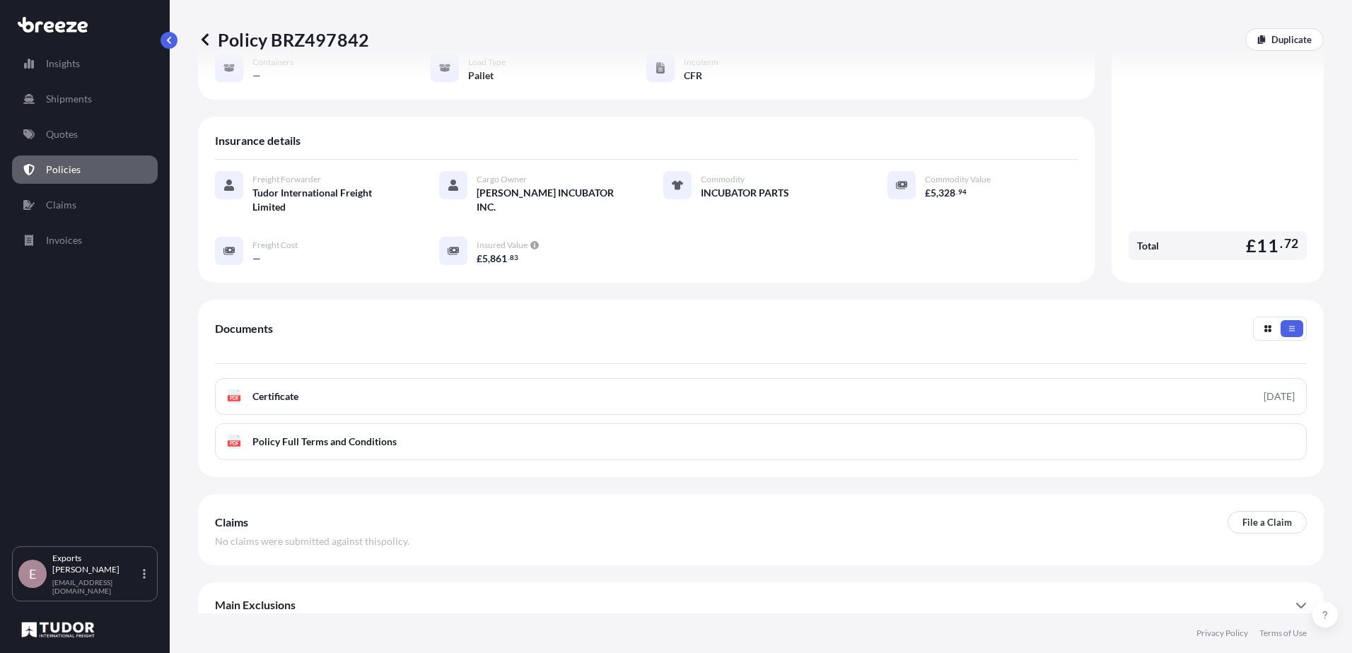
click at [95, 167] on link "Policies" at bounding box center [85, 170] width 146 height 28
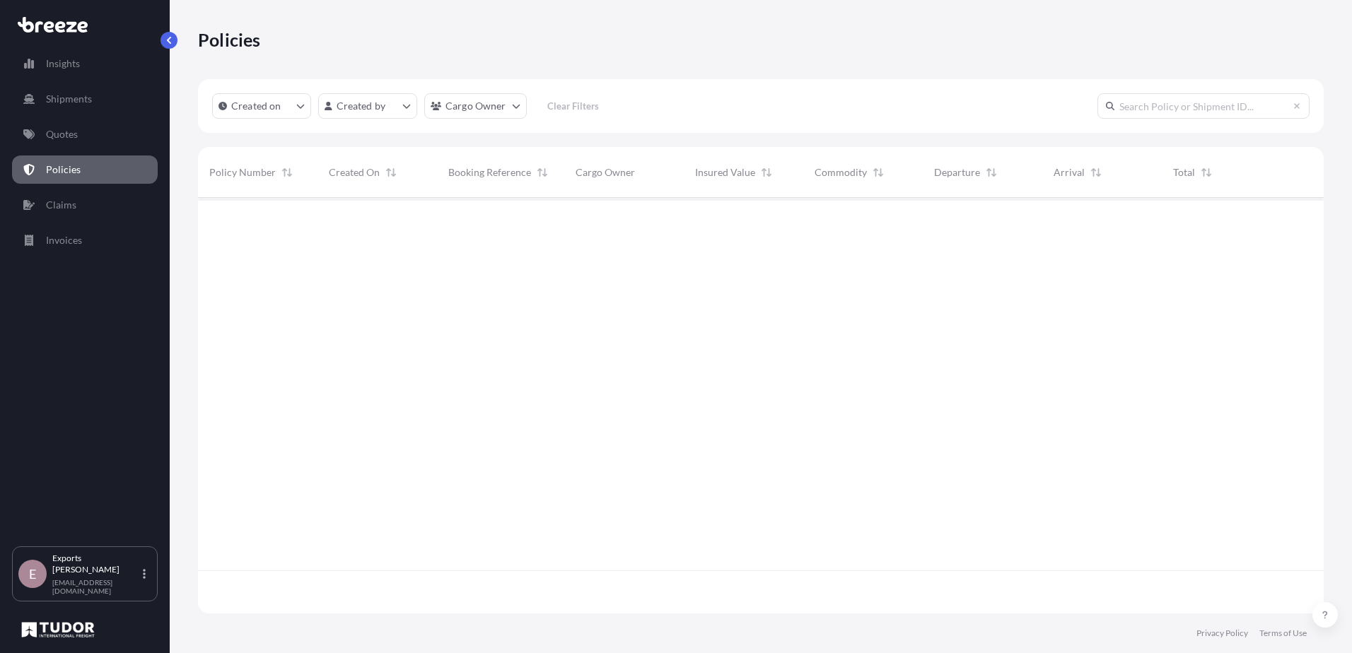
scroll to position [413, 1115]
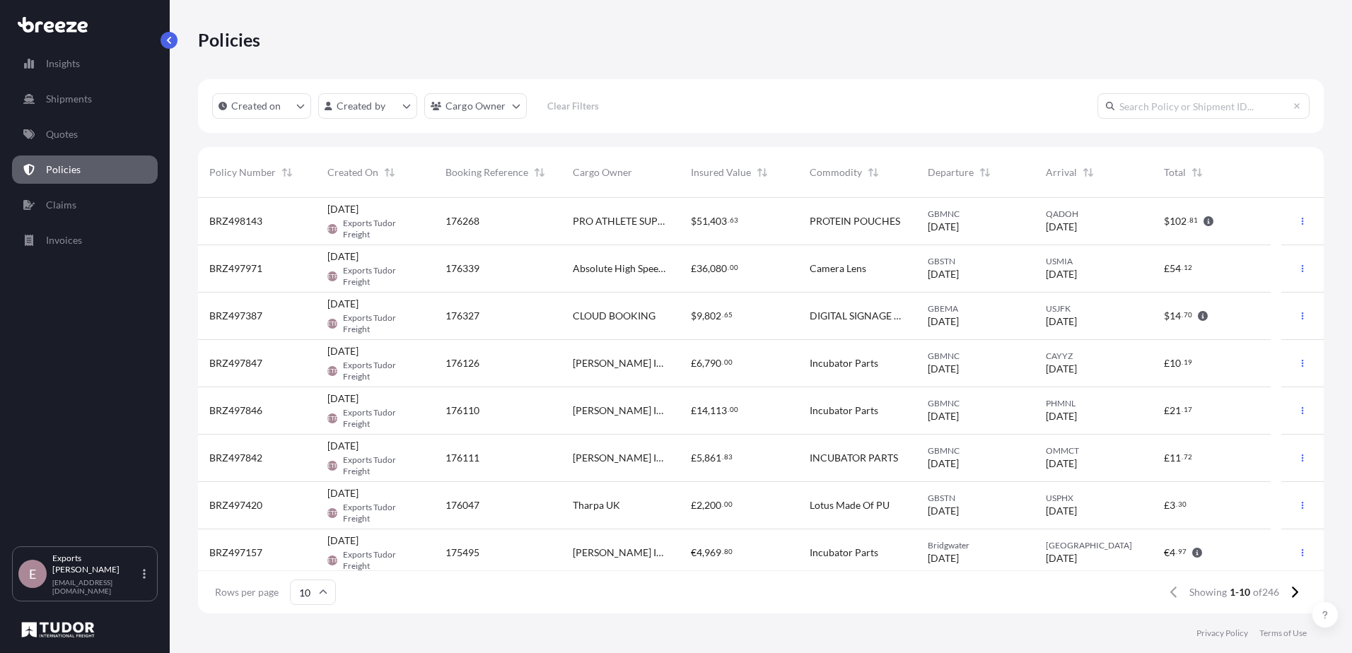
click at [499, 235] on div "176268" at bounding box center [497, 221] width 127 height 47
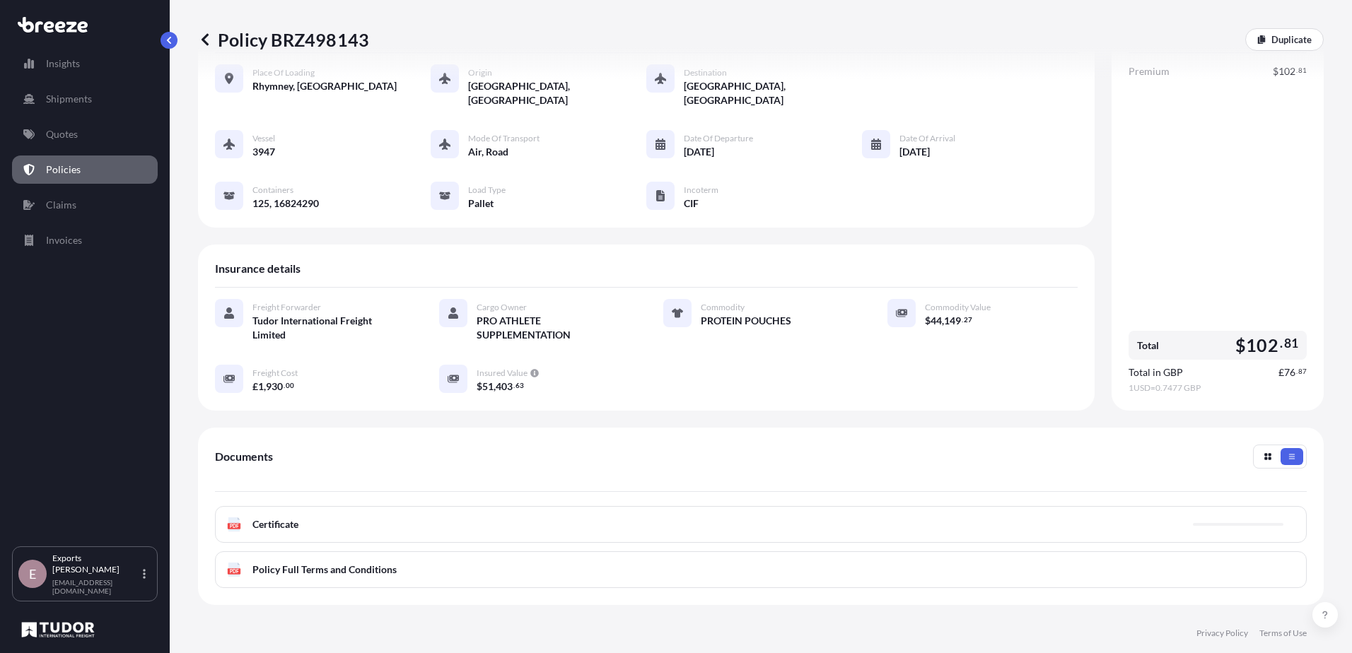
scroll to position [135, 0]
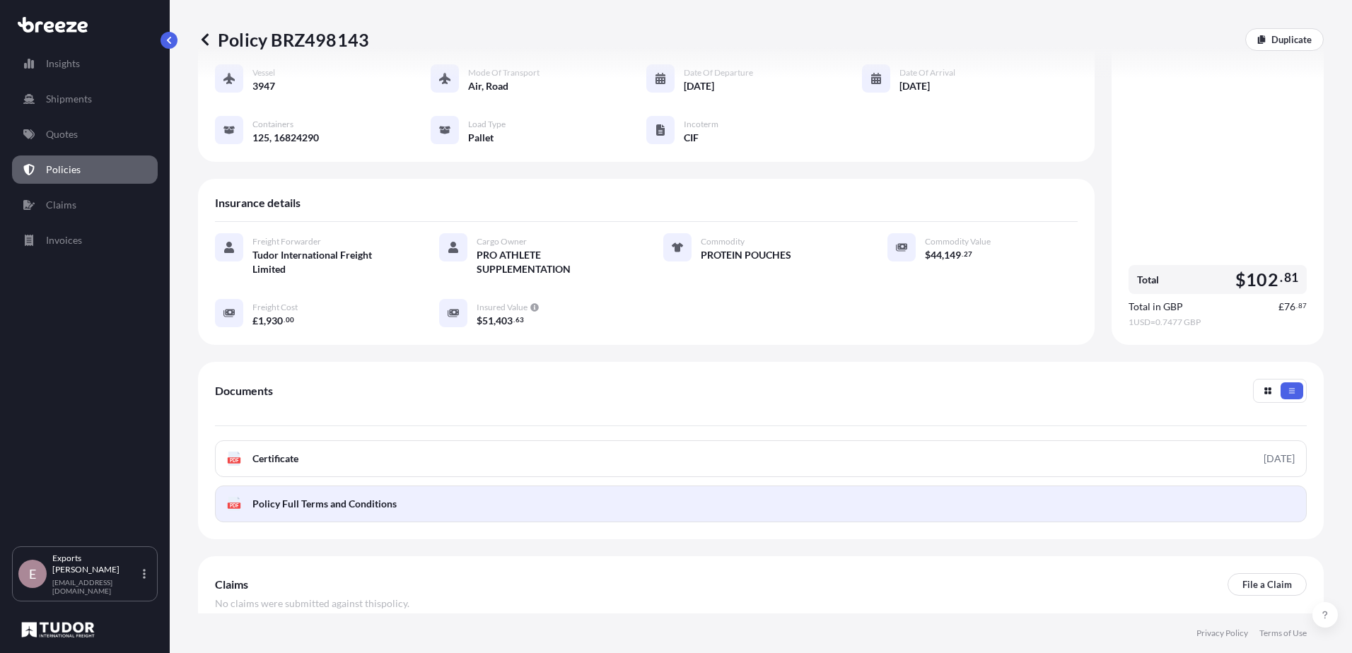
click at [339, 497] on span "Policy Full Terms and Conditions" at bounding box center [324, 504] width 144 height 14
